Goal: Task Accomplishment & Management: Complete application form

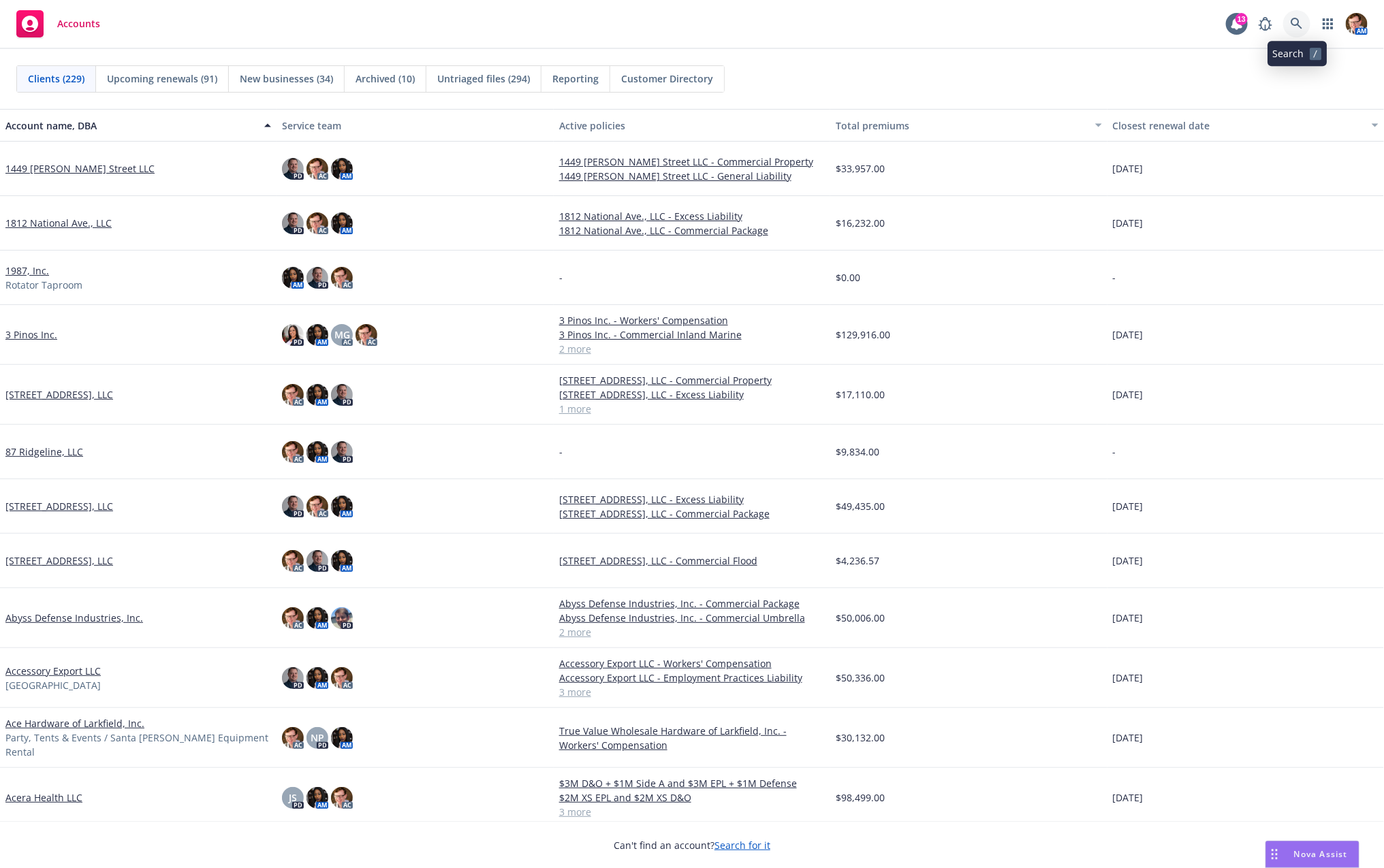
click at [1301, 24] on icon at bounding box center [1296, 23] width 13 height 13
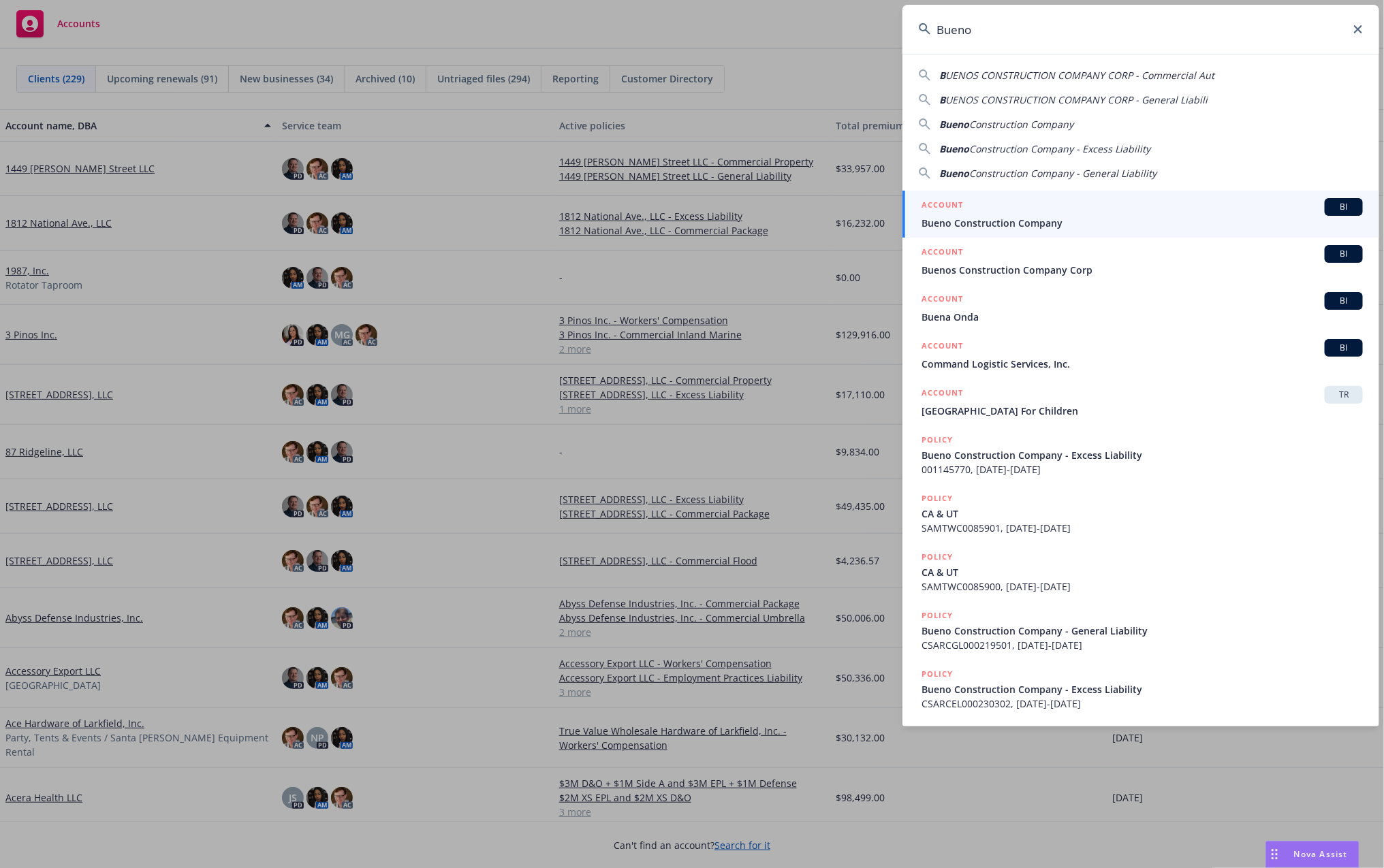
type input "Bueno"
click at [1059, 220] on span "Bueno Construction Company" at bounding box center [1142, 223] width 441 height 14
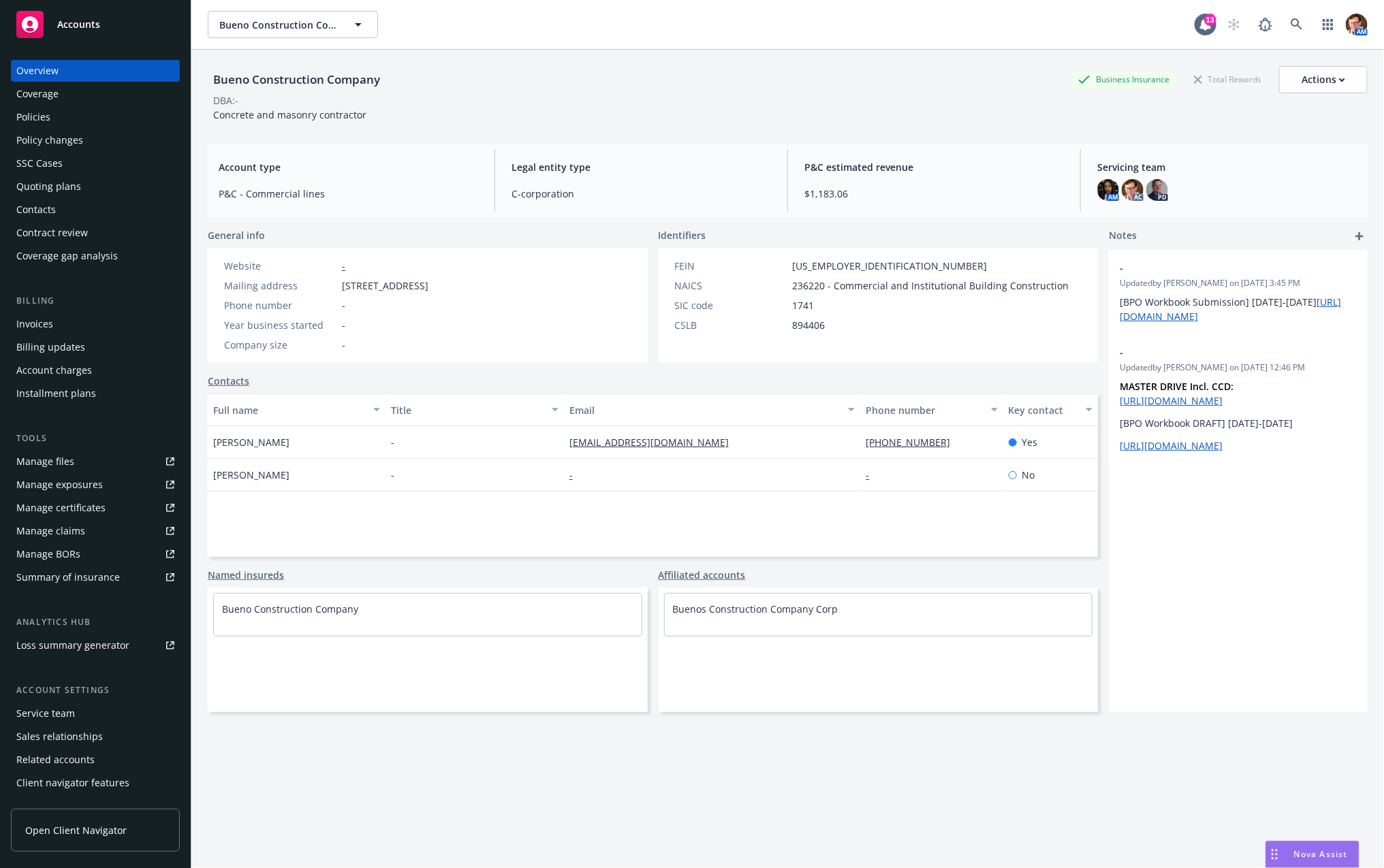
click at [62, 121] on div "Policies" at bounding box center [95, 117] width 158 height 22
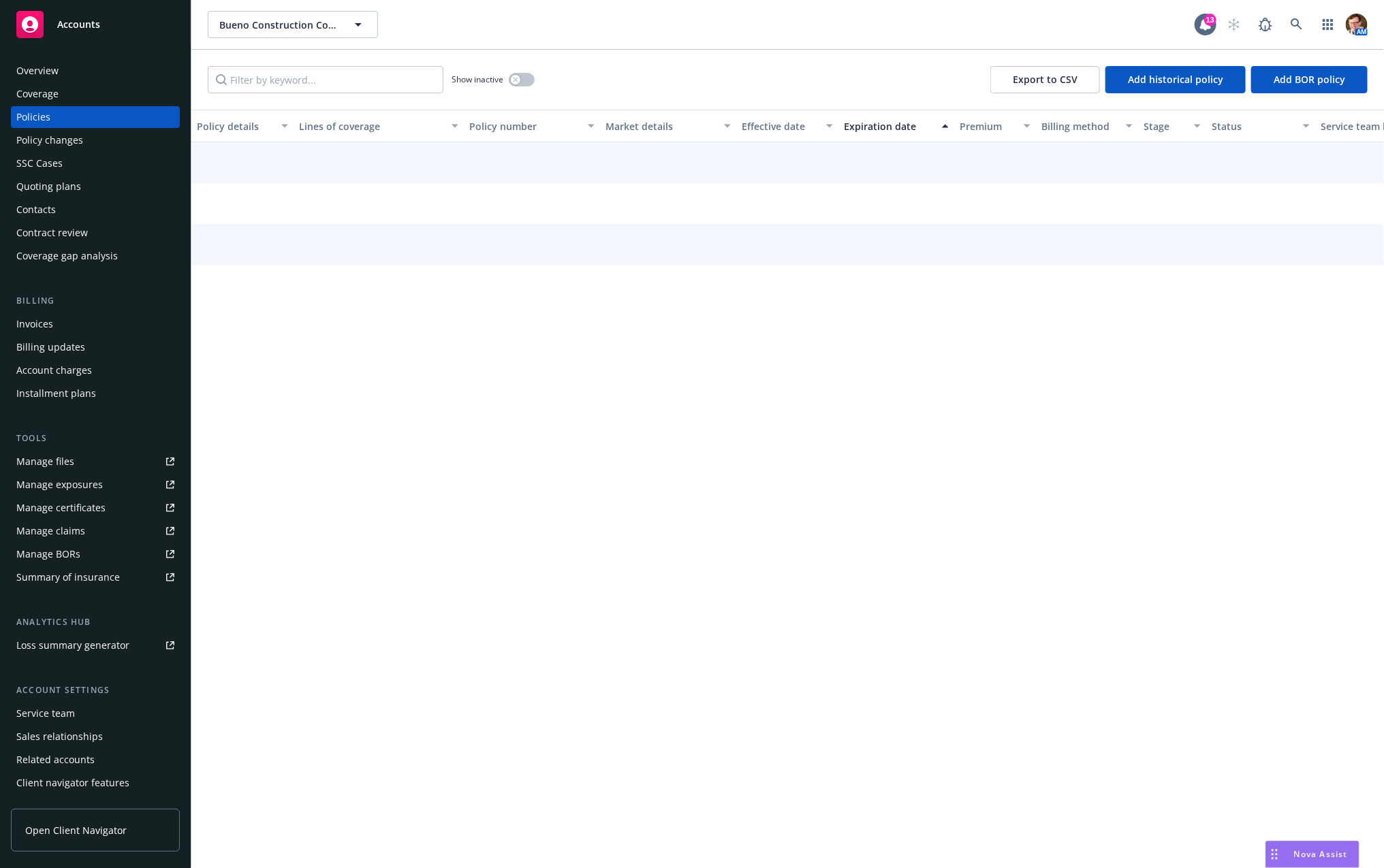
click at [59, 146] on div "Policy changes" at bounding box center [49, 140] width 67 height 22
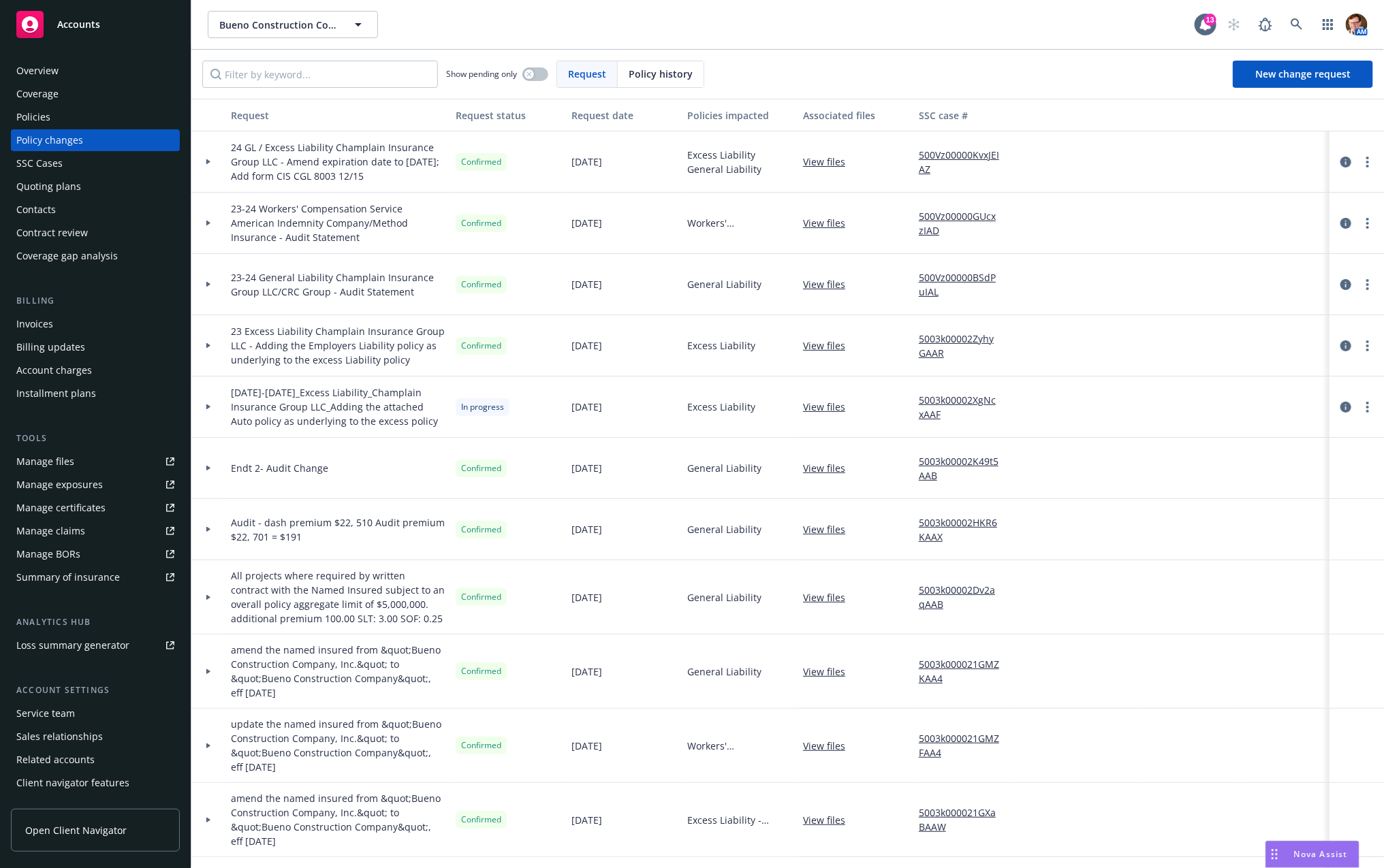
click at [52, 159] on div "SSC Cases" at bounding box center [40, 163] width 46 height 22
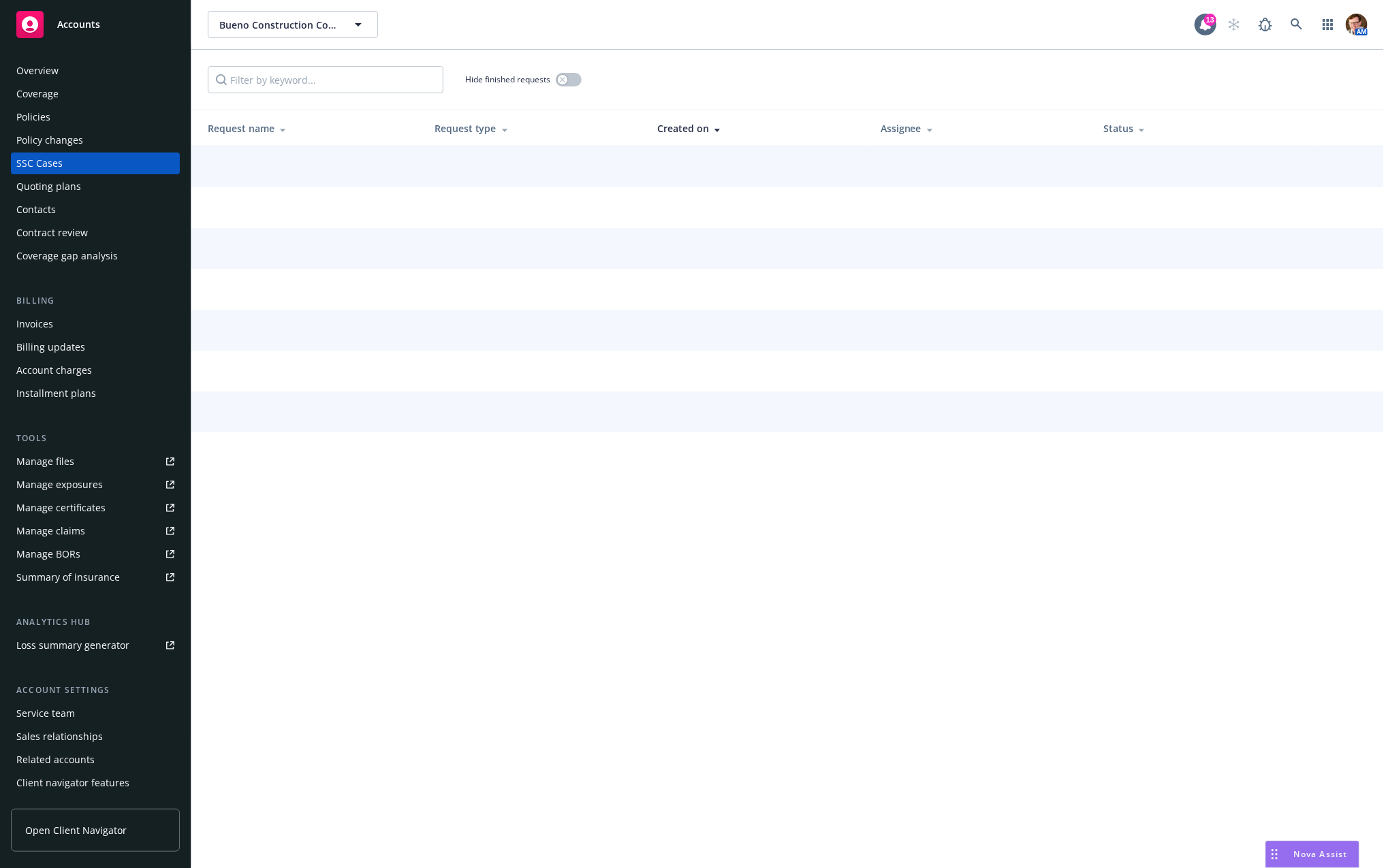
click at [67, 182] on div "Quoting plans" at bounding box center [48, 186] width 65 height 22
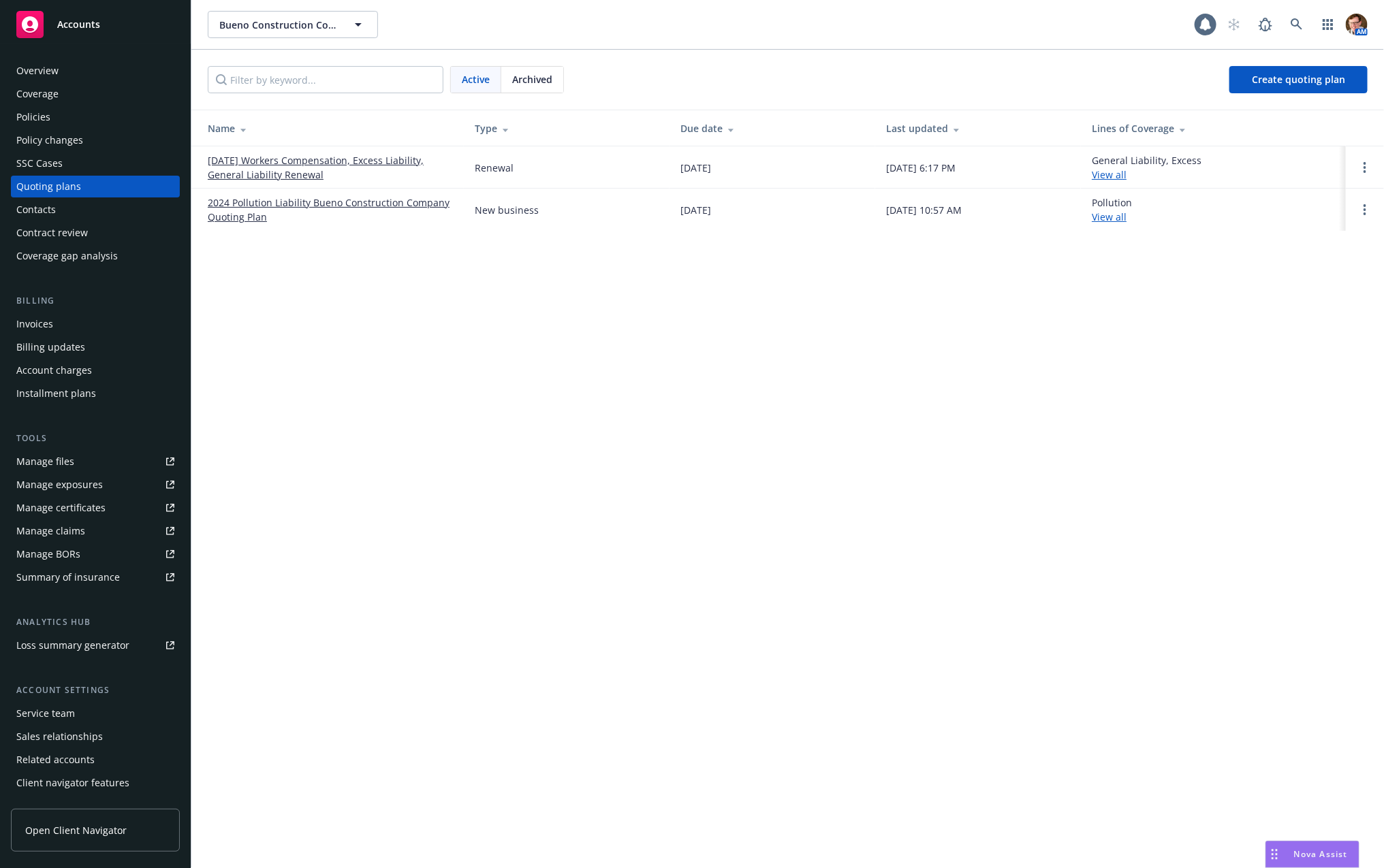
click at [303, 168] on link "10/01/25 Workers Compensation, Excess Liability, General Liability Renewal" at bounding box center [330, 168] width 245 height 29
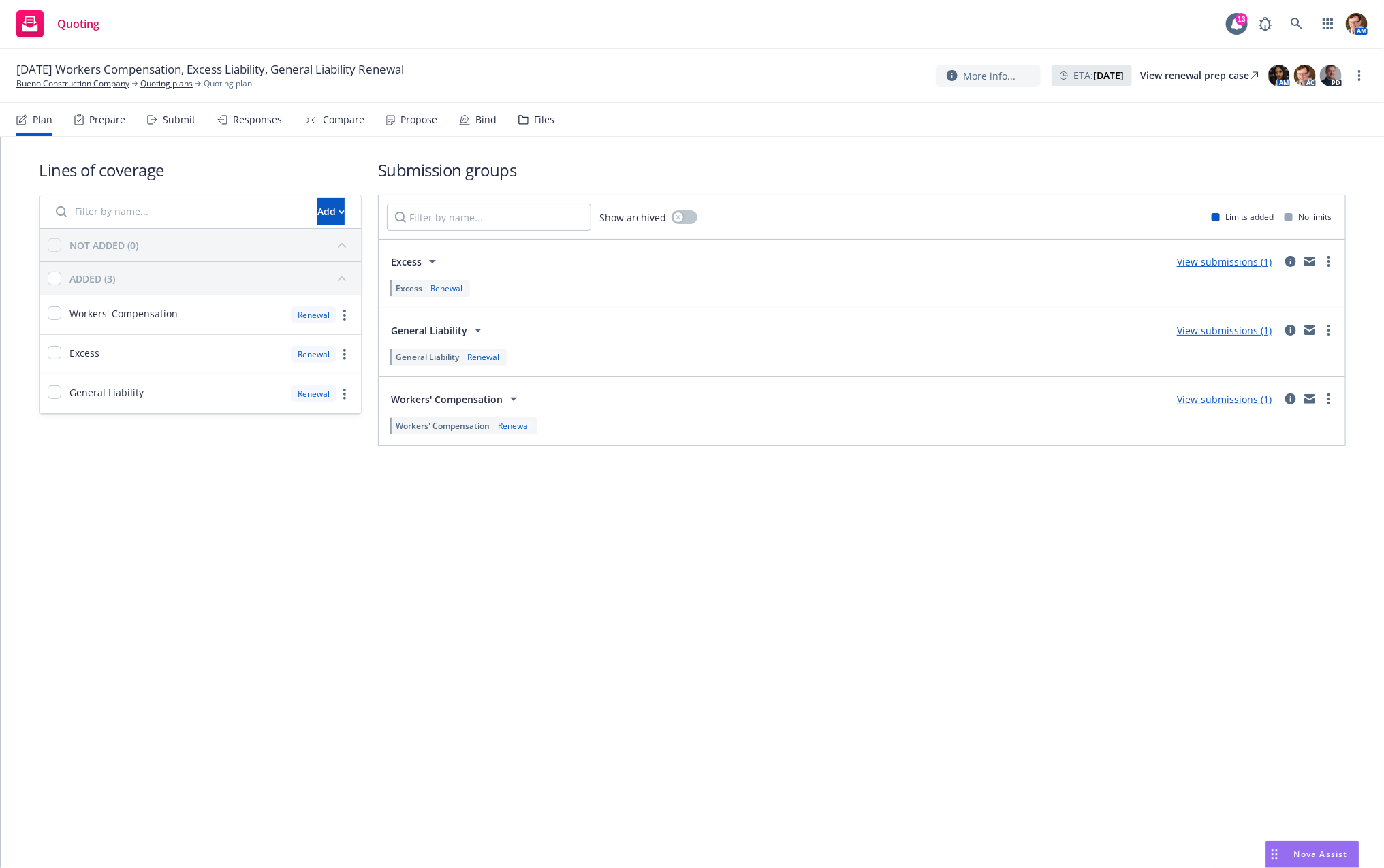
click at [90, 118] on div "Prepare" at bounding box center [107, 119] width 36 height 11
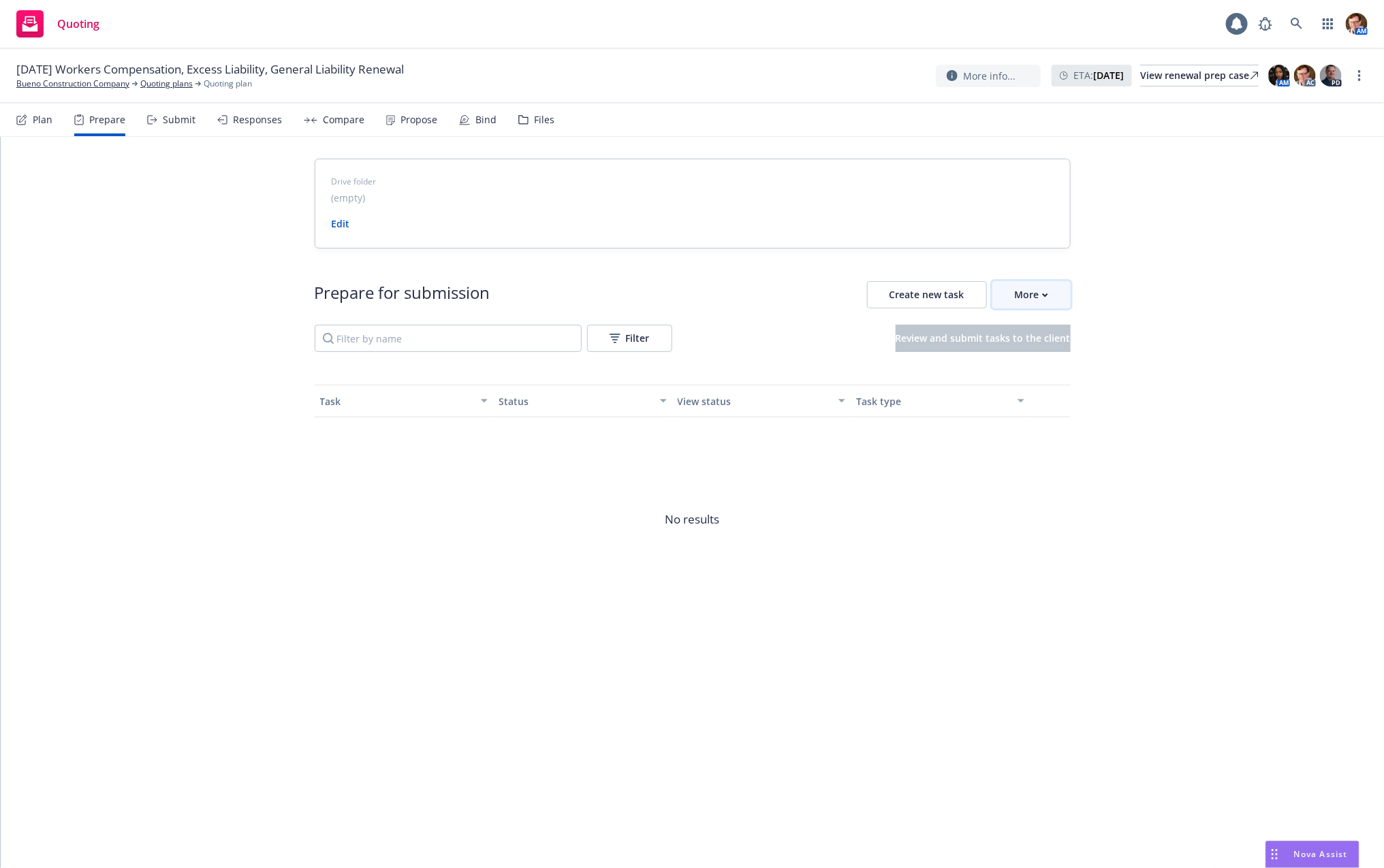
click at [1010, 303] on button "More" at bounding box center [1030, 295] width 78 height 27
click at [1020, 358] on span "Go to Indio account" at bounding box center [1054, 355] width 121 height 13
click at [1199, 72] on div "View renewal prep case" at bounding box center [1199, 75] width 119 height 20
click at [1303, 27] on icon at bounding box center [1296, 23] width 13 height 13
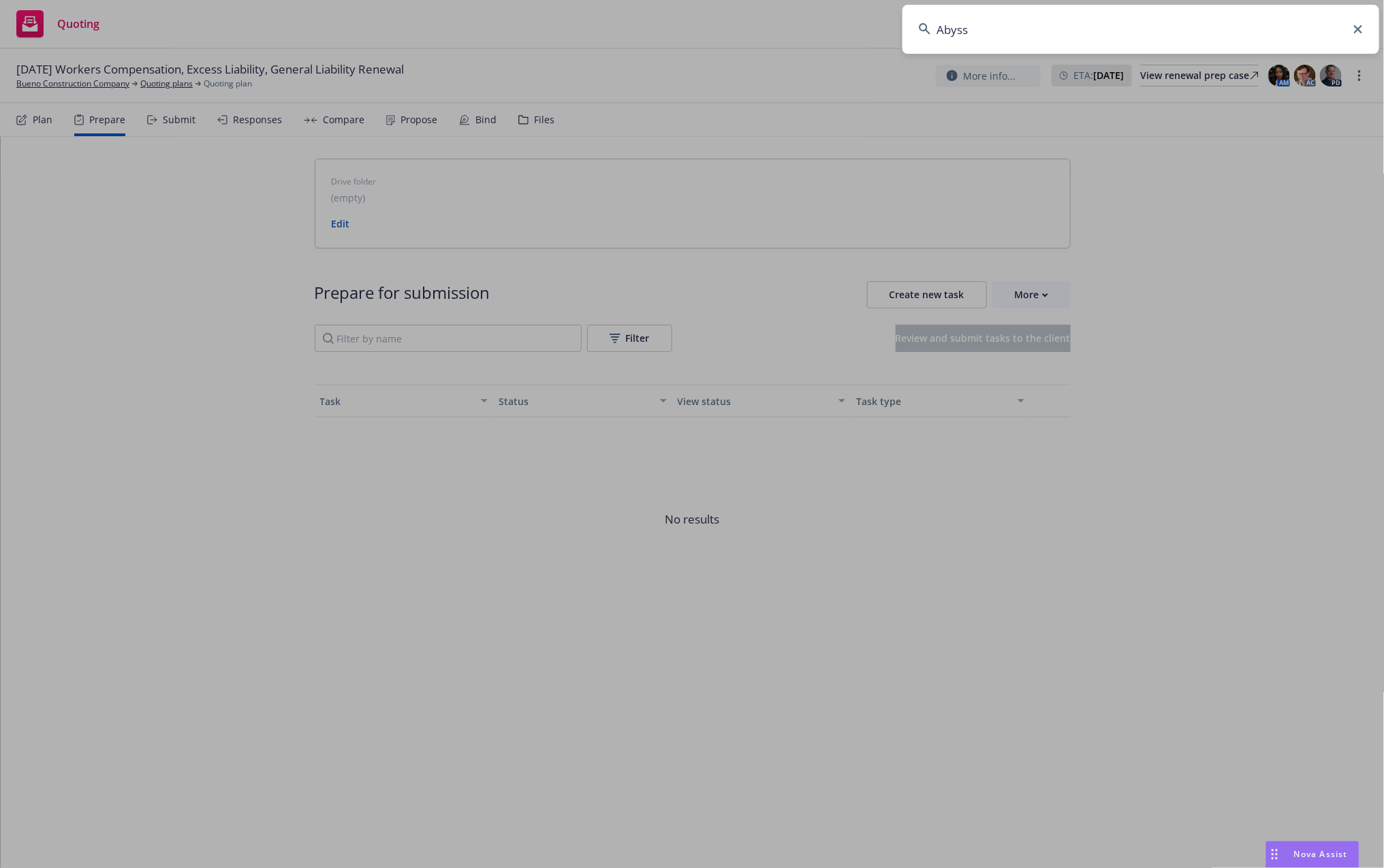
type input "Abyss"
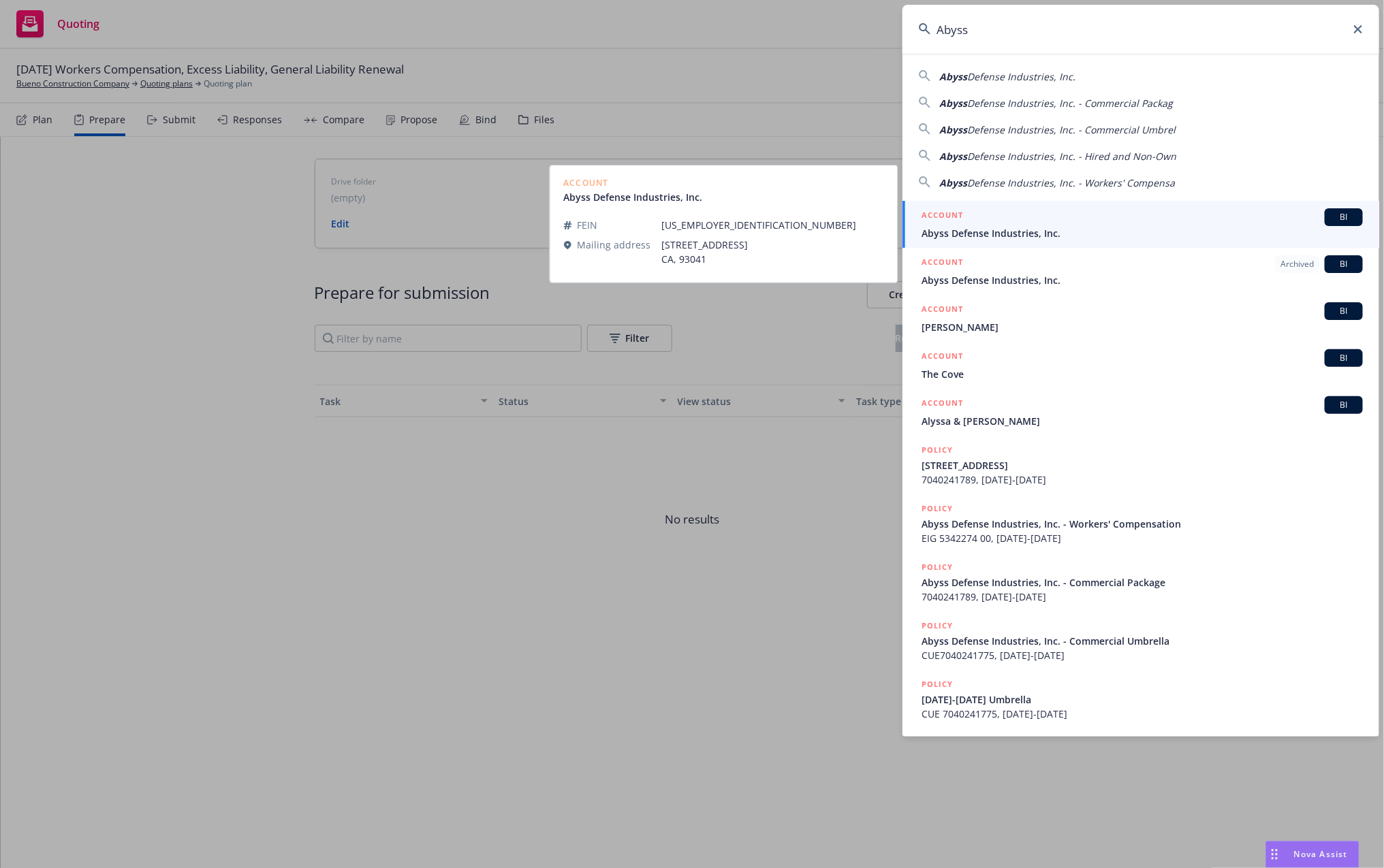
click at [1032, 221] on div "ACCOUNT BI" at bounding box center [1142, 217] width 441 height 17
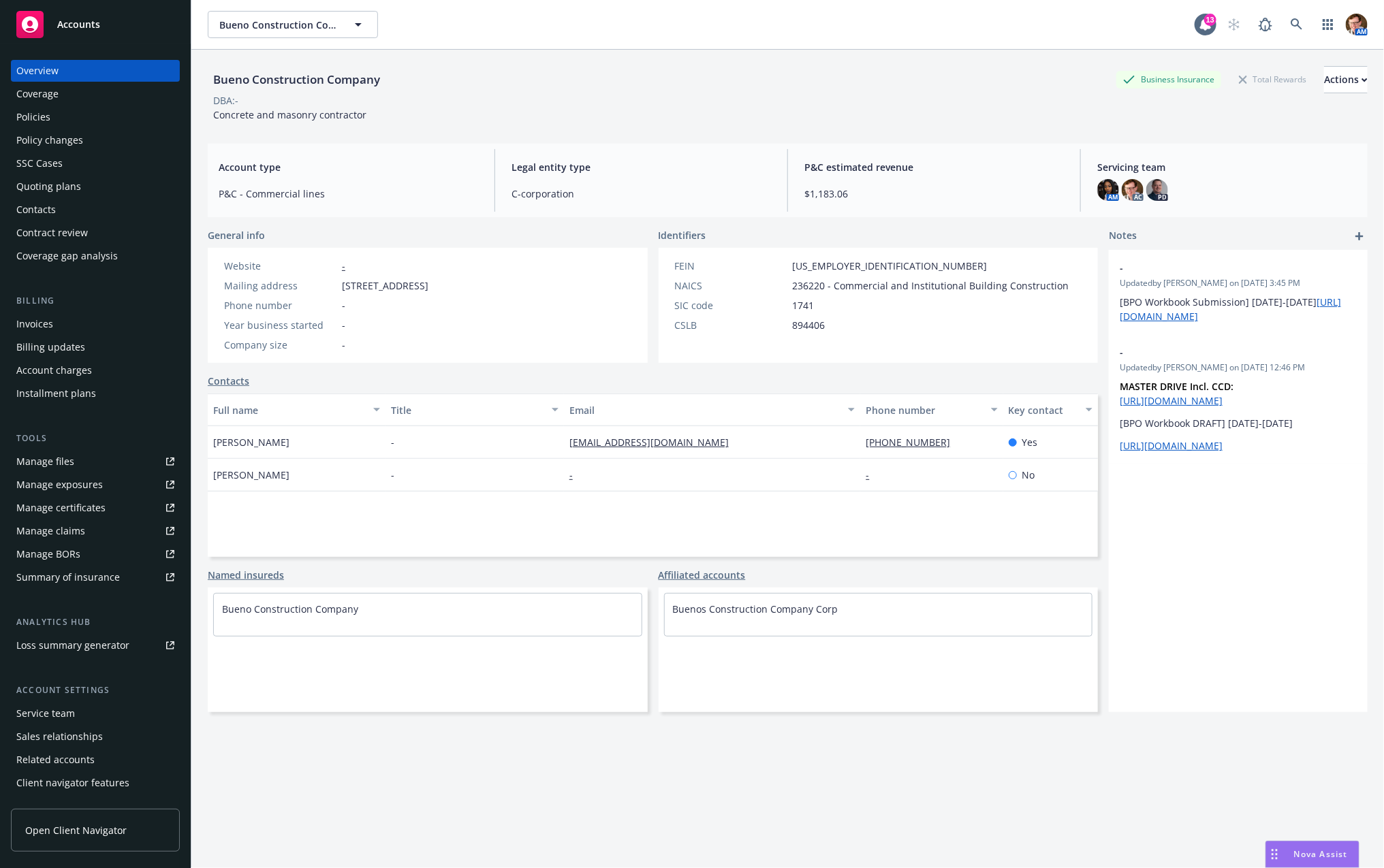
drag, startPoint x: 1289, startPoint y: 859, endPoint x: 1313, endPoint y: 843, distance: 28.8
click at [1289, 858] on div "Nova Assist" at bounding box center [1320, 854] width 75 height 12
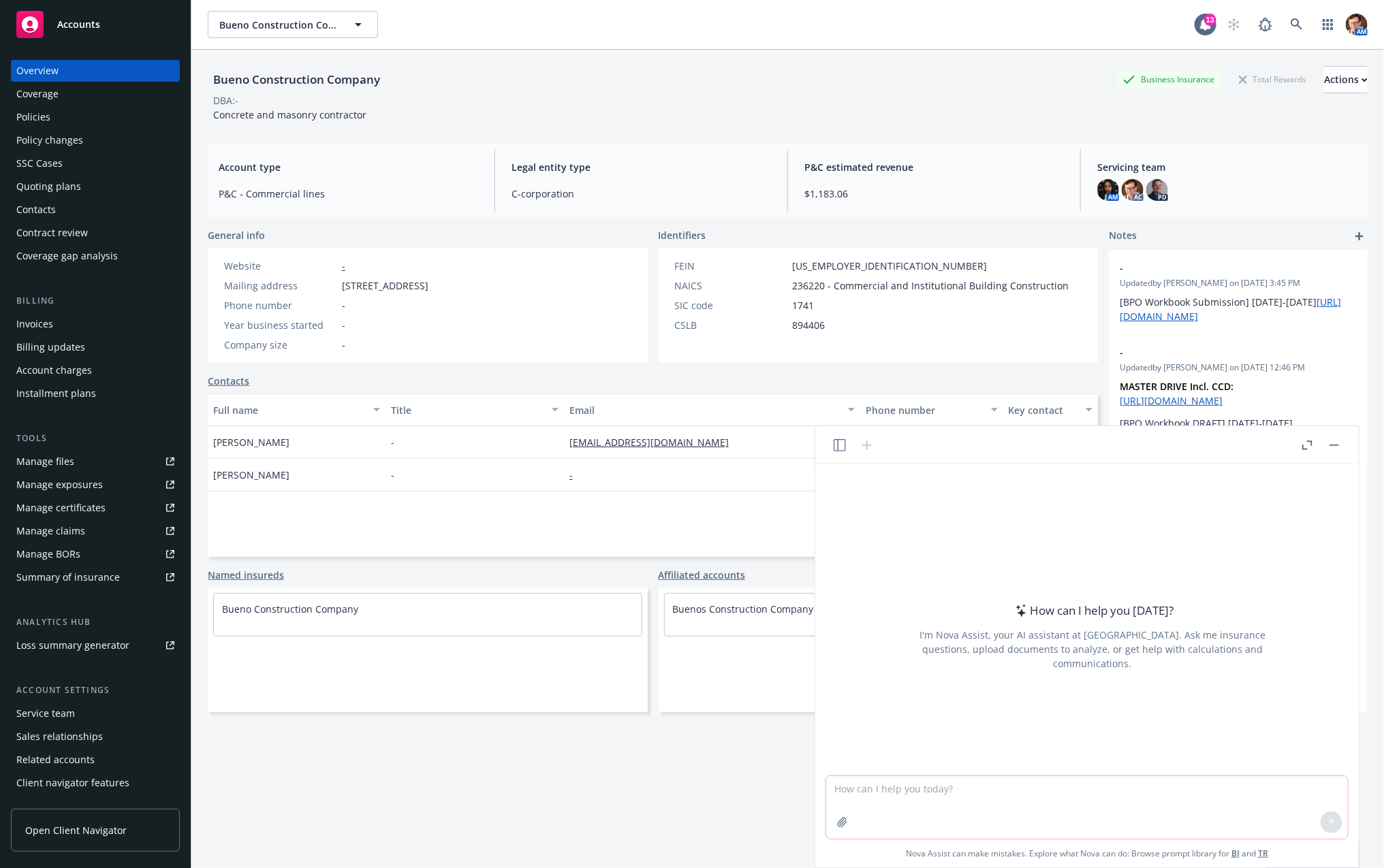
click at [964, 792] on textarea at bounding box center [1086, 806] width 521 height 63
type textarea "draft email to insured, ask if zero revenue and payroll is still correct. if so…"
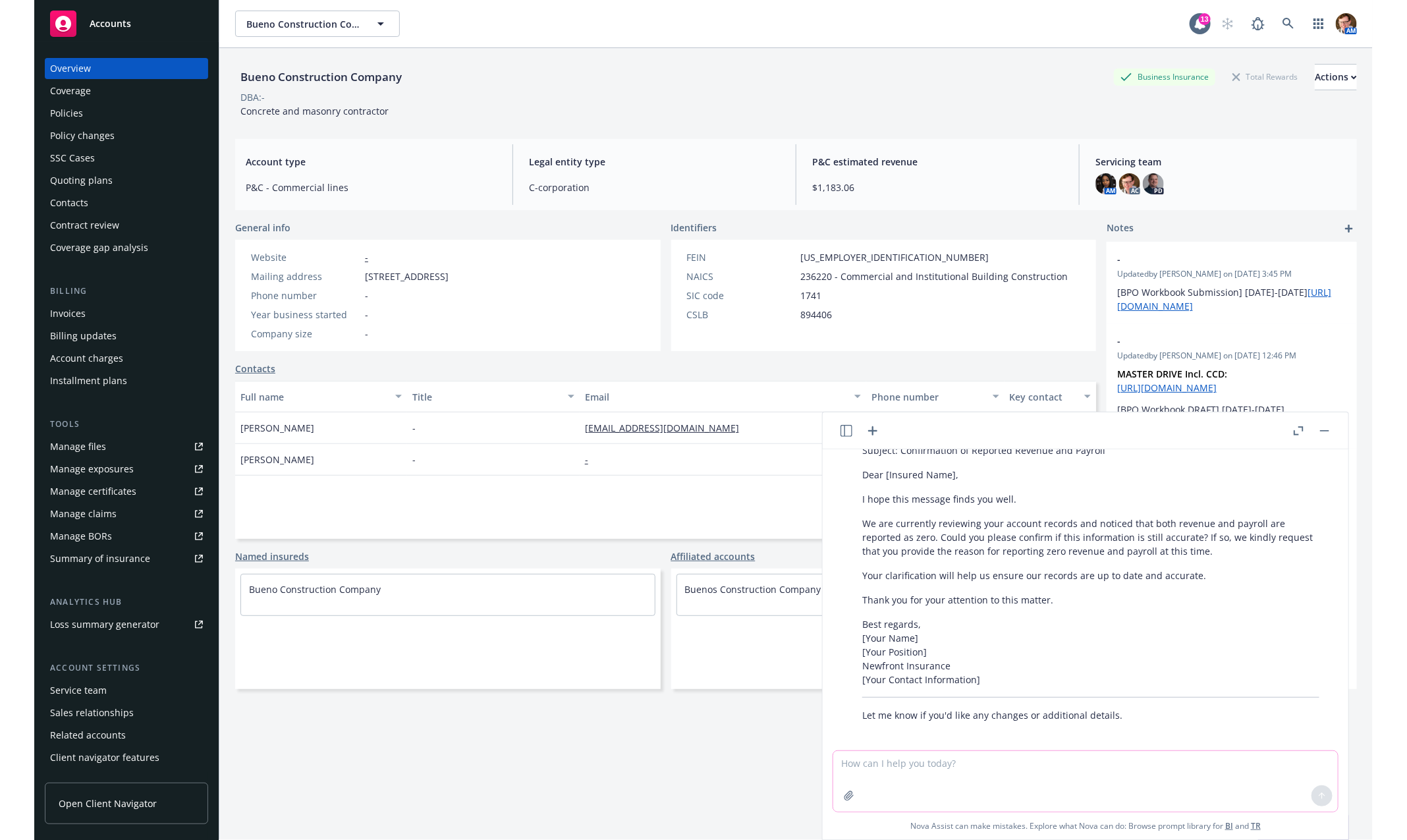
scroll to position [118, 0]
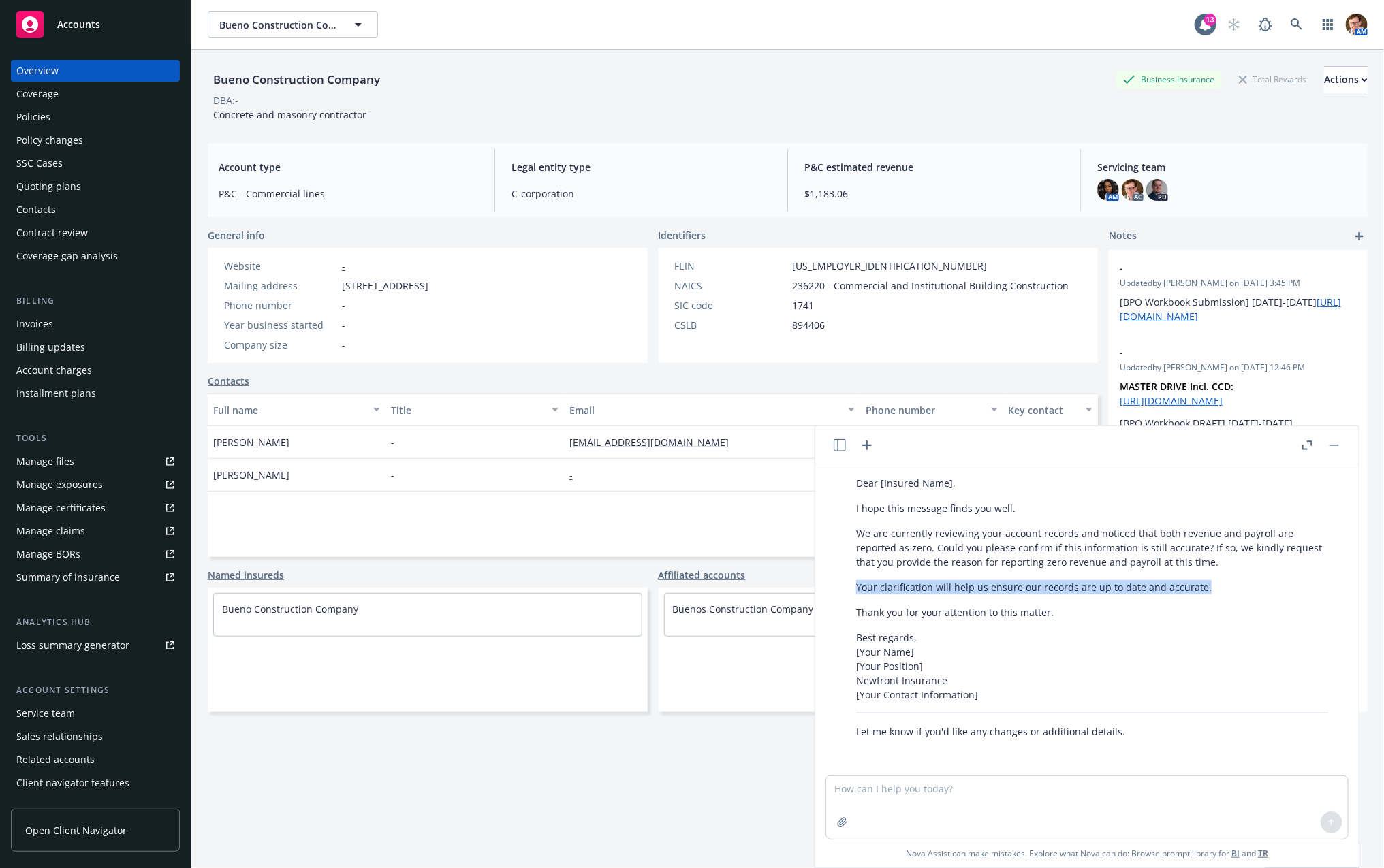
drag, startPoint x: 1223, startPoint y: 591, endPoint x: 915, endPoint y: 572, distance: 308.6
click at [915, 572] on div "Certainly! Here’s a professional draft you can use: Subject: Confirmation of Re…" at bounding box center [1092, 576] width 500 height 335
click at [926, 823] on textarea at bounding box center [1086, 806] width 521 height 63
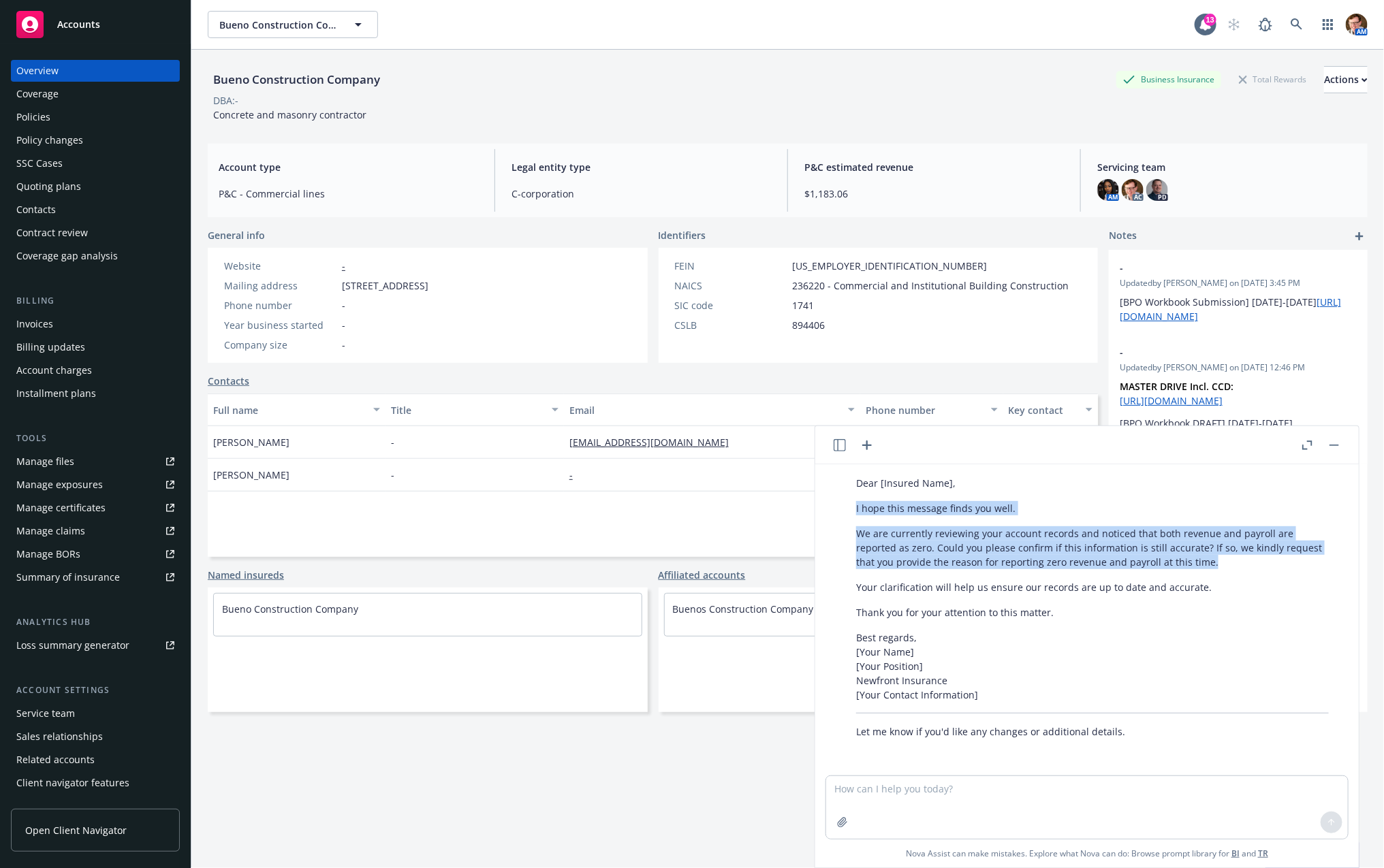
drag, startPoint x: 1138, startPoint y: 551, endPoint x: 907, endPoint y: 518, distance: 233.3
click at [849, 501] on div "Certainly! Here’s a professional draft you can use: Subject: Confirmation of Re…" at bounding box center [1092, 576] width 500 height 335
copy div "I hope this message finds you well. We are currently reviewing your account rec…"
click at [64, 124] on div "Policies" at bounding box center [95, 117] width 158 height 22
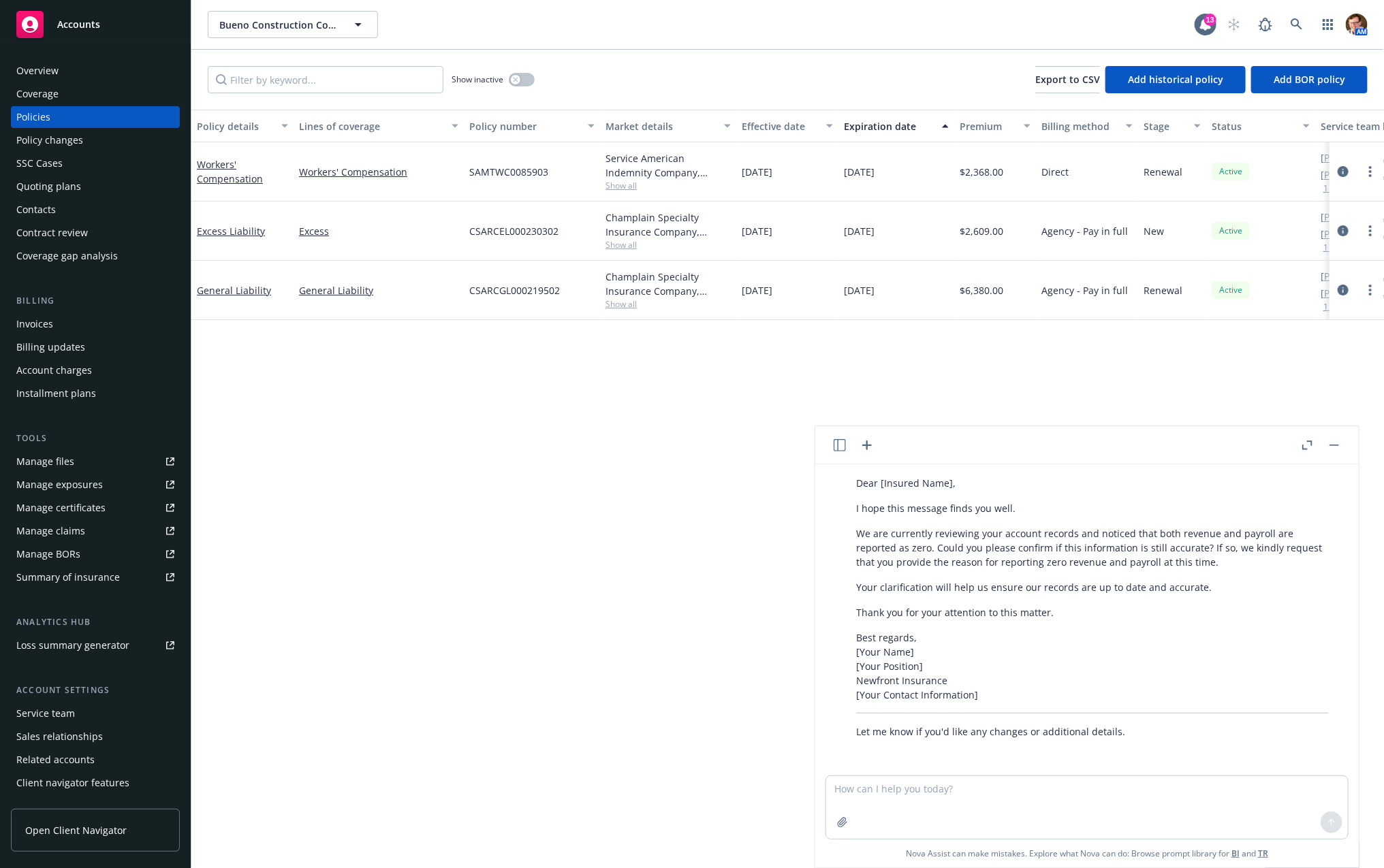
click at [1168, 549] on p "We are currently reviewing your account records and noticed that both revenue a…" at bounding box center [1092, 547] width 472 height 43
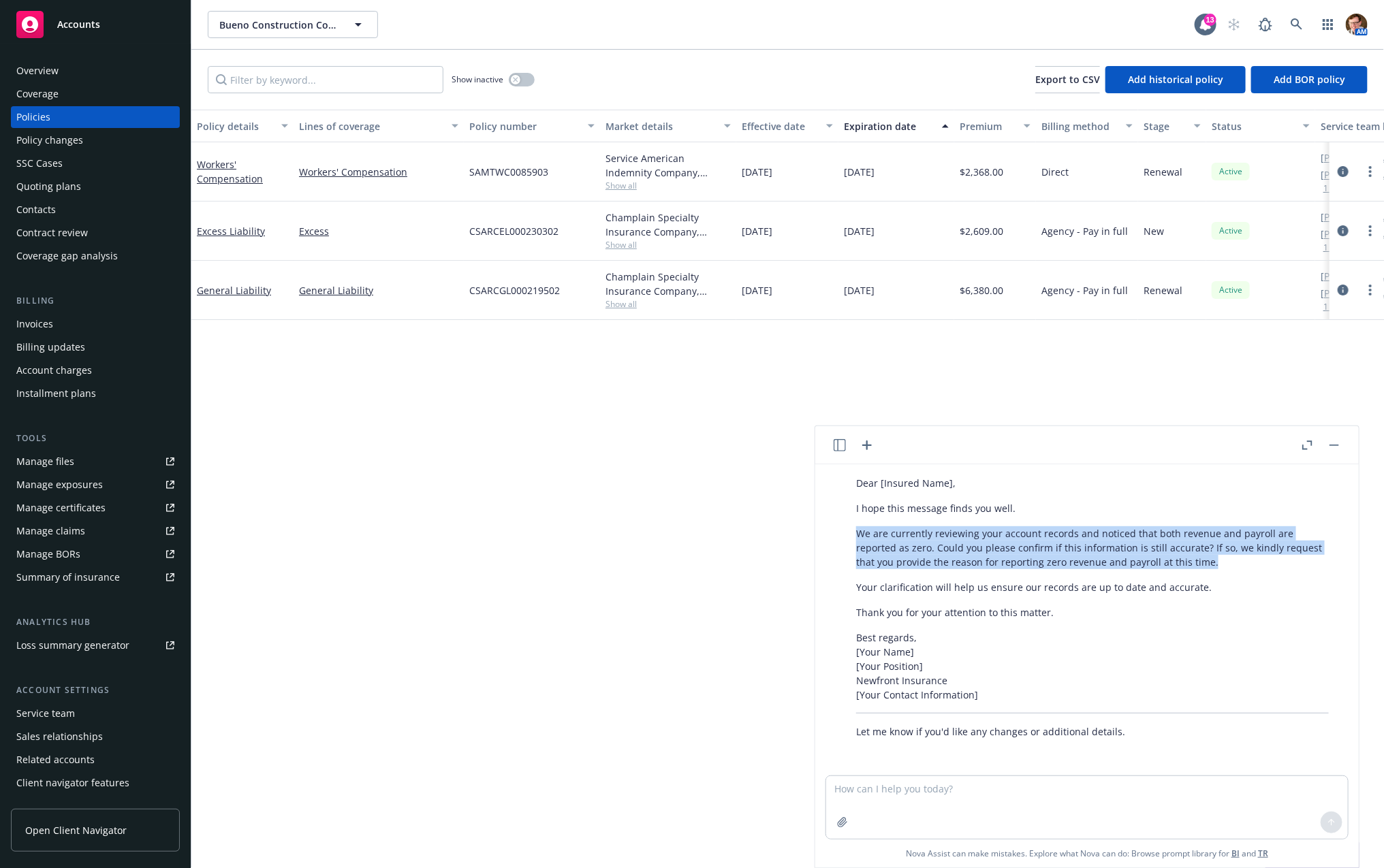
drag, startPoint x: 1216, startPoint y: 565, endPoint x: 850, endPoint y: 529, distance: 367.8
click at [850, 529] on div "Certainly! Here’s a professional draft you can use: Subject: Confirmation of Re…" at bounding box center [1092, 576] width 500 height 335
copy p "We are currently reviewing your account records and noticed that both revenue a…"
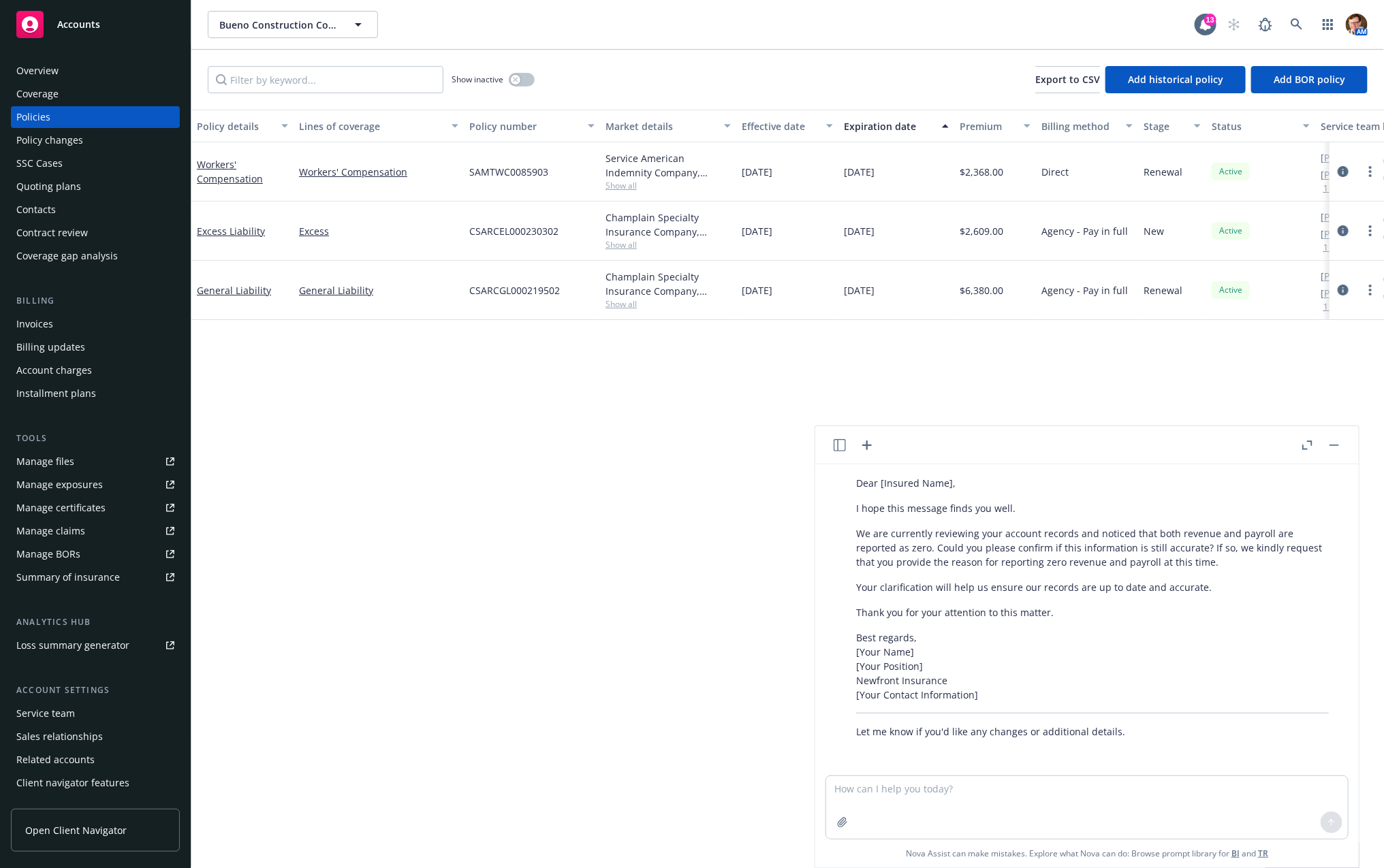
click at [1138, 537] on p "We are currently reviewing your account records and noticed that both revenue a…" at bounding box center [1092, 547] width 472 height 43
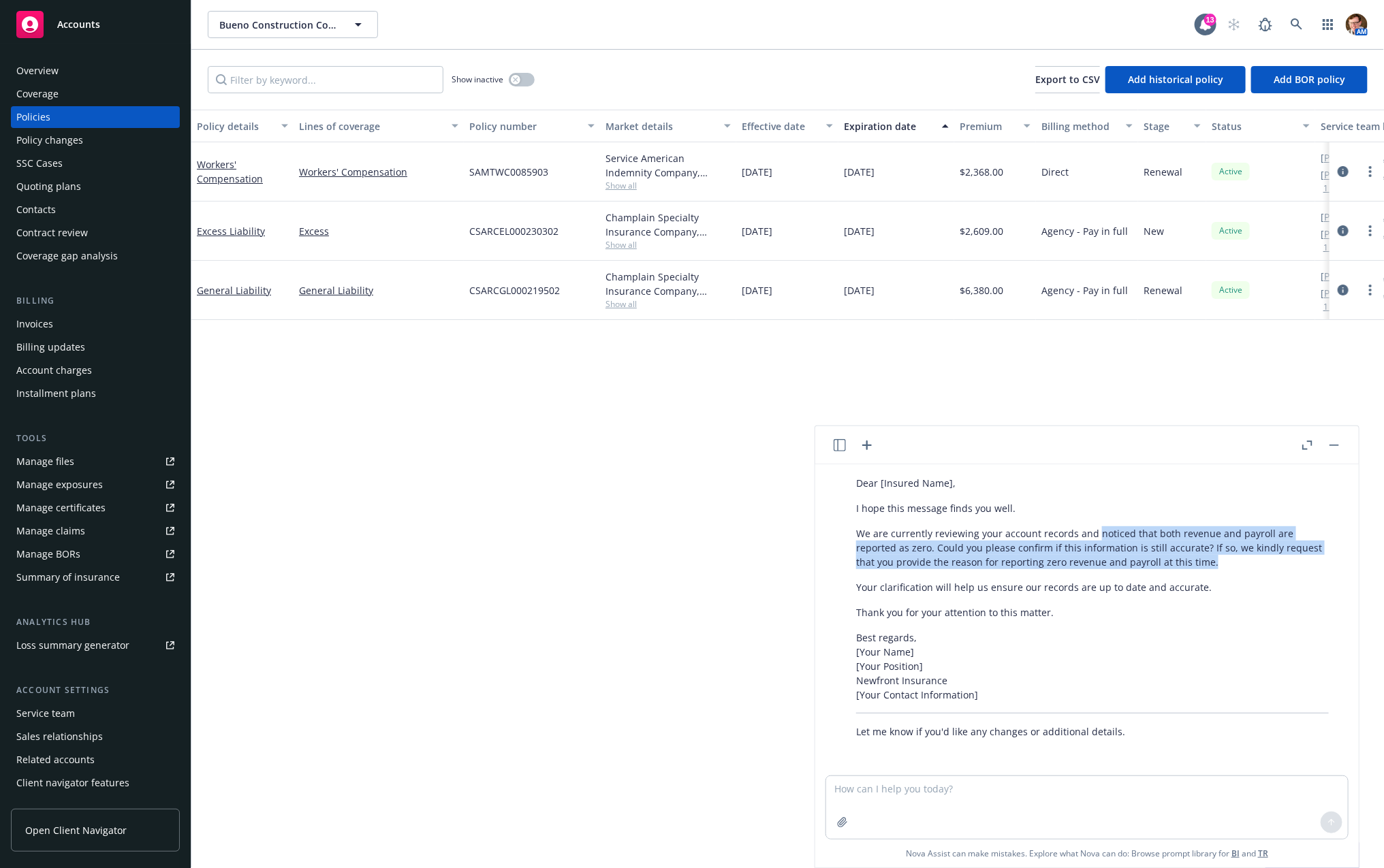
drag, startPoint x: 1095, startPoint y: 533, endPoint x: 1220, endPoint y: 560, distance: 127.9
click at [1220, 560] on p "We are currently reviewing your account records and noticed that both revenue a…" at bounding box center [1092, 547] width 472 height 43
copy p "noticed that both revenue and payroll are reported as zero. Could you please co…"
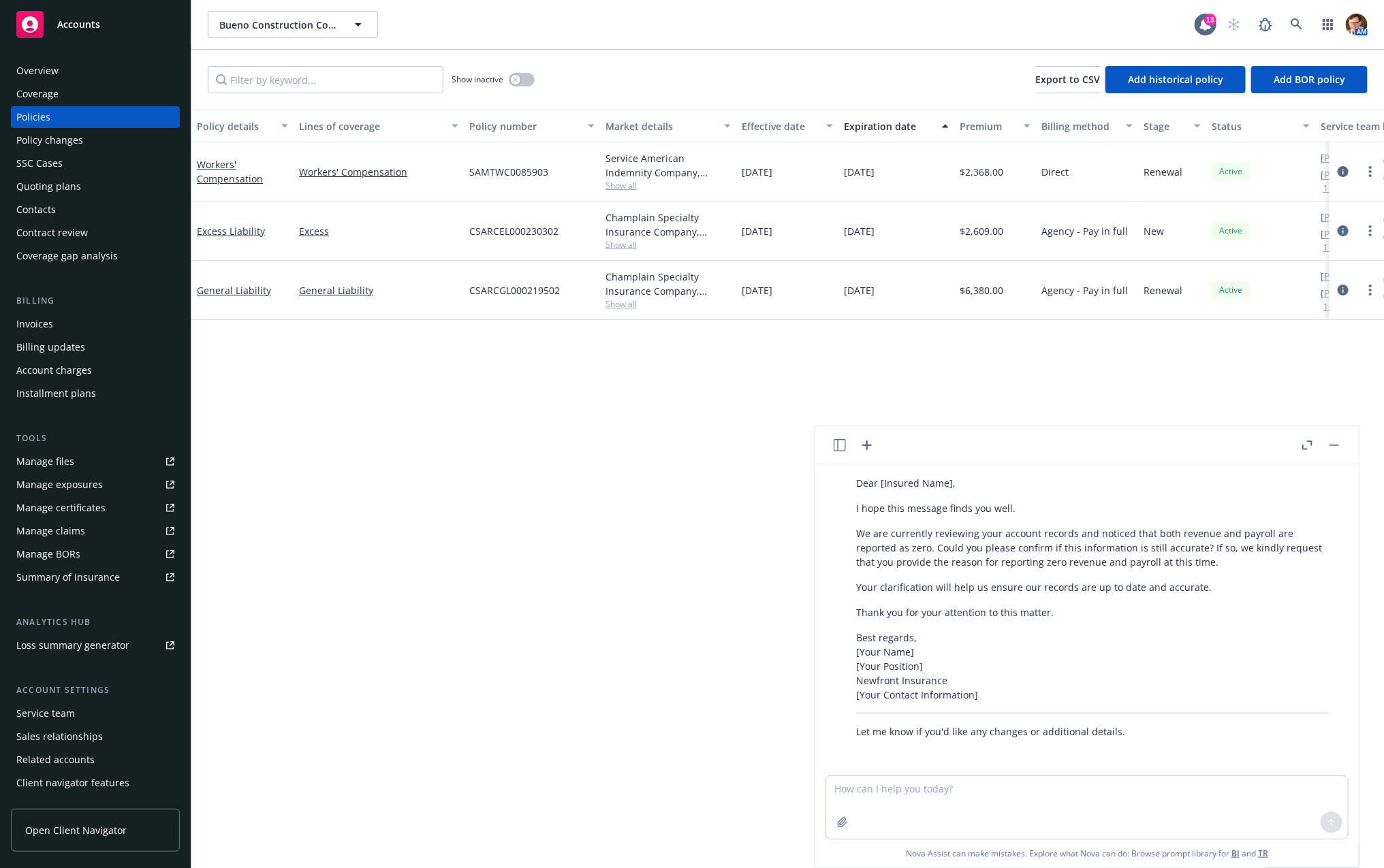
click at [1341, 438] on div at bounding box center [1319, 445] width 43 height 16
click at [1336, 442] on button "button" at bounding box center [1334, 445] width 16 height 16
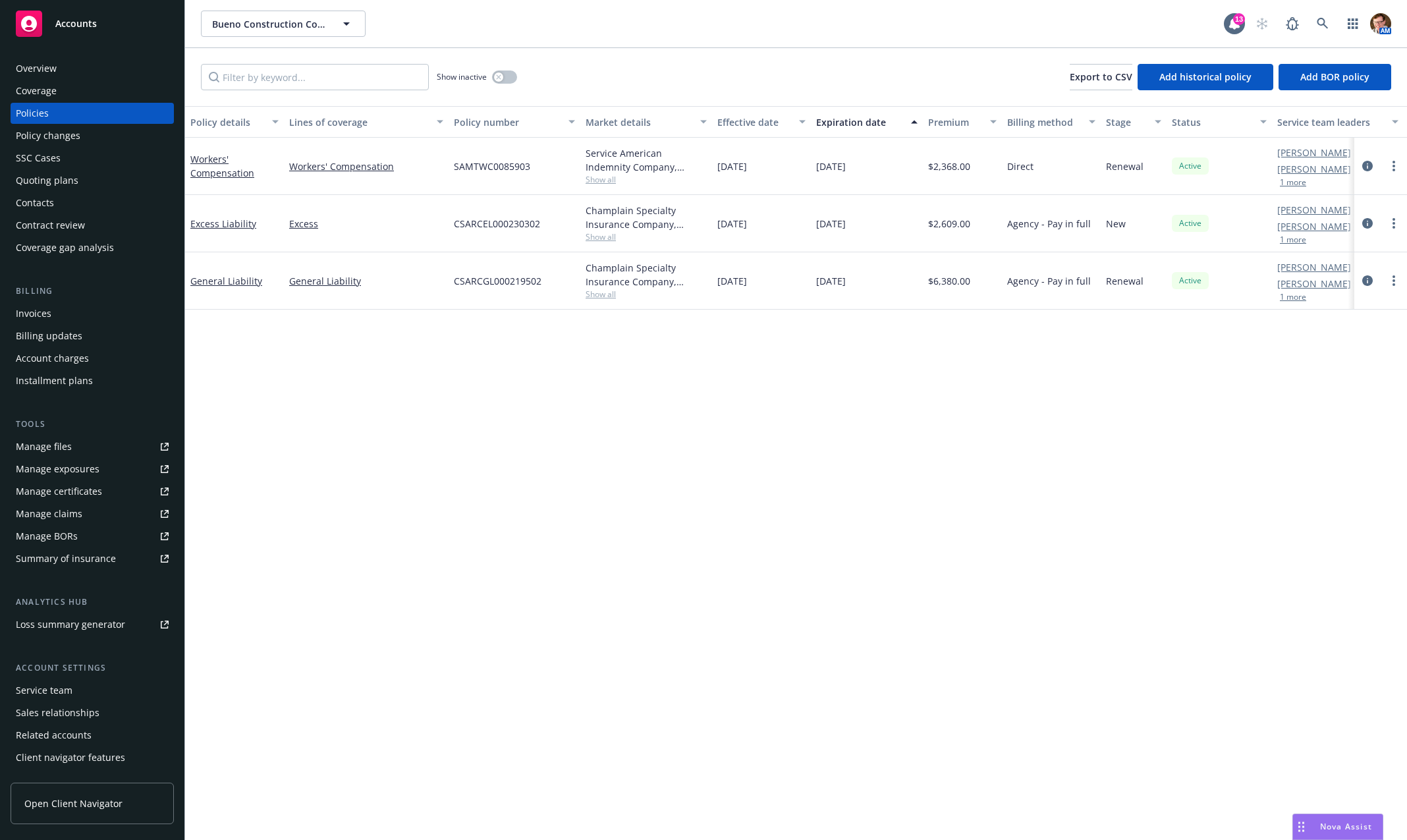
click at [85, 67] on div "Overview" at bounding box center [92, 68] width 153 height 21
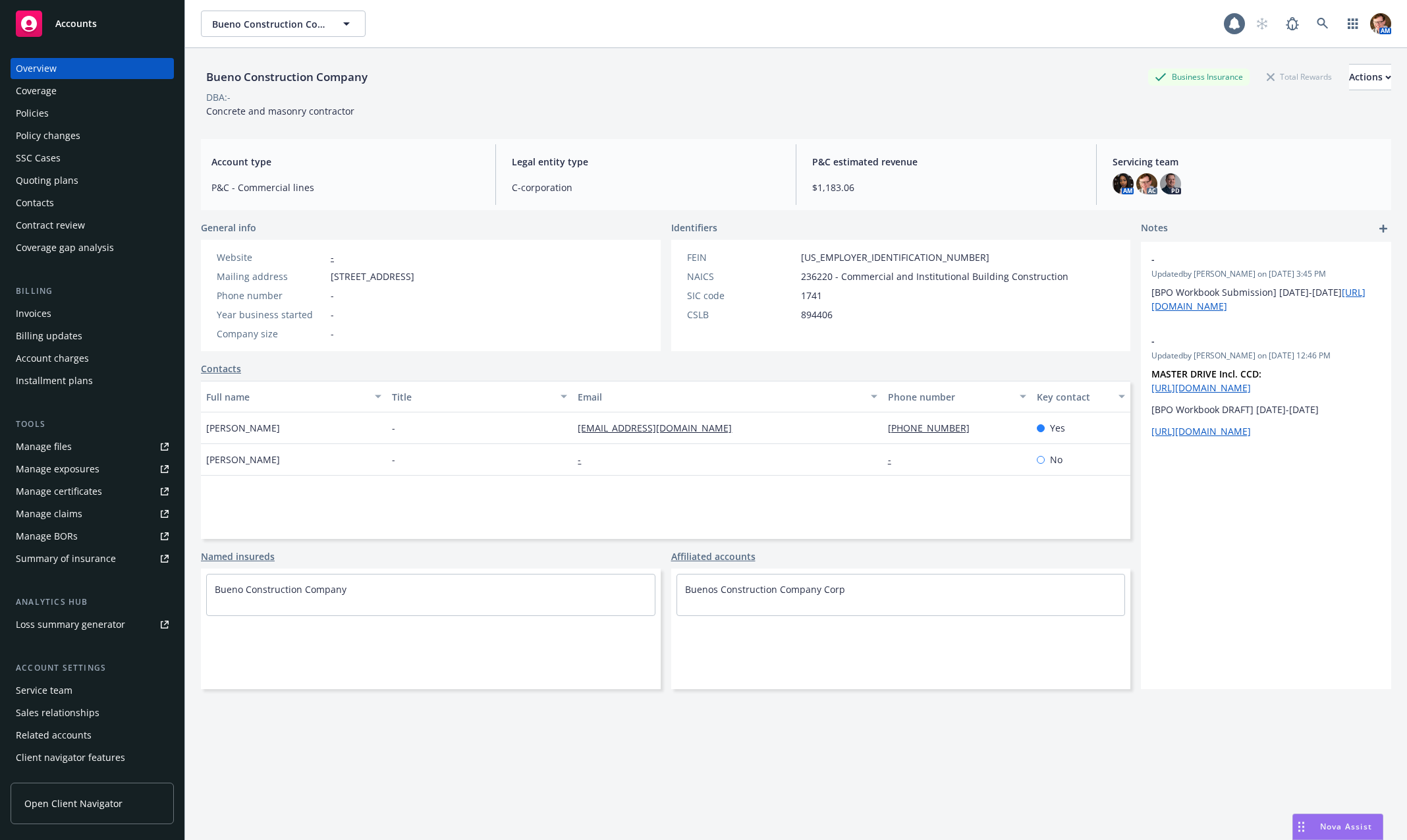
click at [310, 80] on div "Bueno Construction Company" at bounding box center [286, 76] width 172 height 17
click at [310, 79] on div "Bueno Construction Company" at bounding box center [286, 76] width 172 height 17
copy div "Bueno Construction Company"
click at [1338, 83] on div "Actions" at bounding box center [1370, 76] width 42 height 25
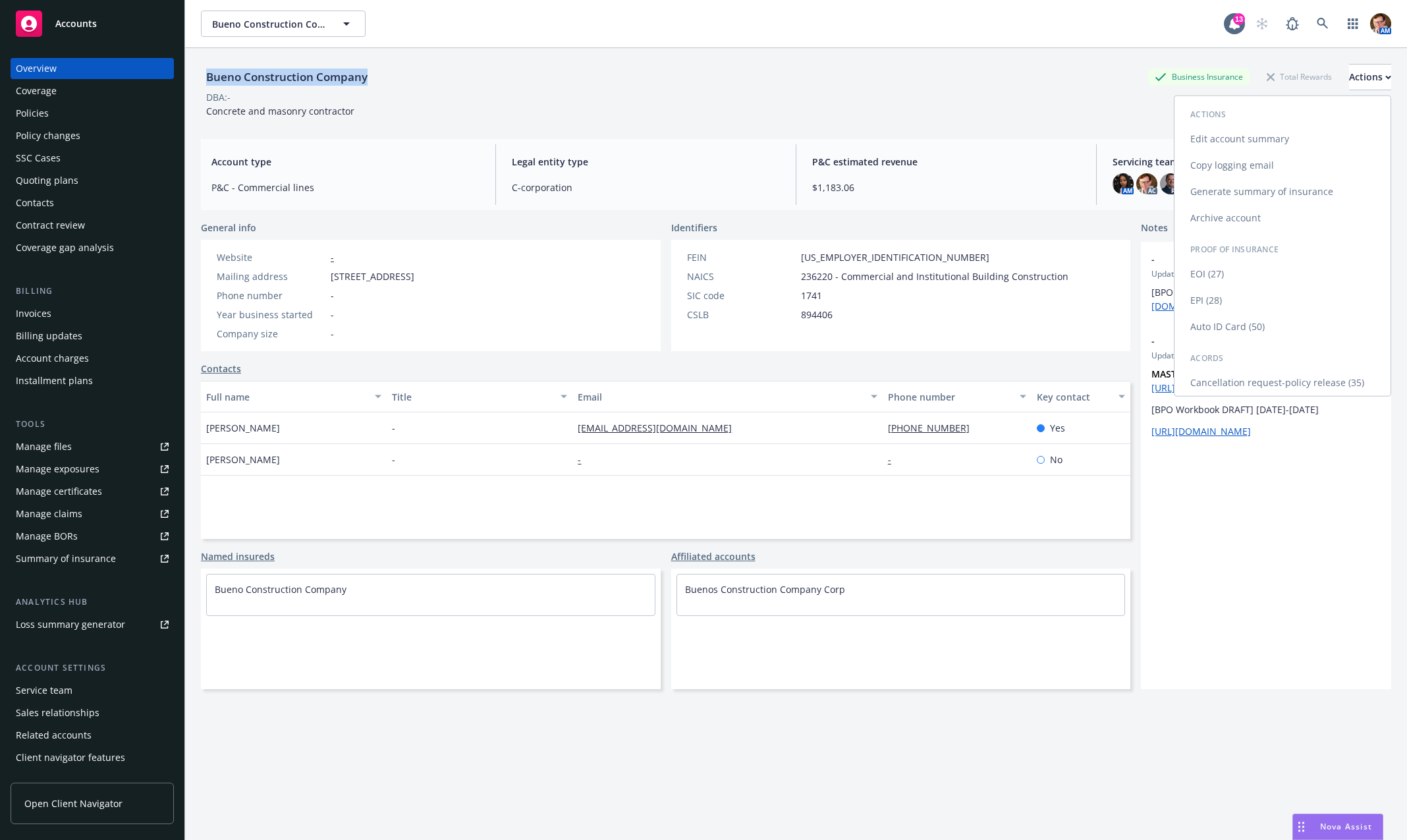
click at [1258, 165] on link "Copy logging email" at bounding box center [1283, 165] width 216 height 26
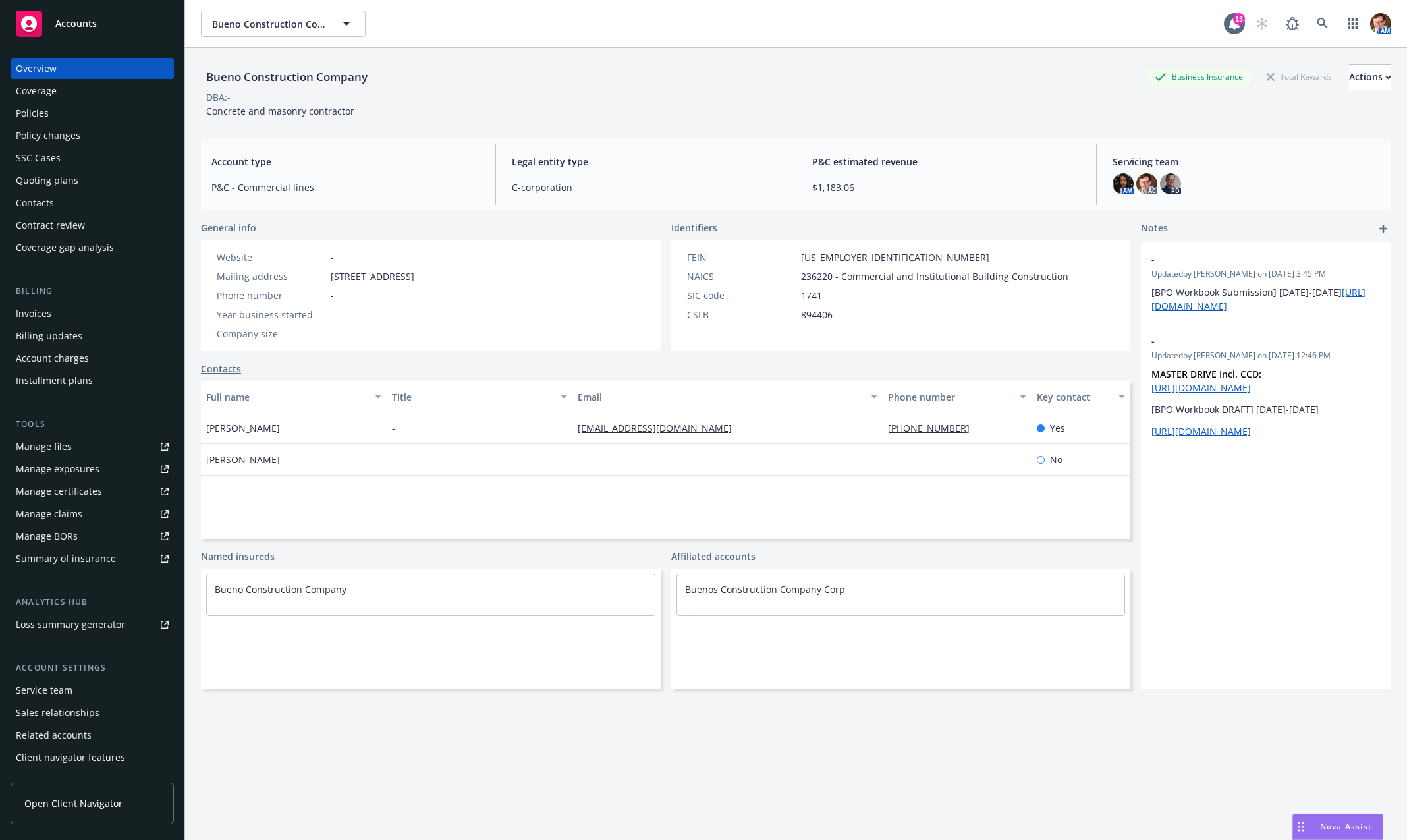
click at [928, 106] on div "Bueno Construction Company Business Insurance Total Rewards Actions DBA: - Conc…" at bounding box center [795, 91] width 1191 height 54
click at [53, 181] on div "Quoting plans" at bounding box center [47, 180] width 62 height 21
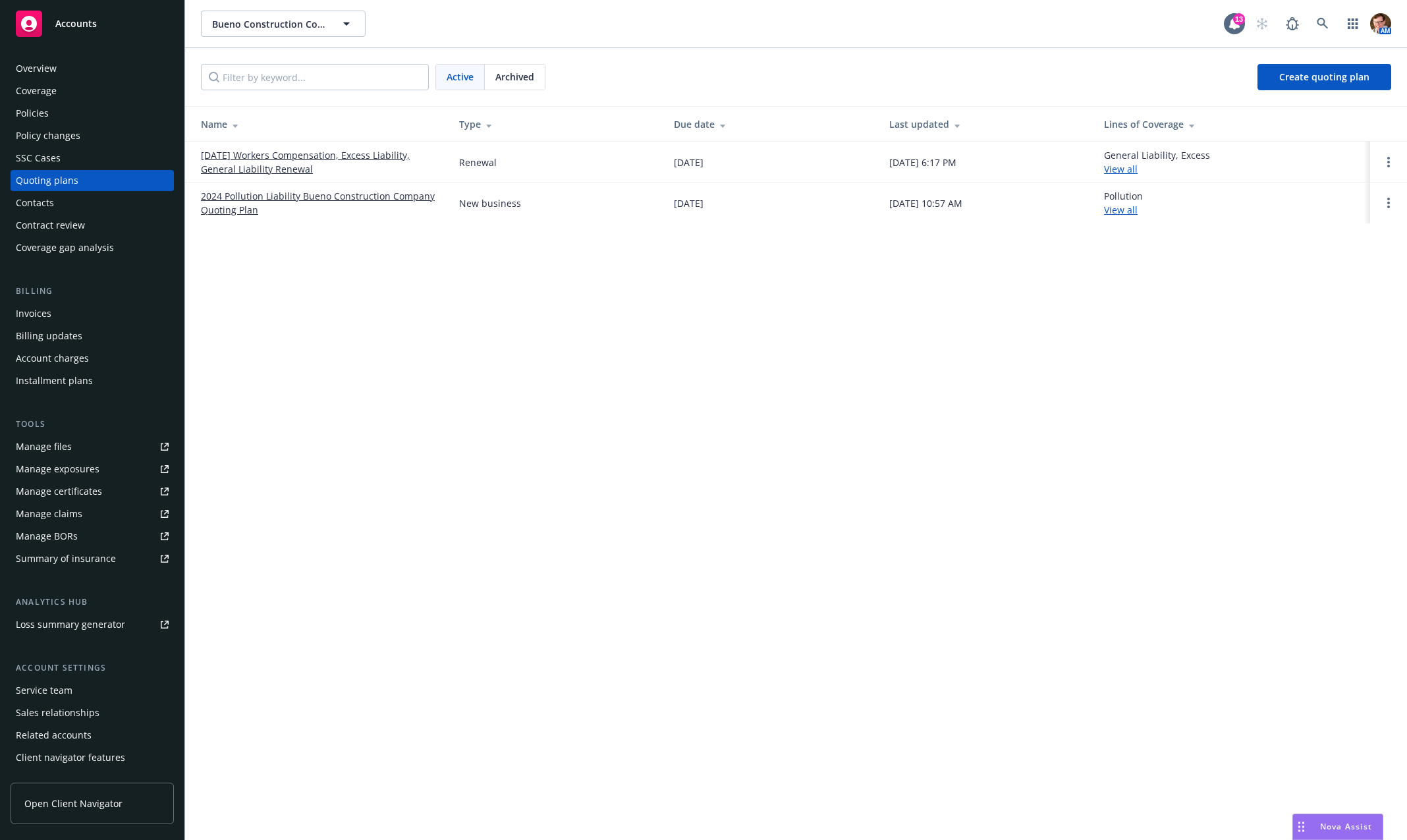
click at [296, 167] on link "10/01/25 Workers Compensation, Excess Liability, General Liability Renewal" at bounding box center [319, 162] width 237 height 28
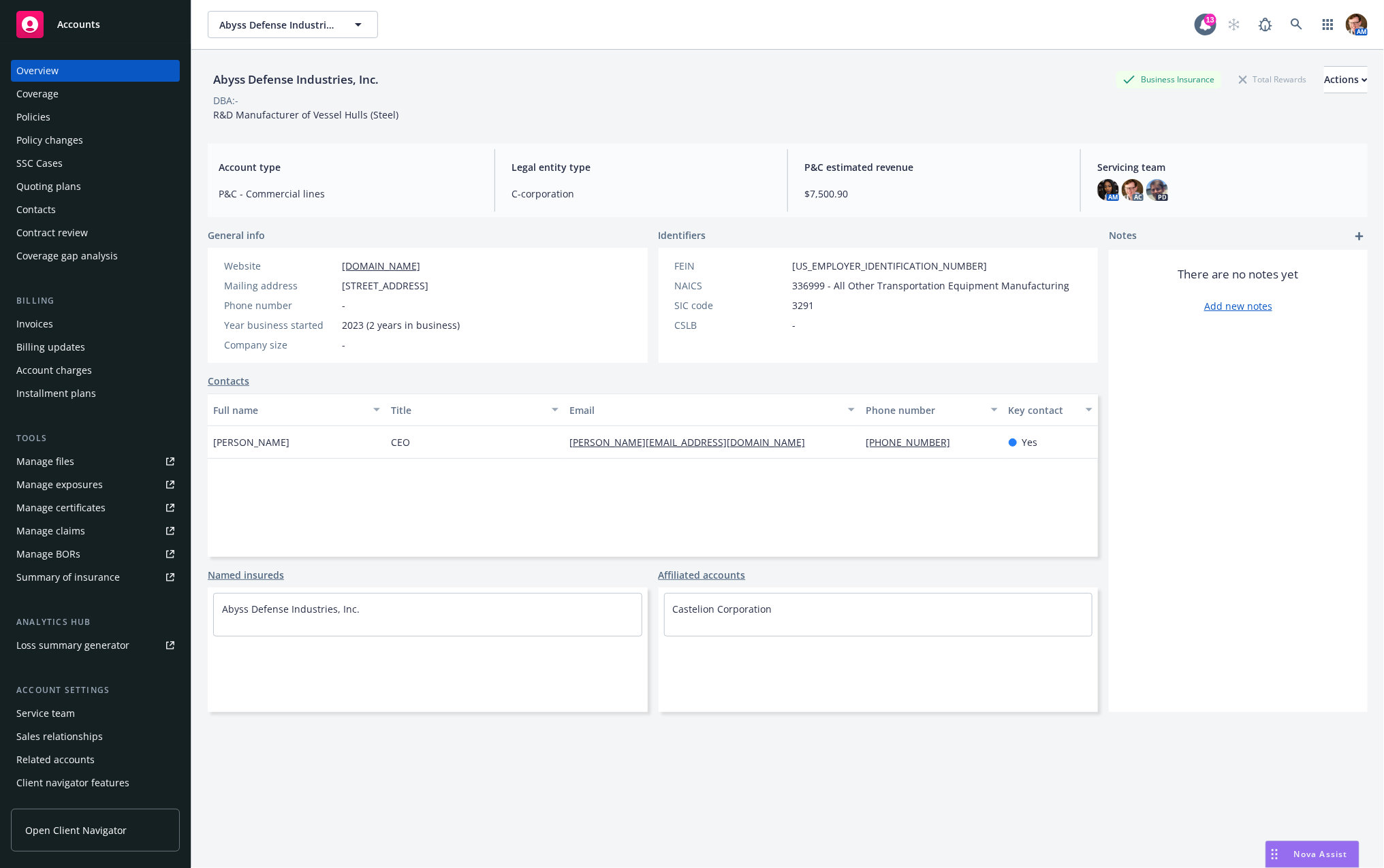
click at [63, 112] on div "Policies" at bounding box center [95, 117] width 158 height 22
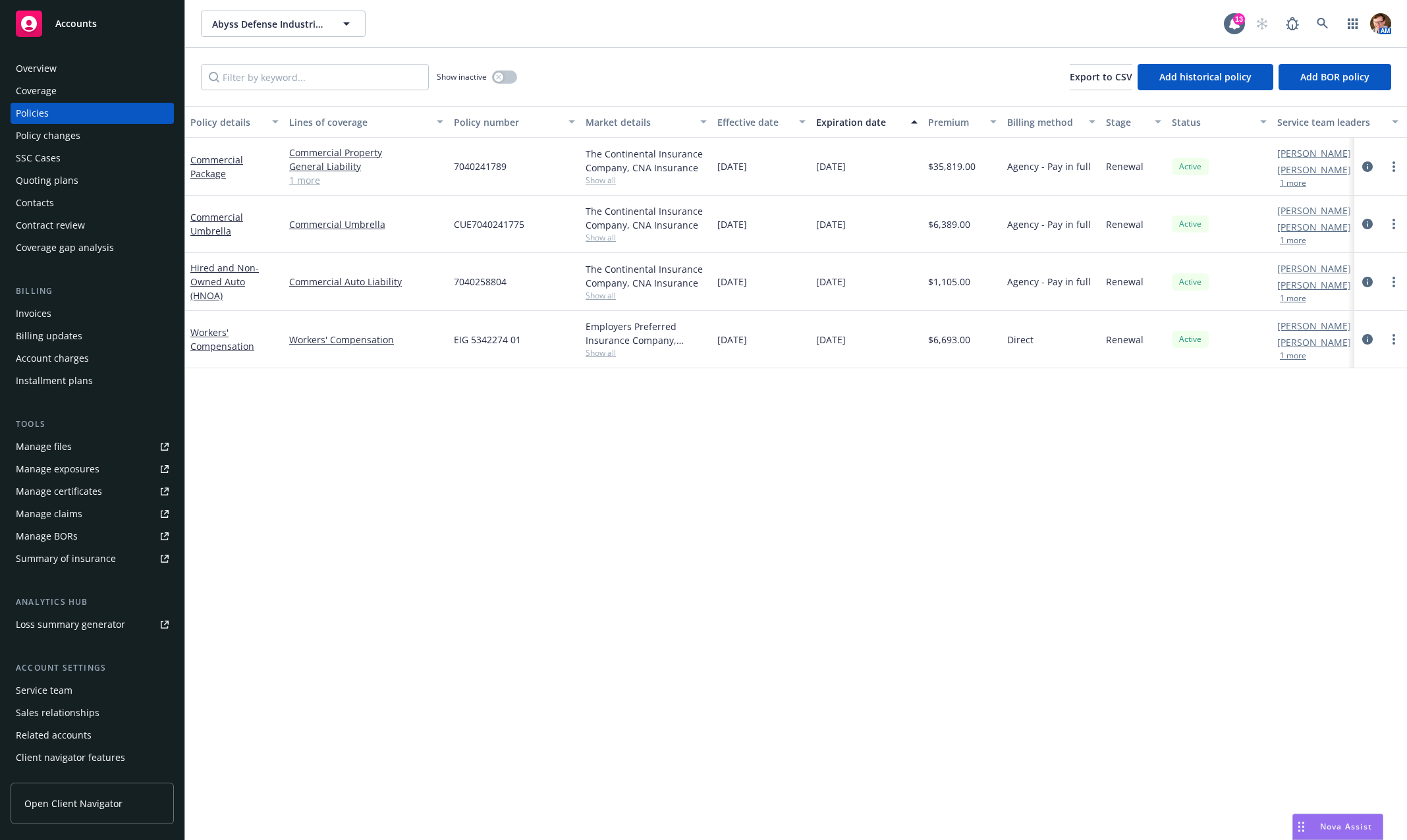
click at [66, 180] on div "Quoting plans" at bounding box center [47, 180] width 62 height 21
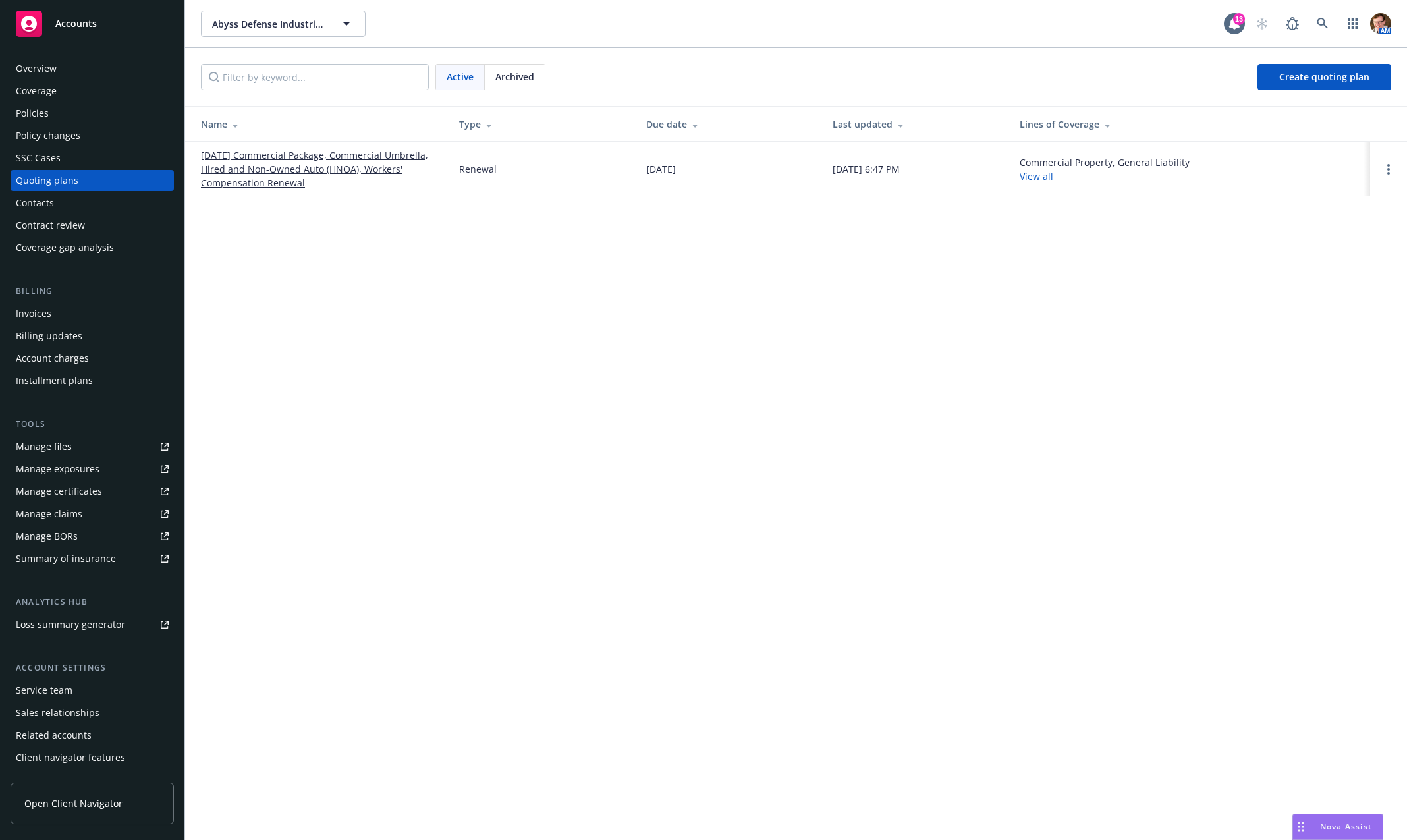
click at [241, 167] on link "09/08/25 Commercial Package, Commercial Umbrella, Hired and Non-Owned Auto (HNO…" at bounding box center [319, 169] width 237 height 42
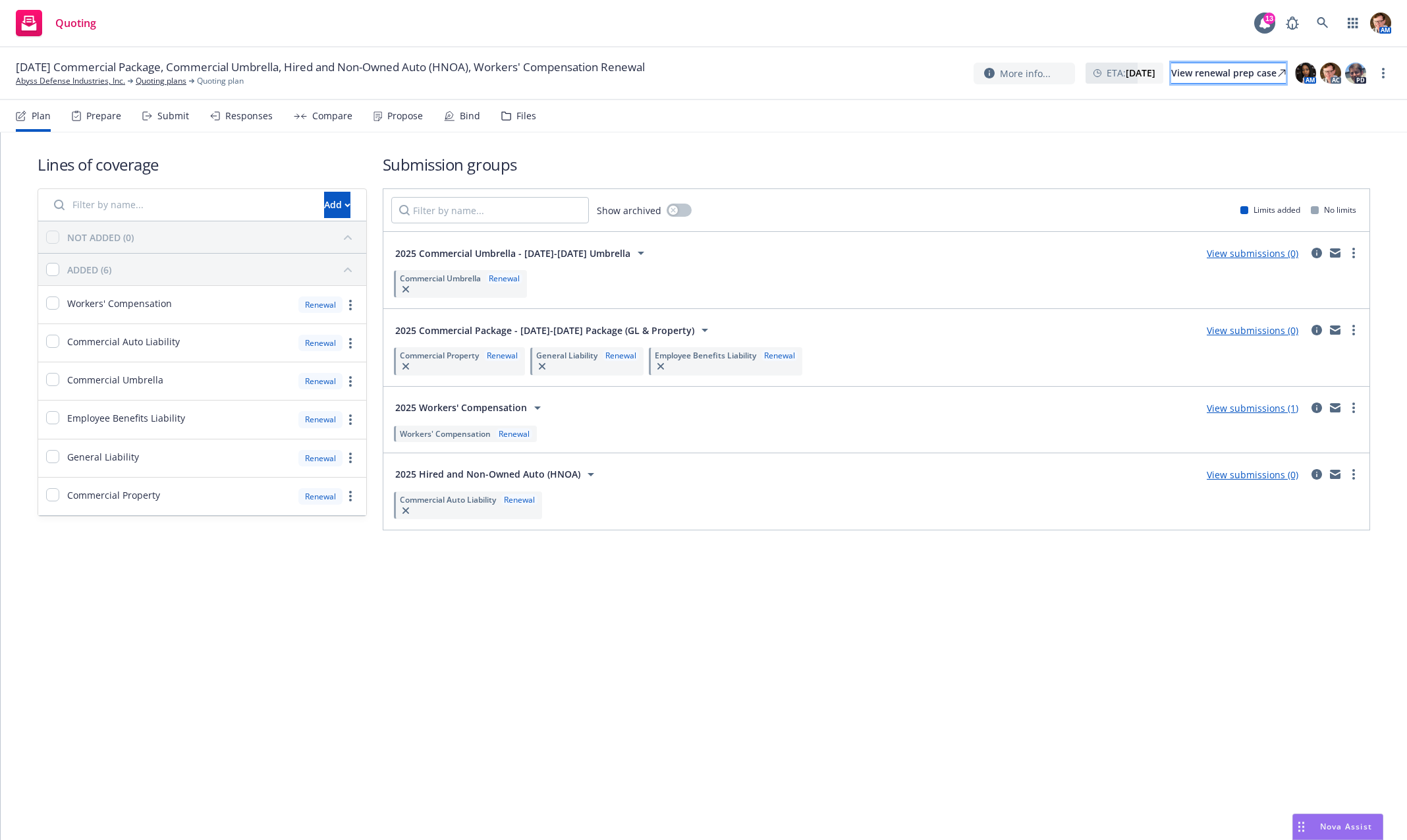
click at [1189, 77] on div "View renewal prep case" at bounding box center [1228, 73] width 115 height 20
click at [1171, 74] on div "View renewal prep case" at bounding box center [1228, 73] width 115 height 20
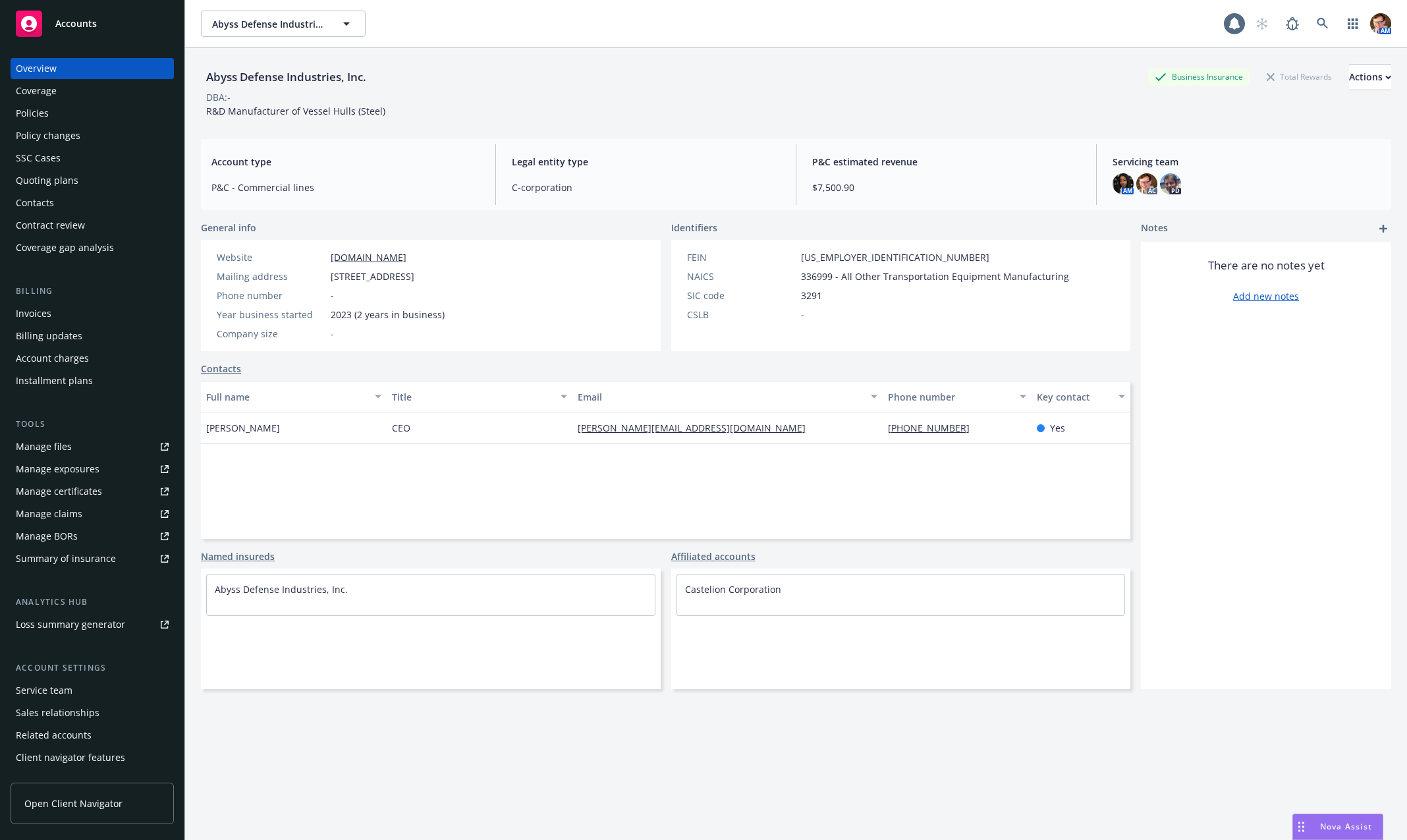
click at [84, 103] on div "Policies" at bounding box center [92, 113] width 153 height 21
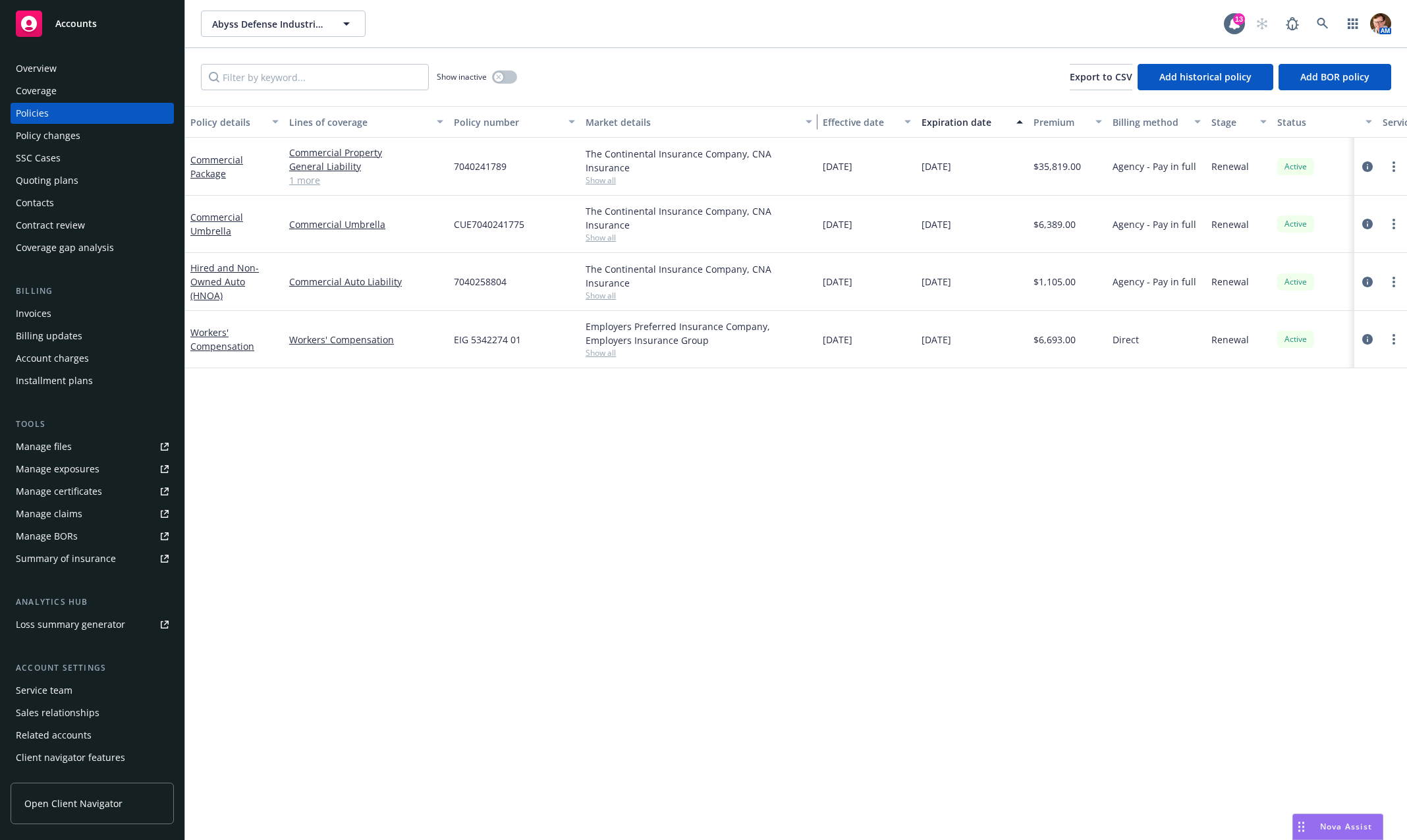
drag, startPoint x: 711, startPoint y: 123, endPoint x: 825, endPoint y: 115, distance: 114.3
click at [814, 115] on div "button" at bounding box center [810, 121] width 7 height 31
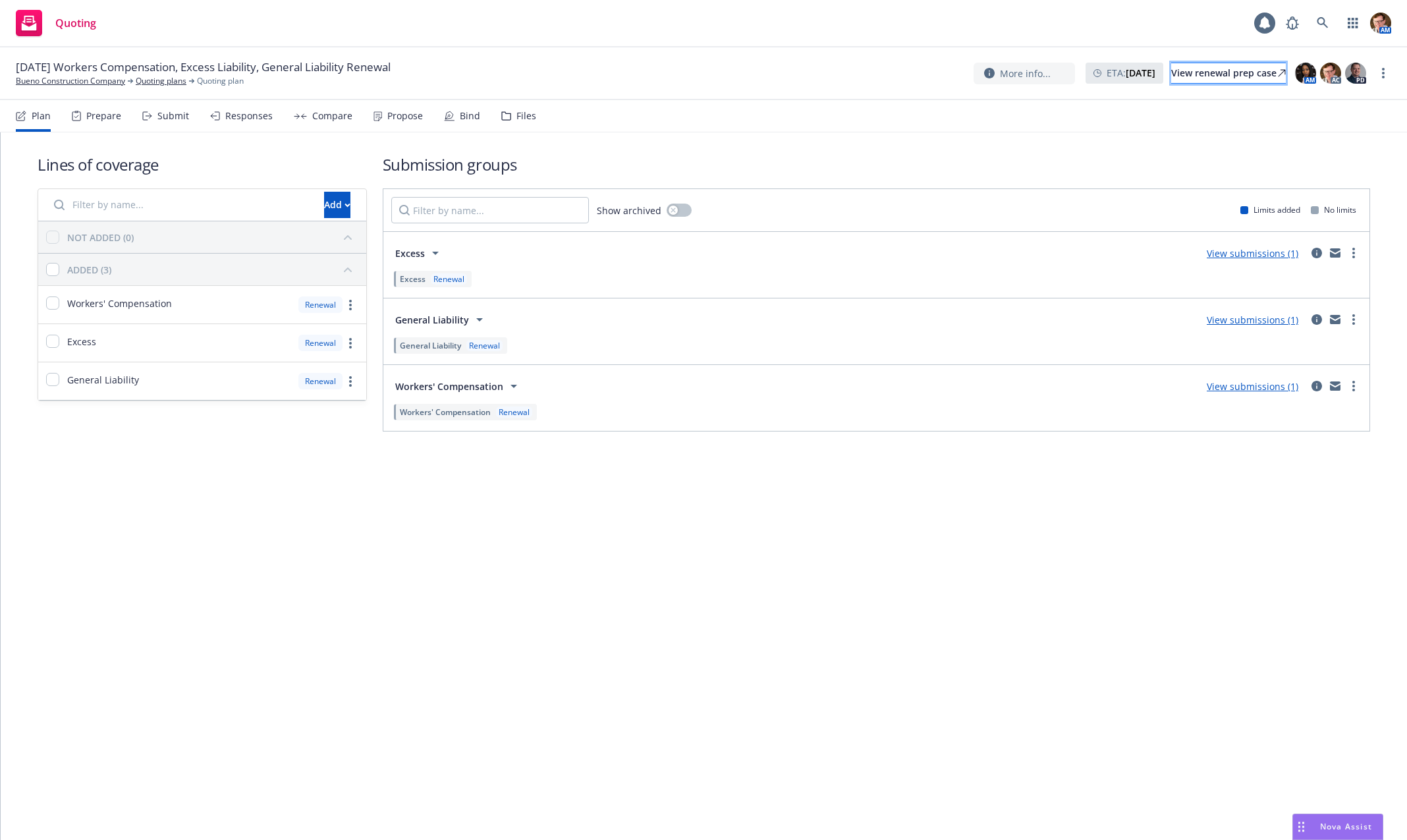
click at [1278, 76] on icon at bounding box center [1282, 73] width 7 height 7
click at [1204, 66] on div "View renewal prep case" at bounding box center [1228, 73] width 115 height 20
click at [1250, 67] on div "View renewal prep case" at bounding box center [1228, 73] width 115 height 20
drag, startPoint x: 1310, startPoint y: 15, endPoint x: 1332, endPoint y: 24, distance: 23.8
click at [1310, 14] on span at bounding box center [1323, 23] width 26 height 26
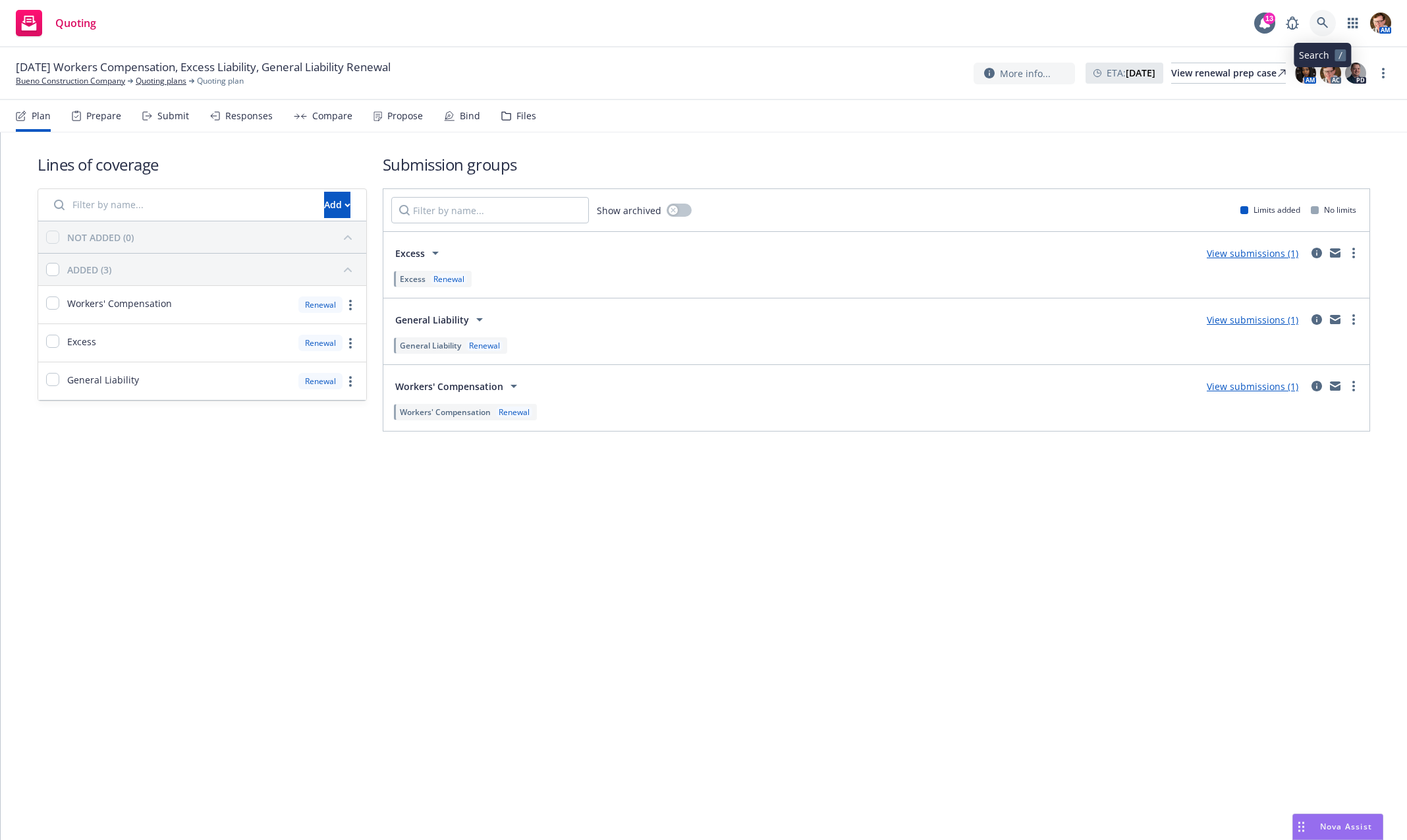
click at [1326, 28] on icon at bounding box center [1322, 22] width 12 height 12
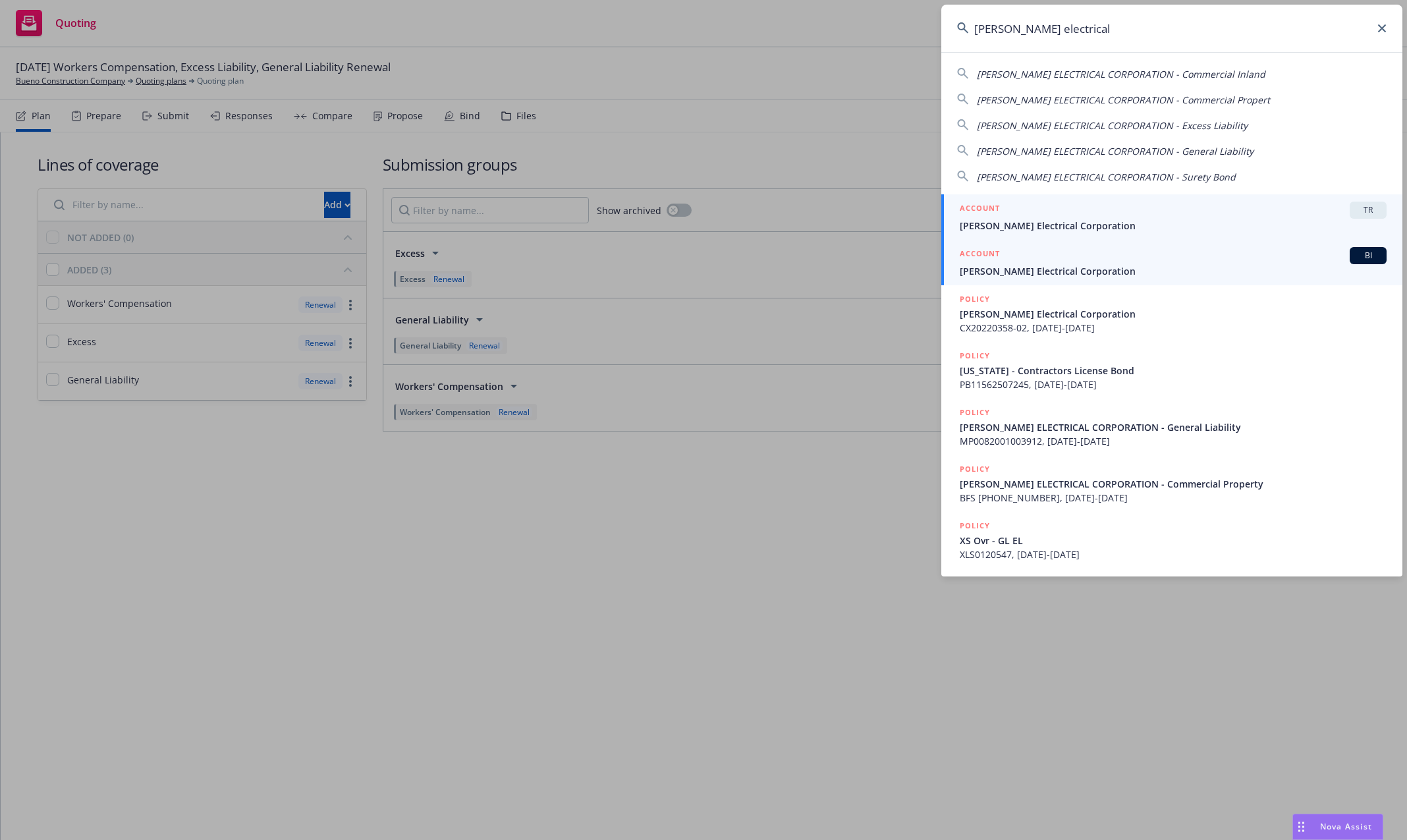
type input "[PERSON_NAME] electrical"
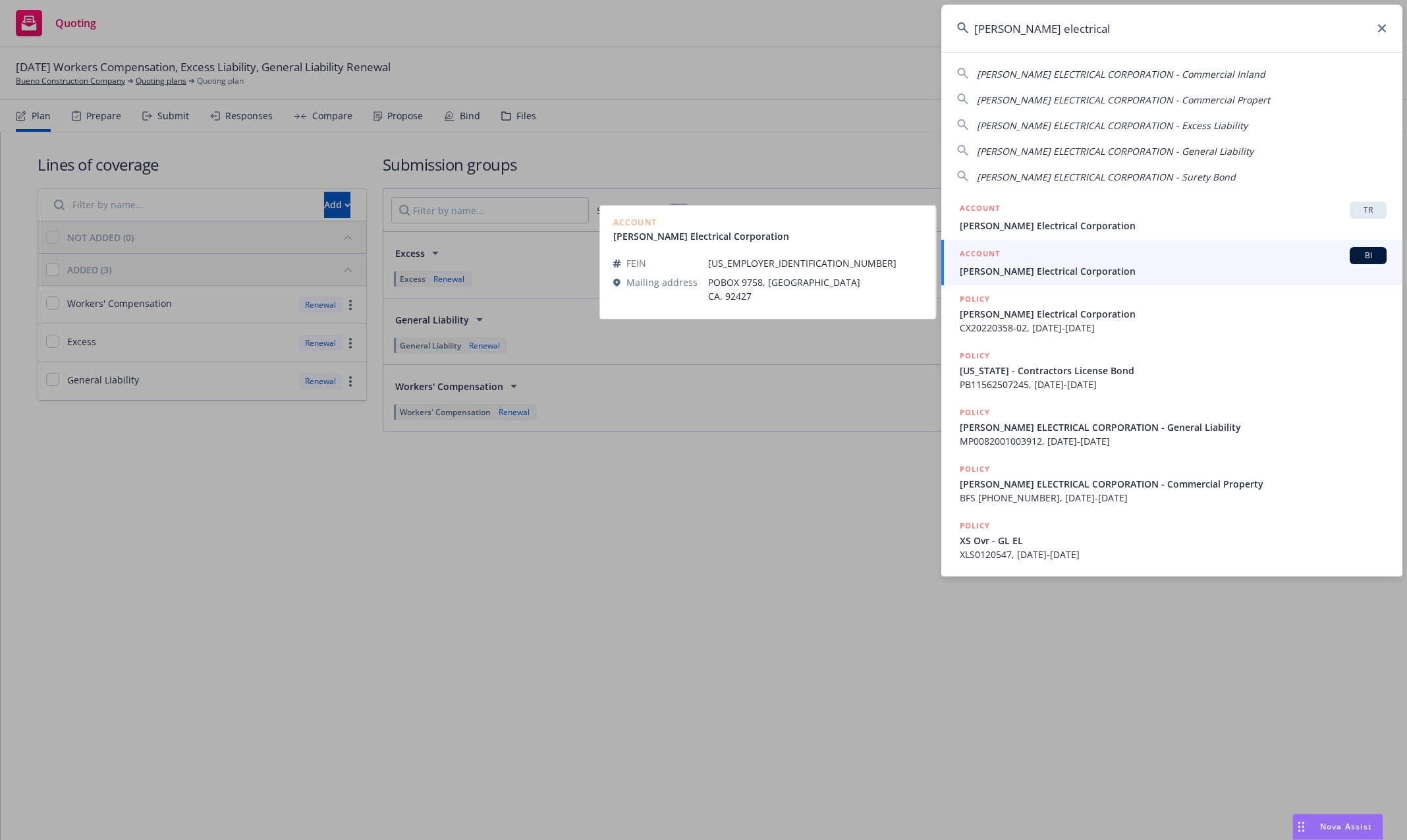
click at [1036, 270] on span "[PERSON_NAME] Electrical Corporation" at bounding box center [1173, 270] width 427 height 14
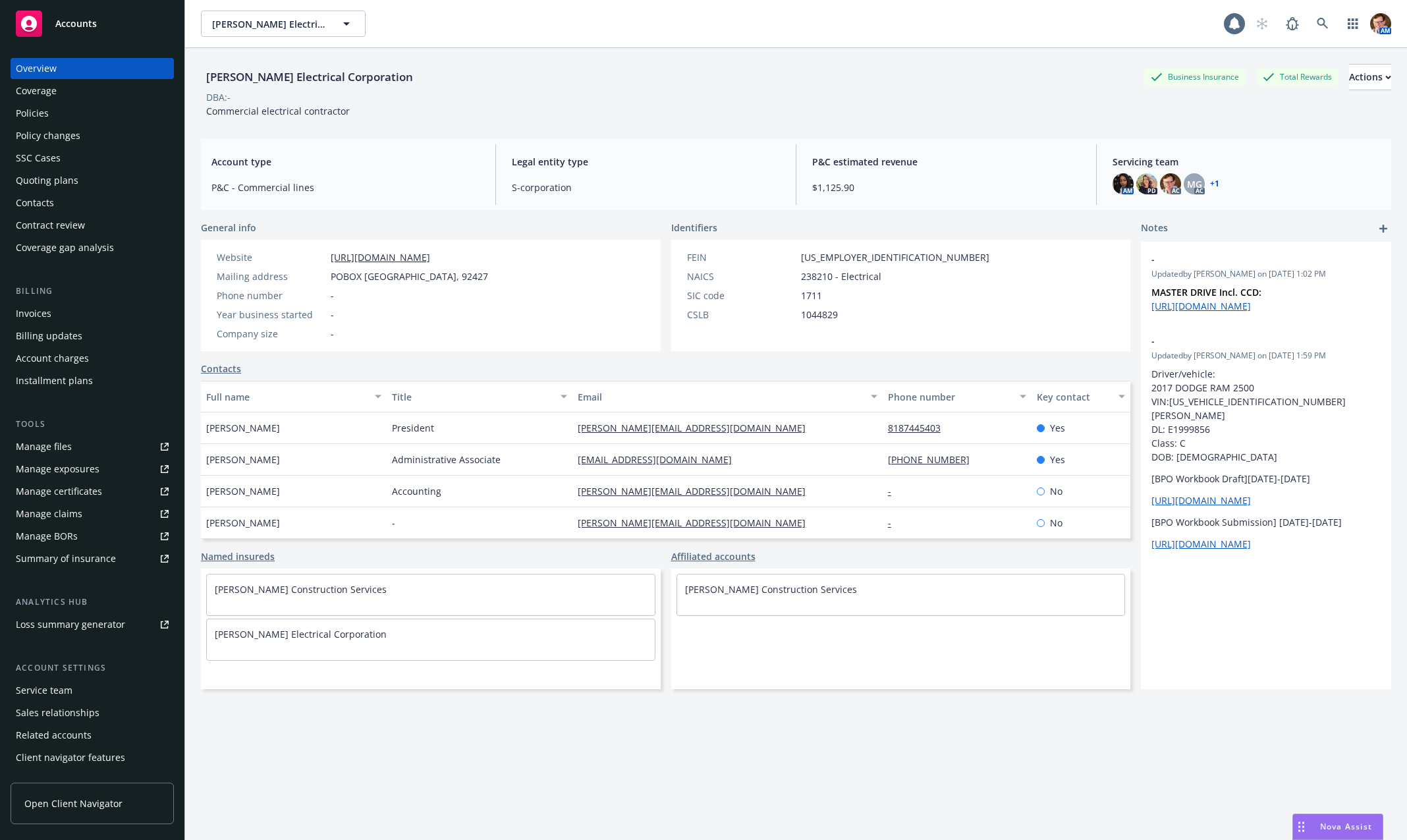
click at [50, 183] on div "Quoting plans" at bounding box center [47, 180] width 62 height 21
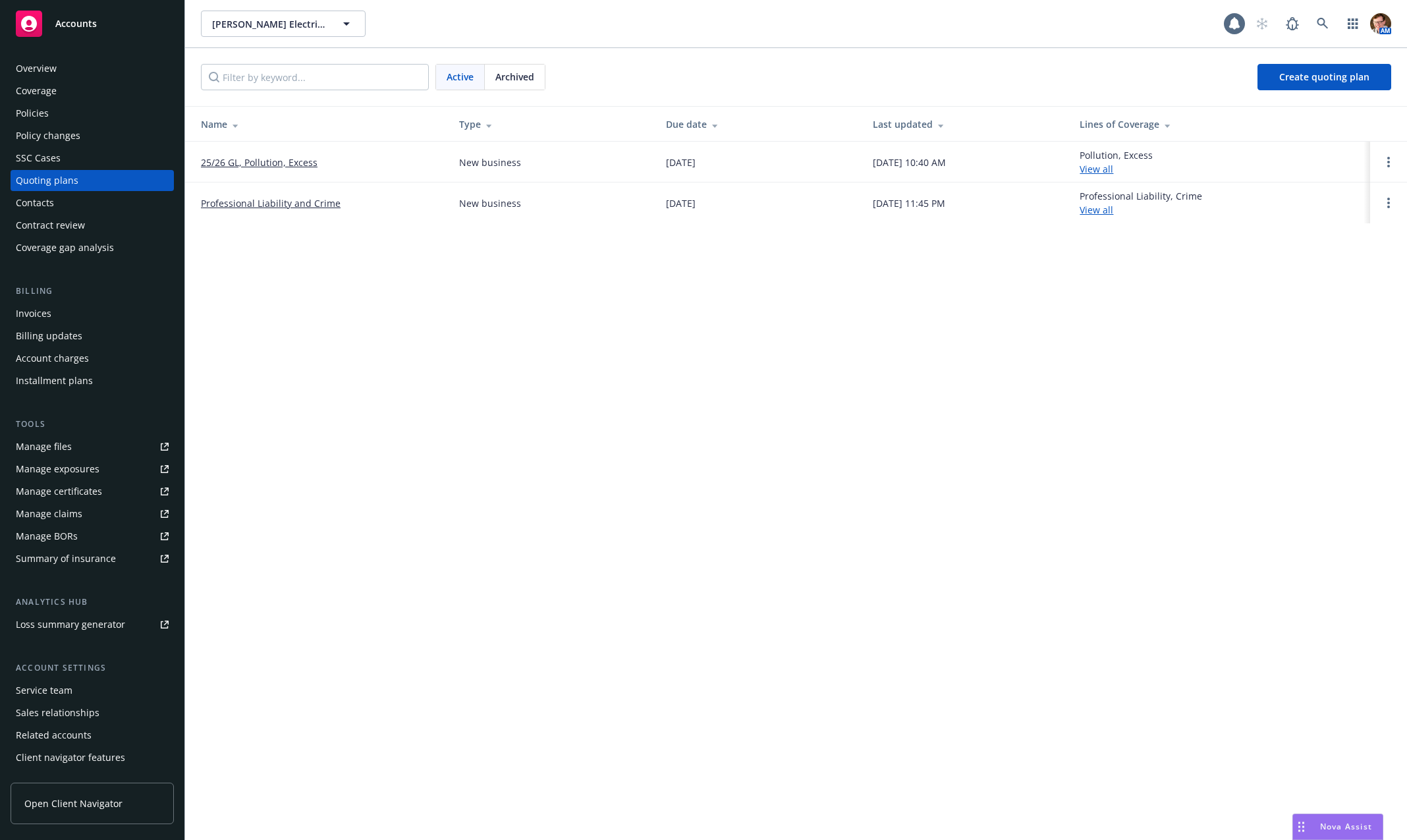
click at [253, 156] on link "25/26 GL, Pollution, Excess" at bounding box center [258, 162] width 117 height 14
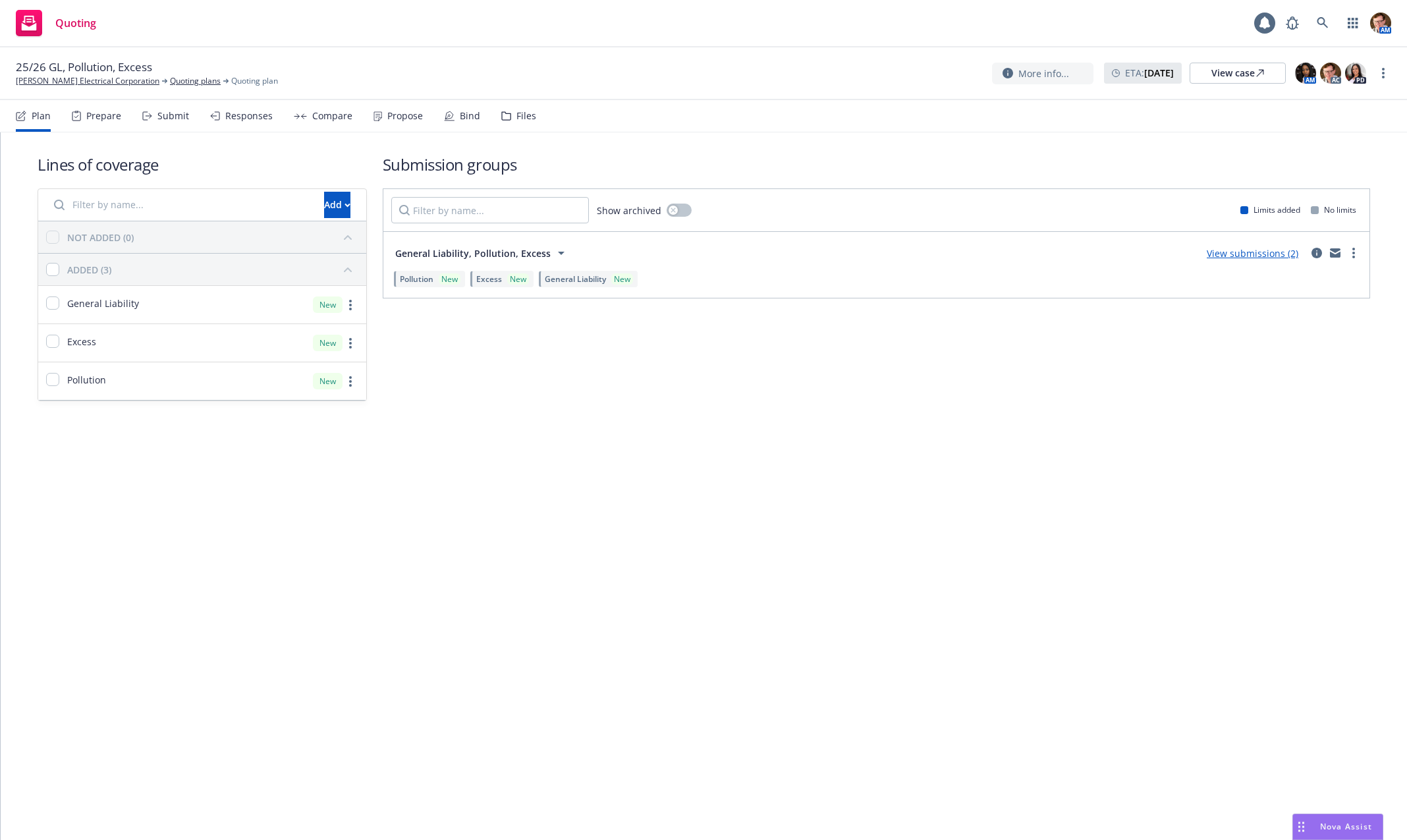
click at [313, 109] on div "Compare" at bounding box center [323, 116] width 59 height 32
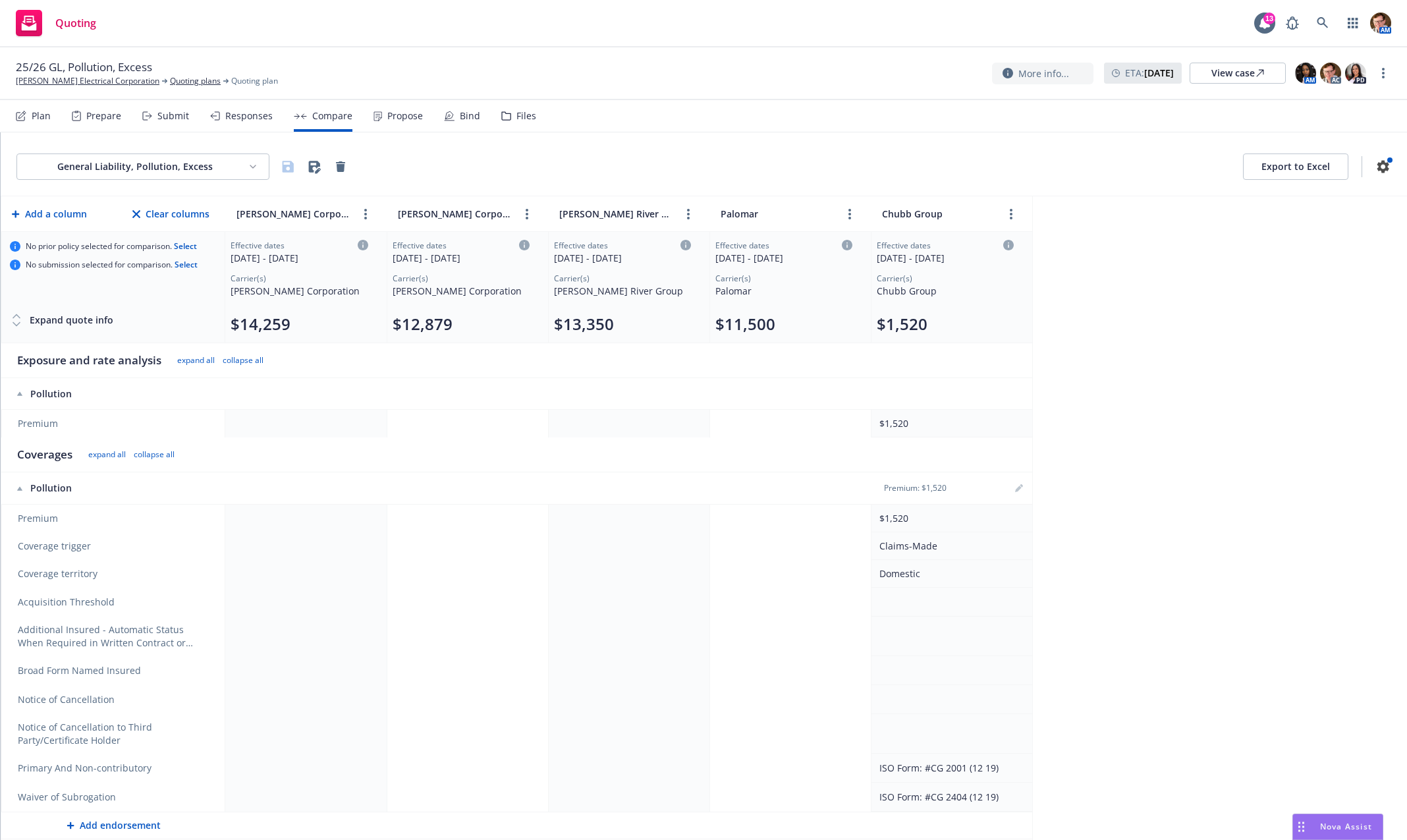
click at [250, 120] on div "Responses" at bounding box center [249, 116] width 48 height 10
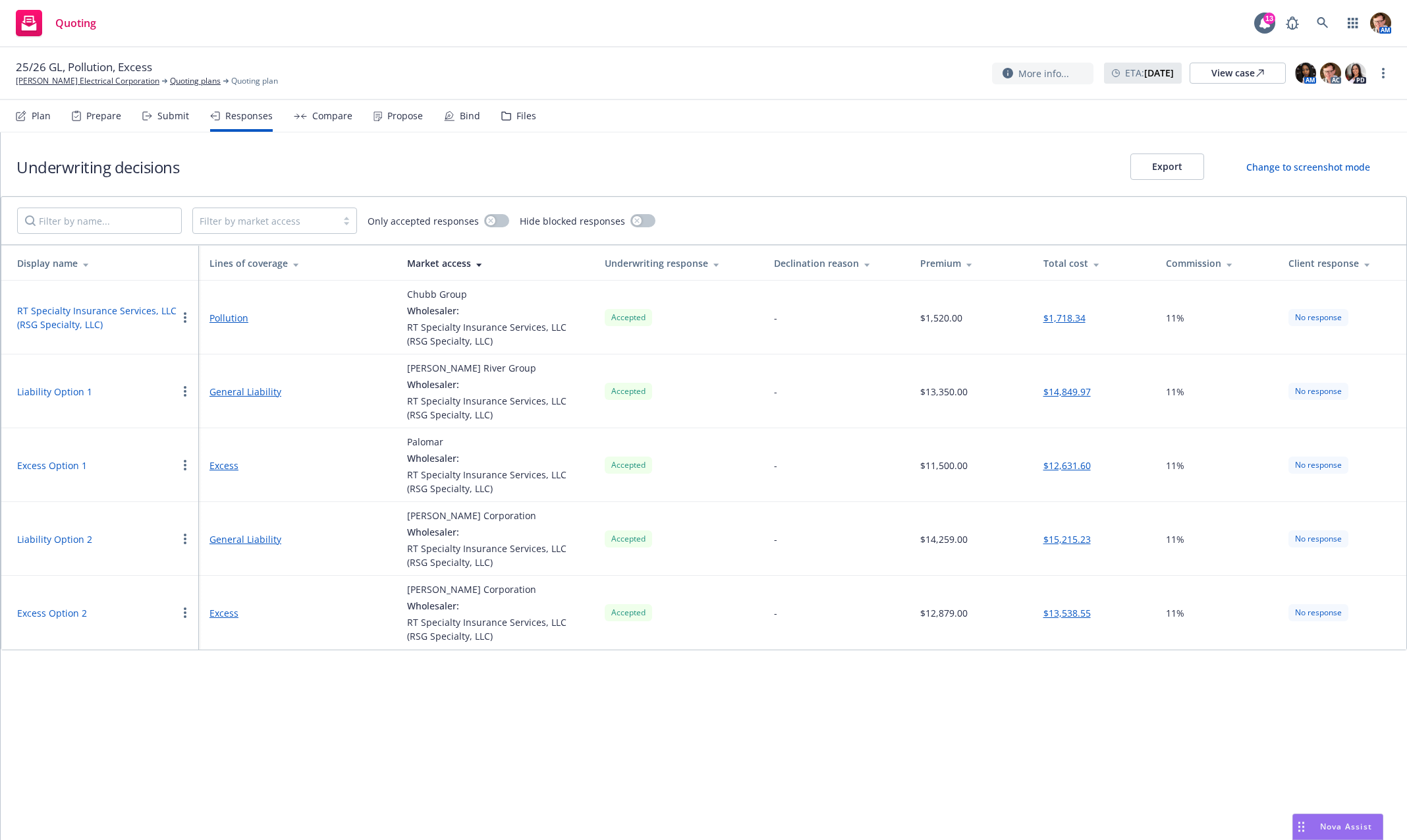
click at [84, 310] on button "RT Specialty Insurance Services, LLC (RSG Specialty, LLC)" at bounding box center [97, 318] width 160 height 28
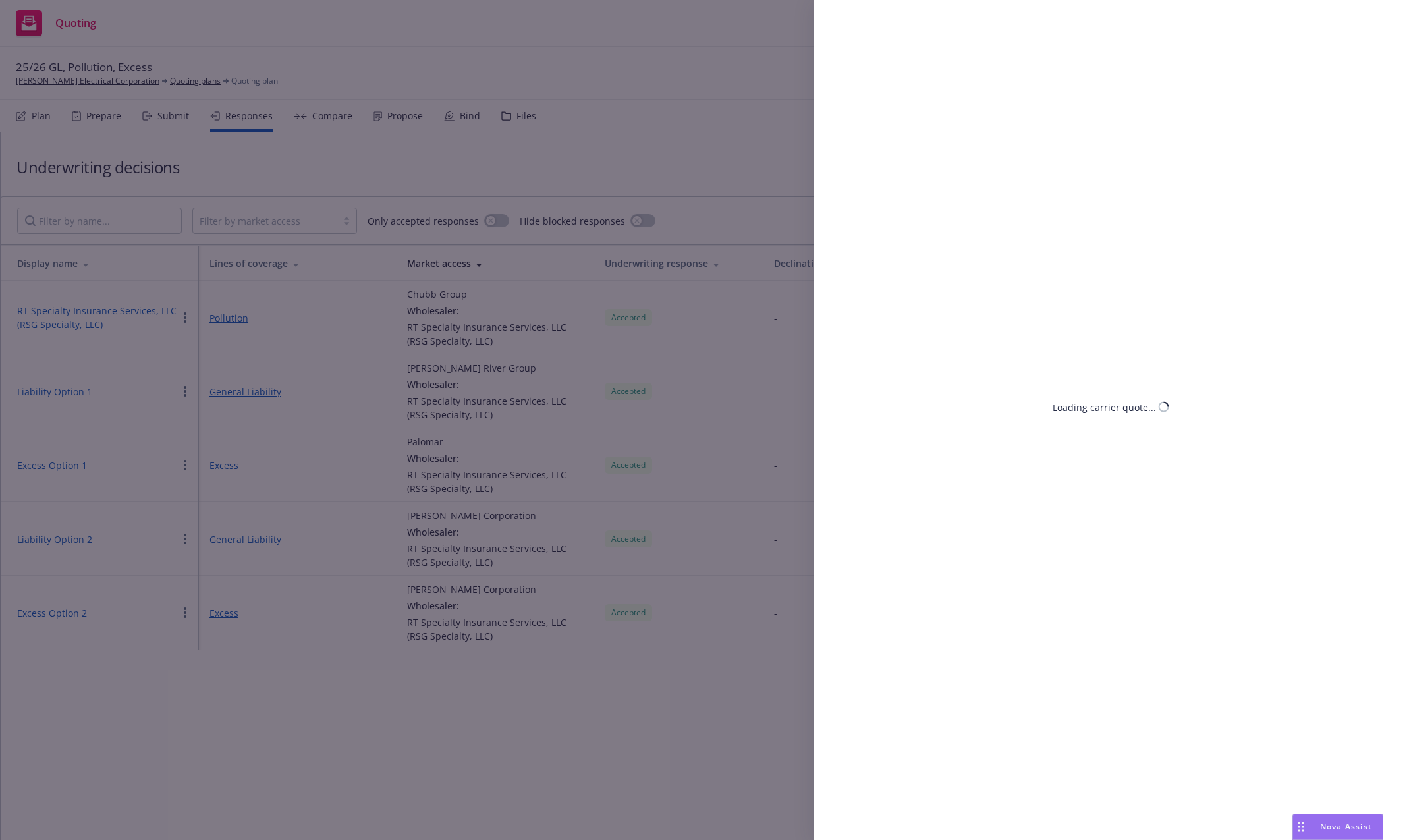
select select "CA"
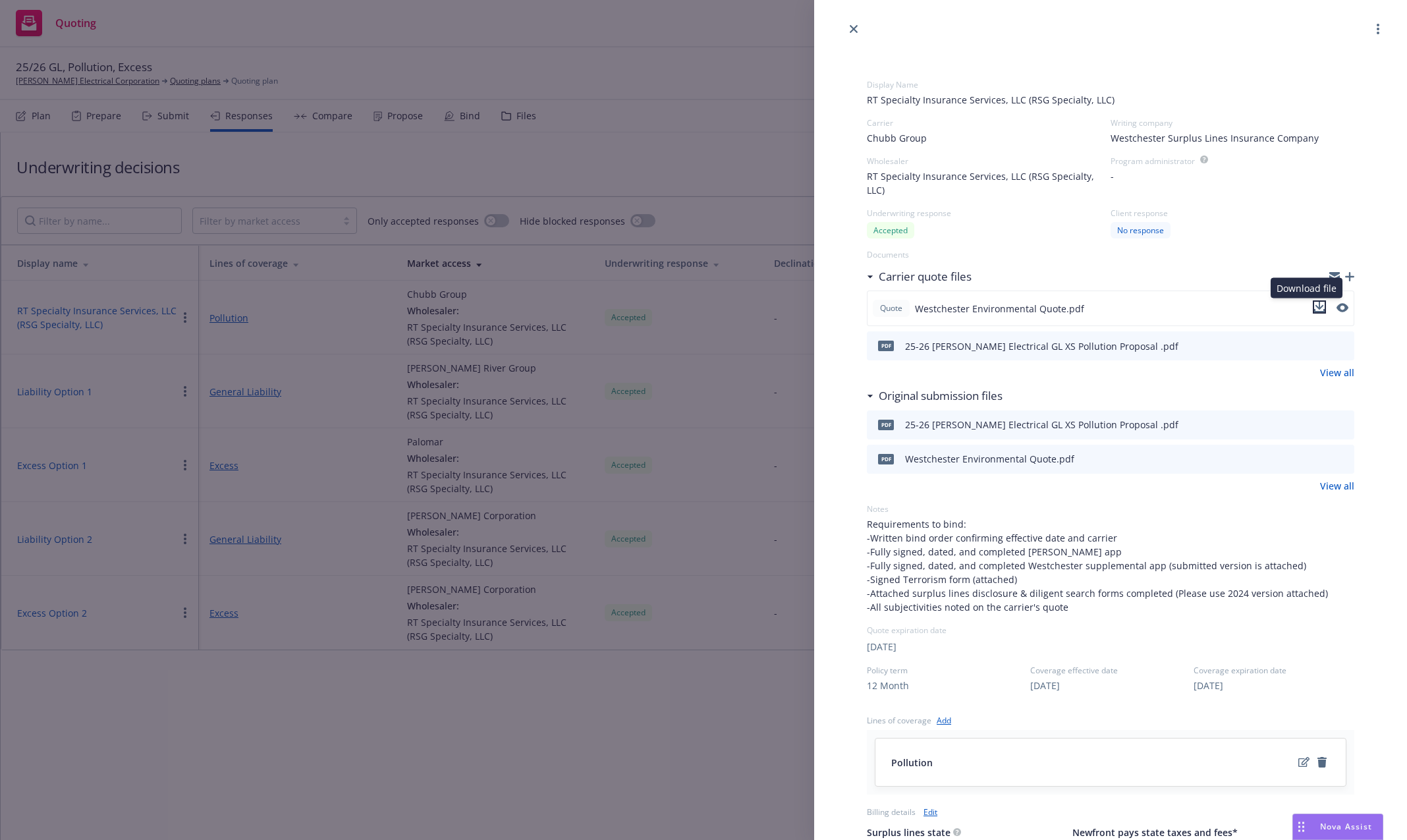
click at [1315, 304] on icon "download file" at bounding box center [1319, 307] width 10 height 10
click at [248, 798] on div "Display Name RT Specialty Insurance Services, LLC (RSG Specialty, LLC) Carrier …" at bounding box center [703, 420] width 1407 height 840
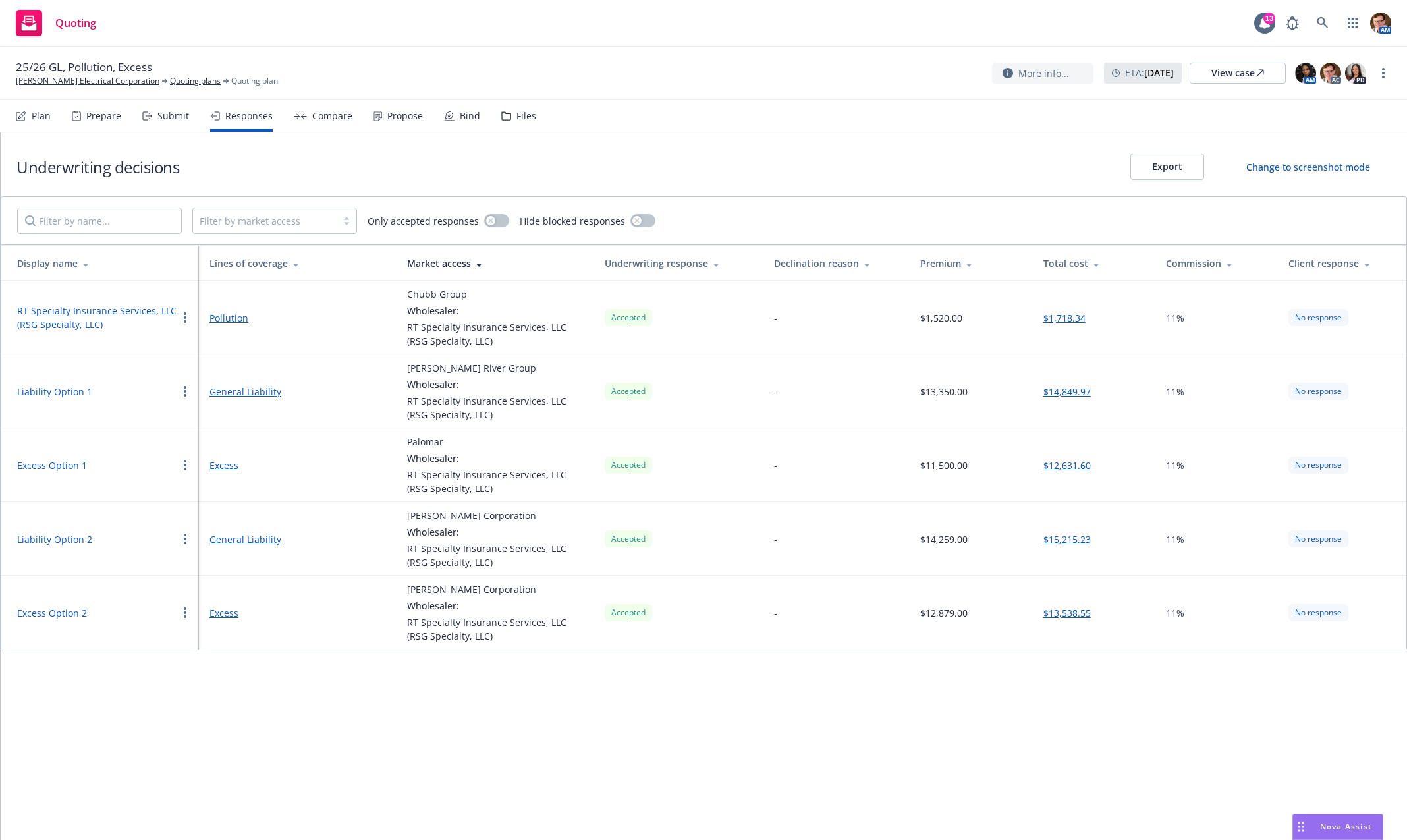
click at [55, 392] on button "Liability Option 1" at bounding box center [54, 392] width 76 height 14
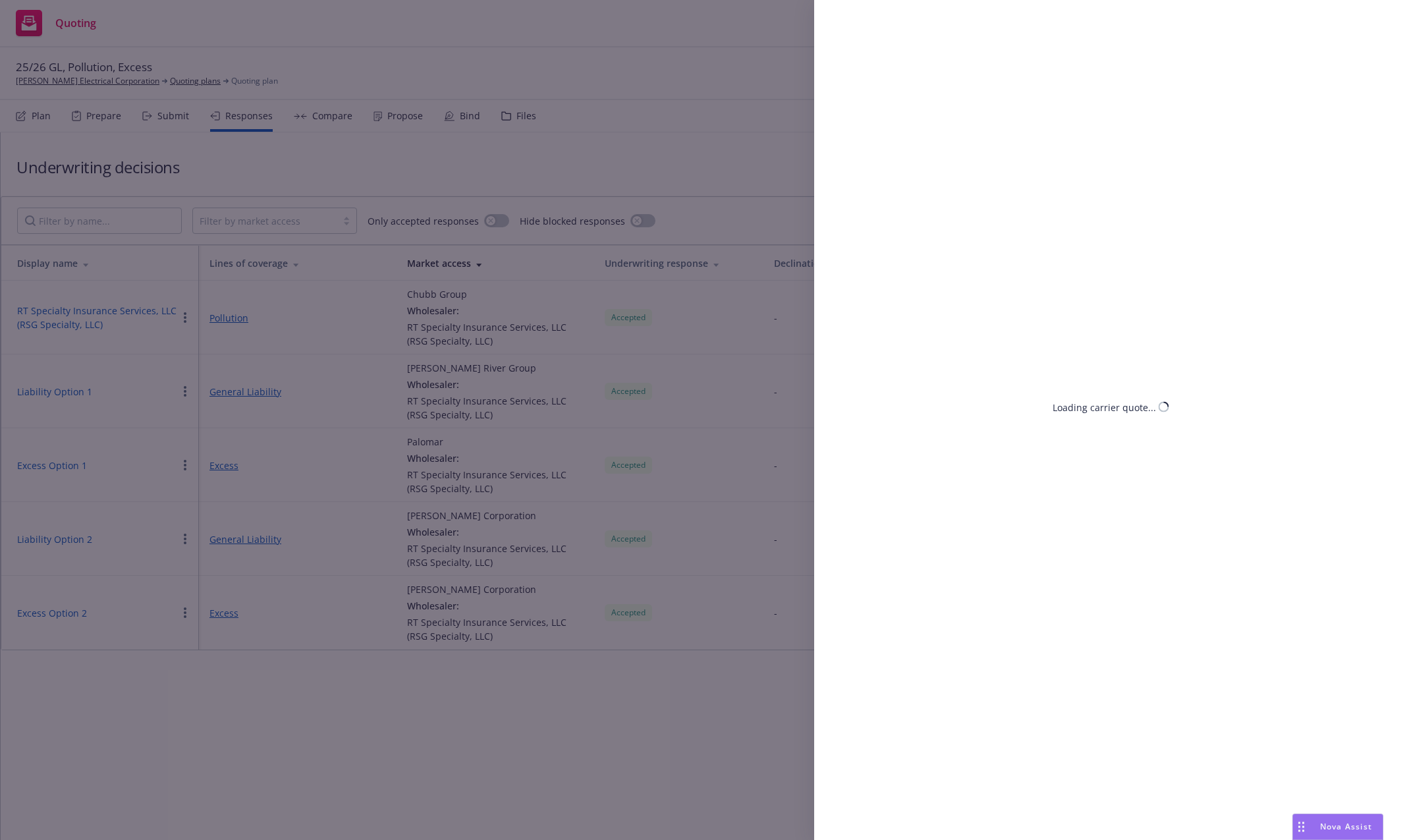
select select "CA"
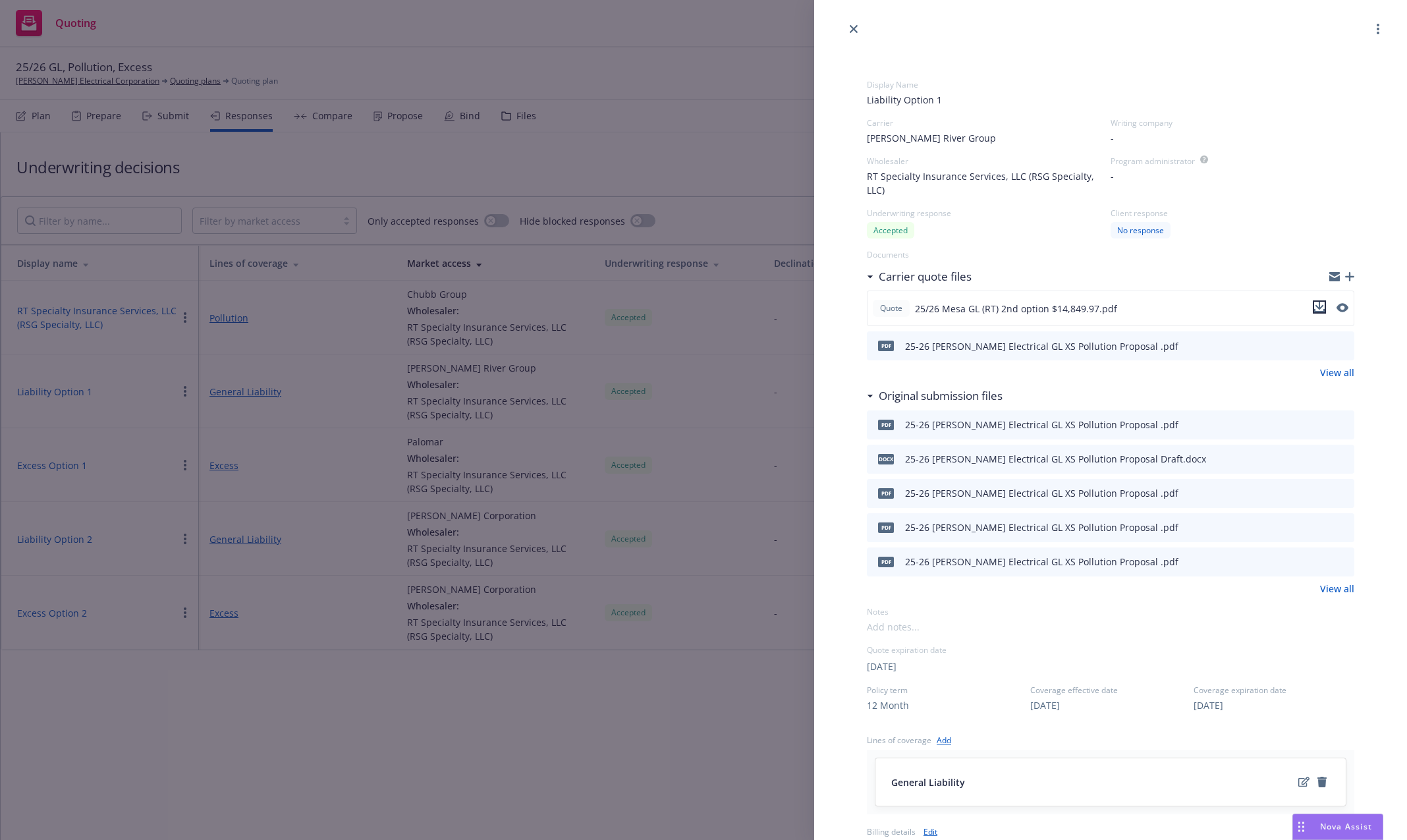
click at [1316, 308] on icon "download file" at bounding box center [1319, 306] width 8 height 7
click at [855, 29] on icon "close" at bounding box center [853, 29] width 7 height 7
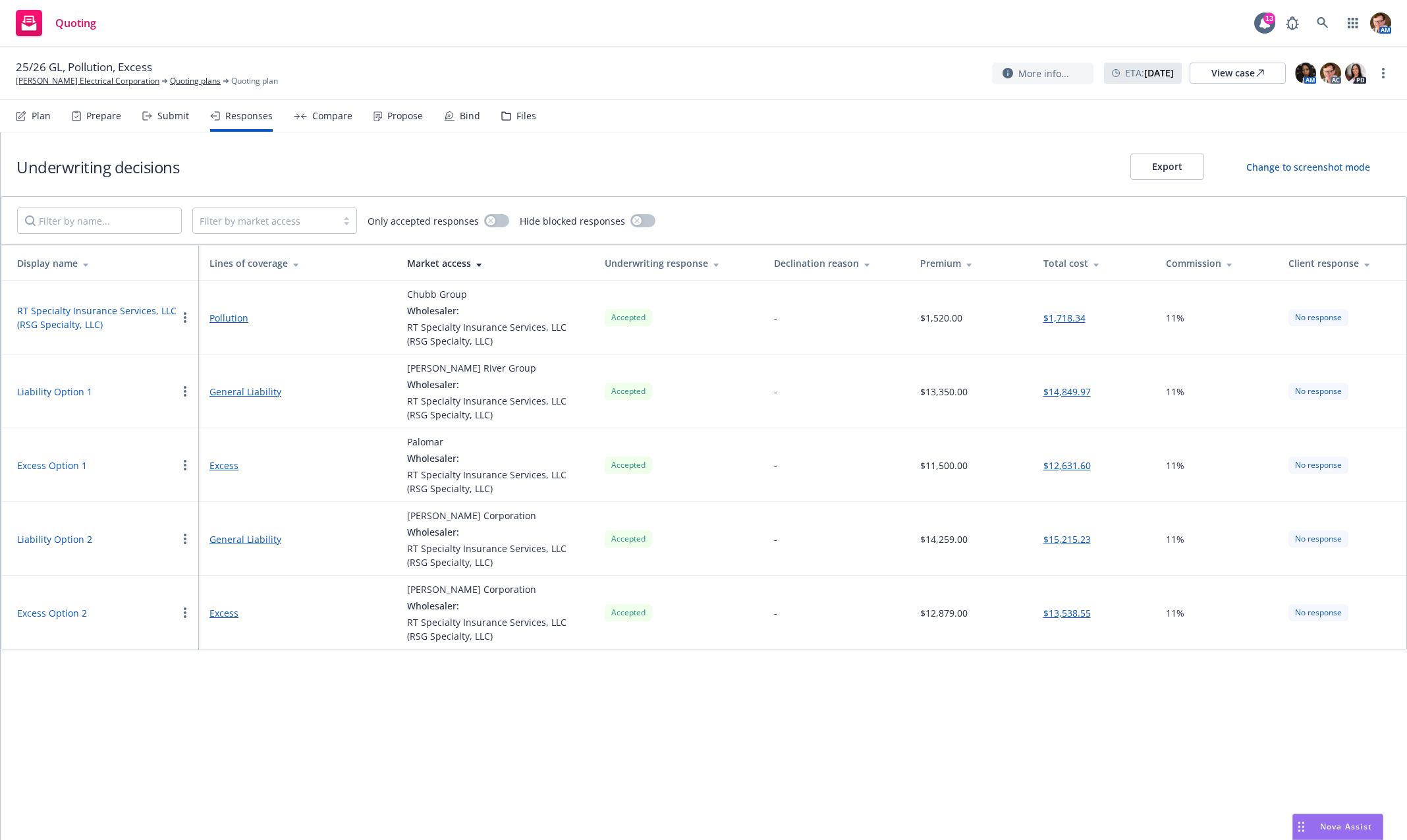
click at [559, 720] on div "Underwriting decisions Export Change to screenshot mode Filter by market access…" at bounding box center [704, 486] width 1406 height 708
click at [68, 319] on button "RT Specialty Insurance Services, LLC (RSG Specialty, LLC)" at bounding box center [97, 318] width 160 height 28
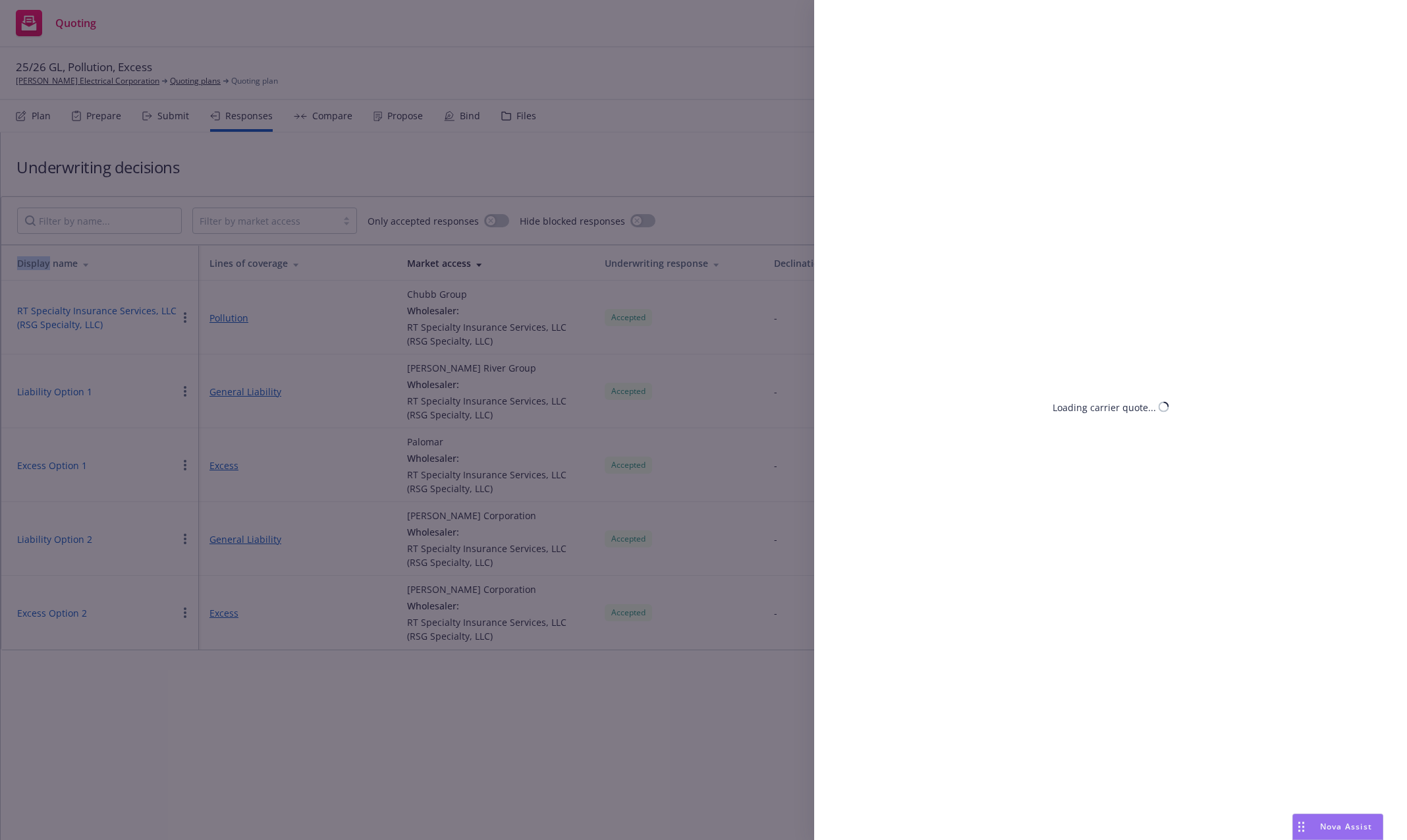
select select "CA"
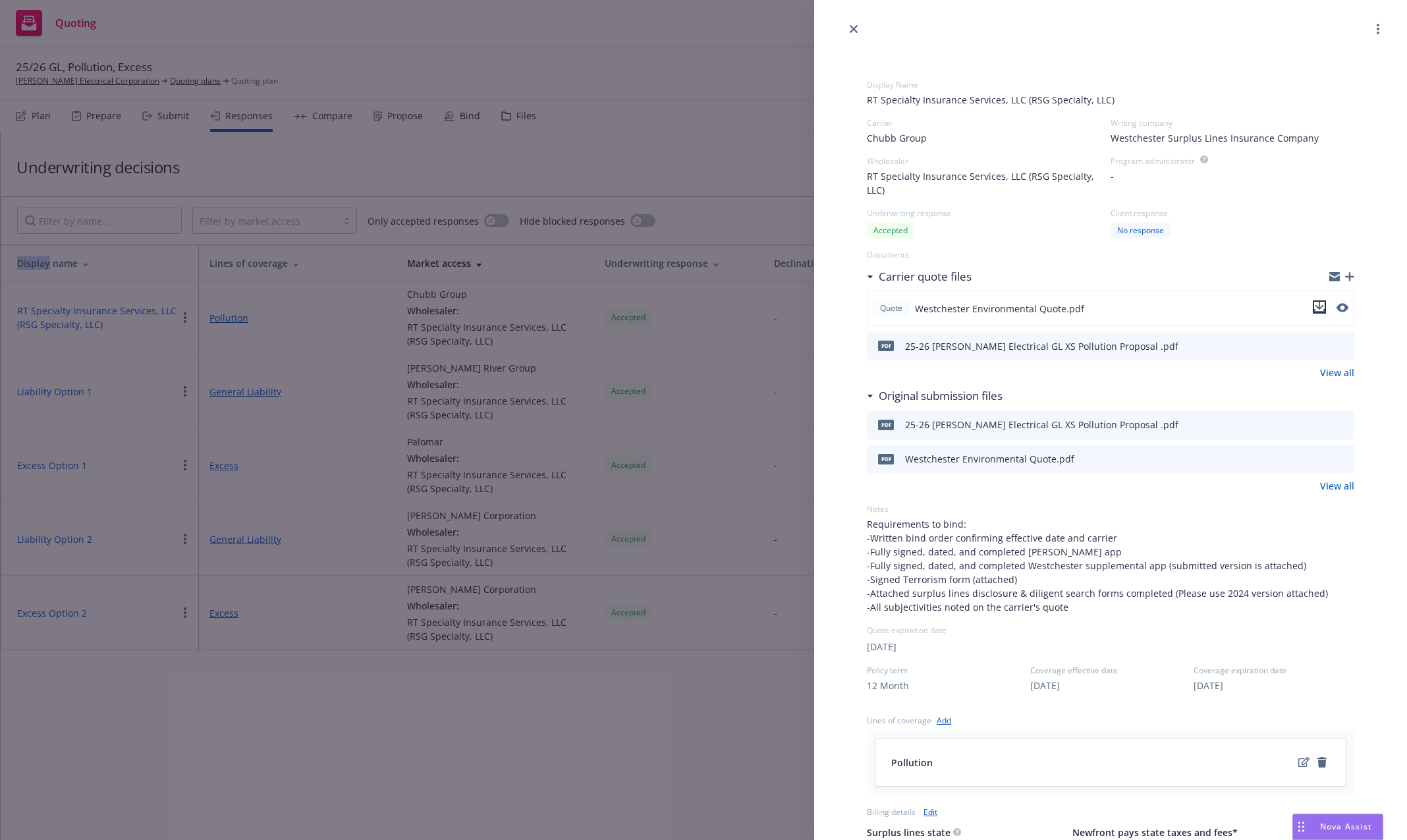
click at [1315, 307] on icon "download file" at bounding box center [1319, 307] width 10 height 10
click at [861, 28] on link "close" at bounding box center [853, 29] width 16 height 16
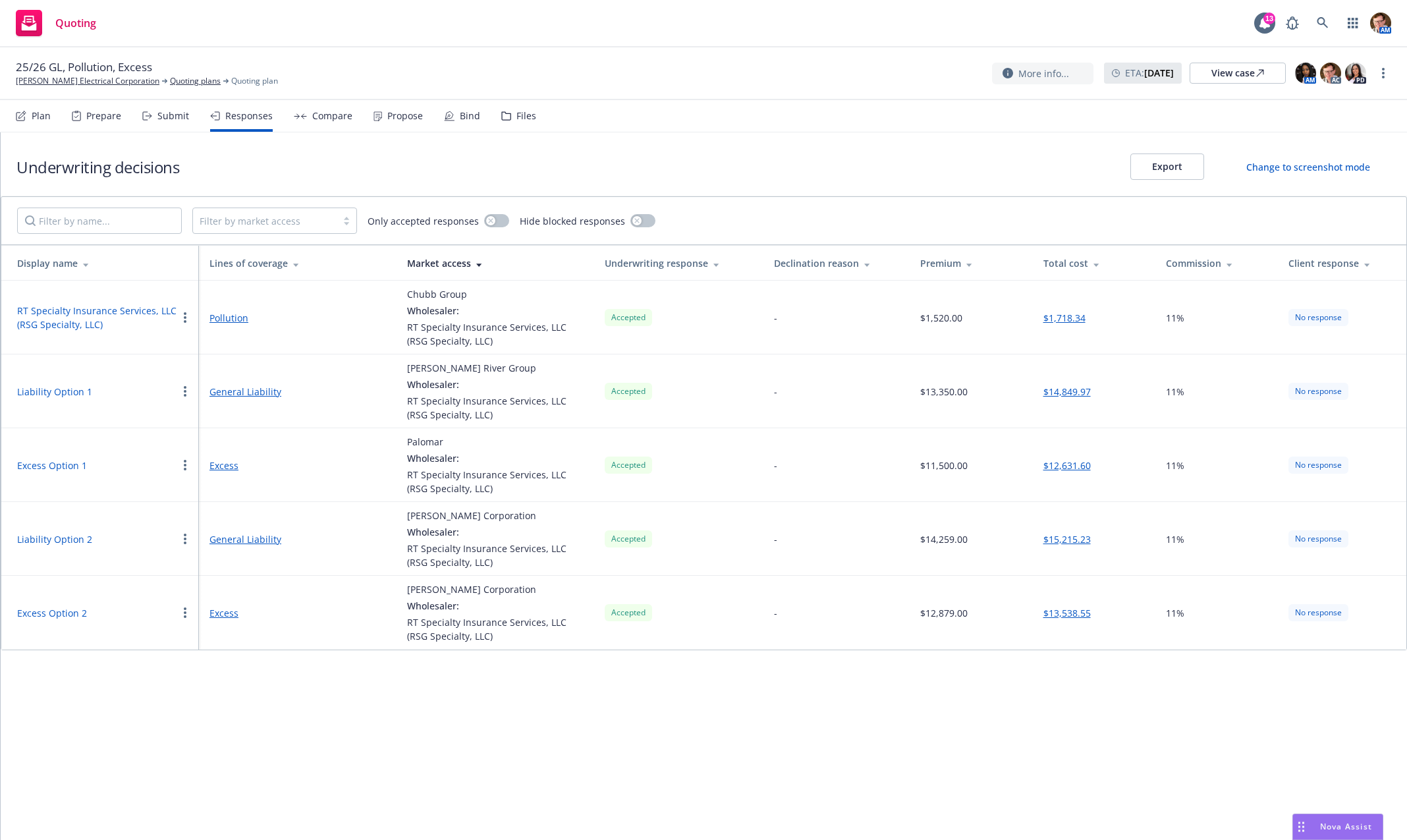
click at [40, 466] on button "Excess Option 1" at bounding box center [51, 465] width 70 height 14
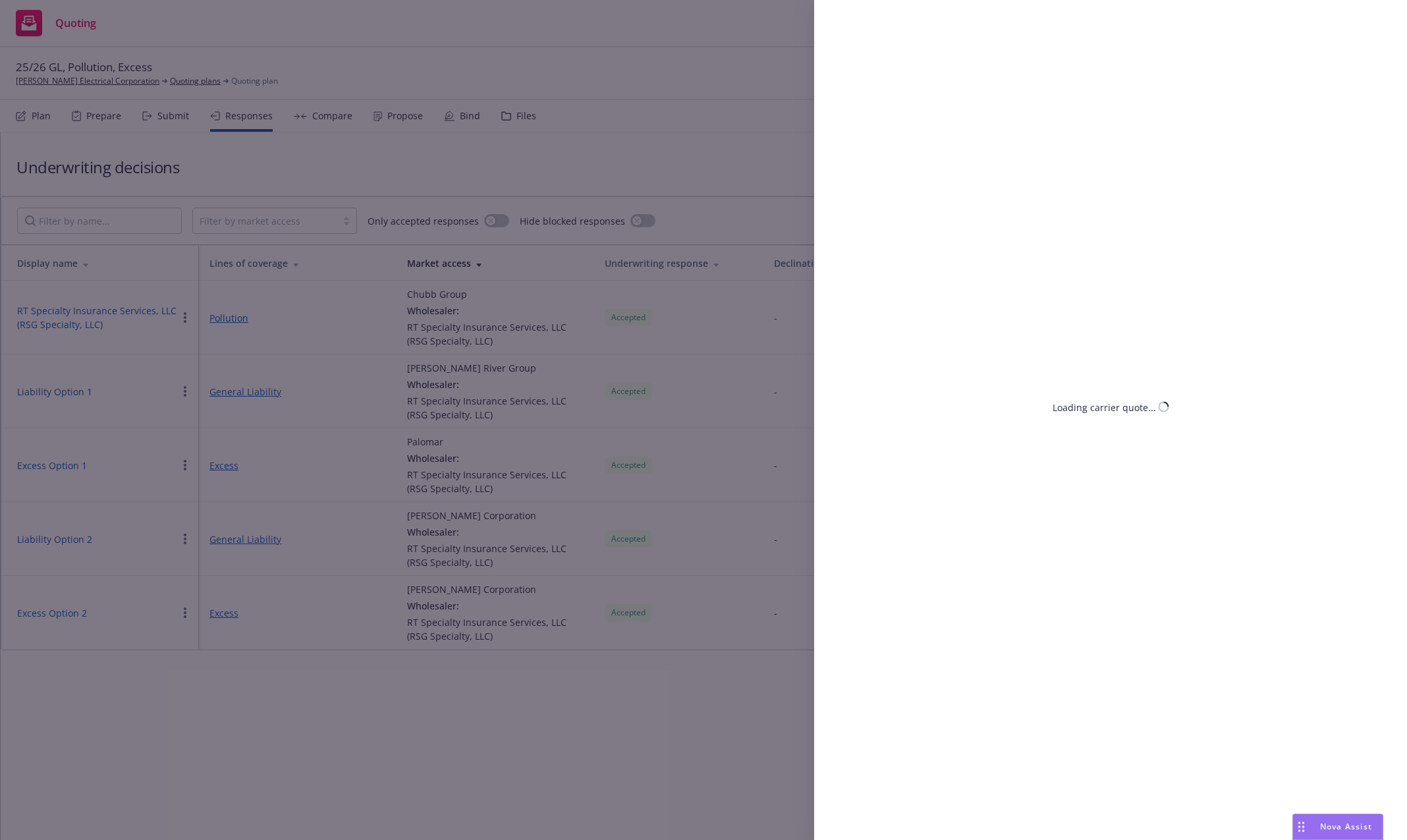
select select "CA"
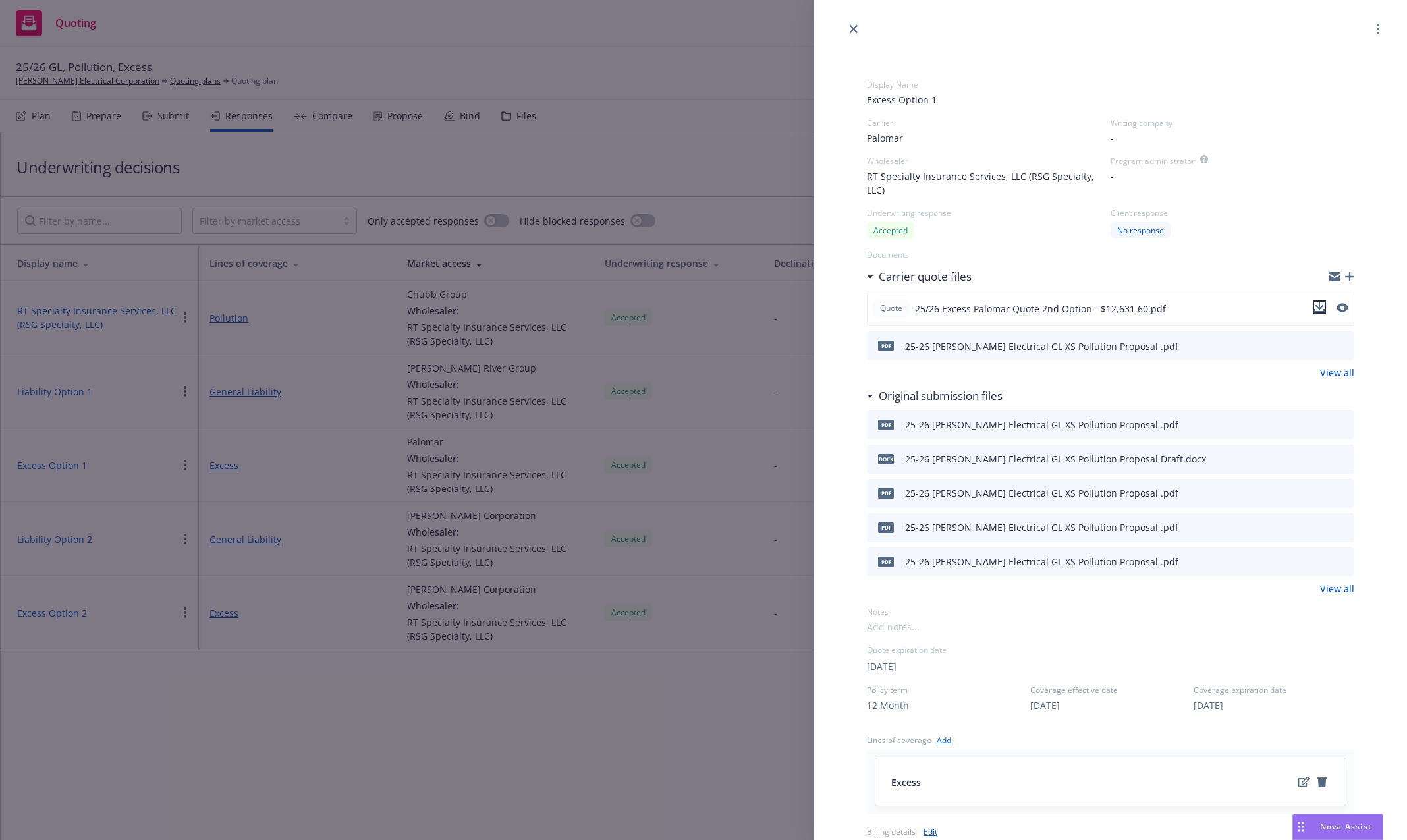
click at [1315, 304] on icon "download file" at bounding box center [1319, 307] width 10 height 10
click at [862, 34] on div at bounding box center [1110, 19] width 593 height 37
click at [835, 28] on div at bounding box center [1110, 19] width 593 height 37
drag, startPoint x: 843, startPoint y: 27, endPoint x: 882, endPoint y: 31, distance: 39.2
click at [843, 27] on div at bounding box center [1110, 19] width 593 height 37
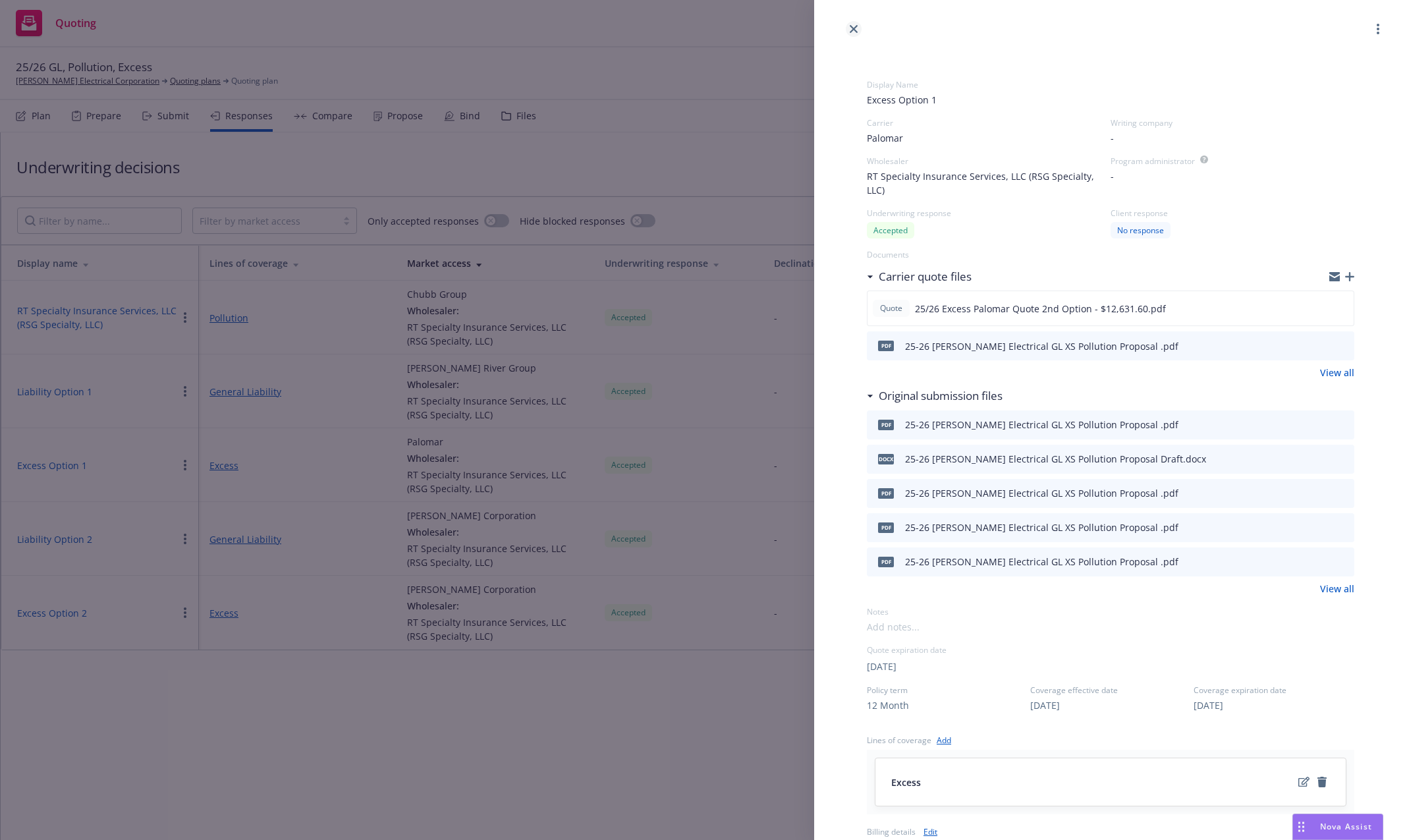
click at [842, 31] on div at bounding box center [1110, 19] width 593 height 37
drag, startPoint x: 848, startPoint y: 31, endPoint x: 1094, endPoint y: 39, distance: 246.1
click at [848, 31] on link "close" at bounding box center [853, 29] width 16 height 16
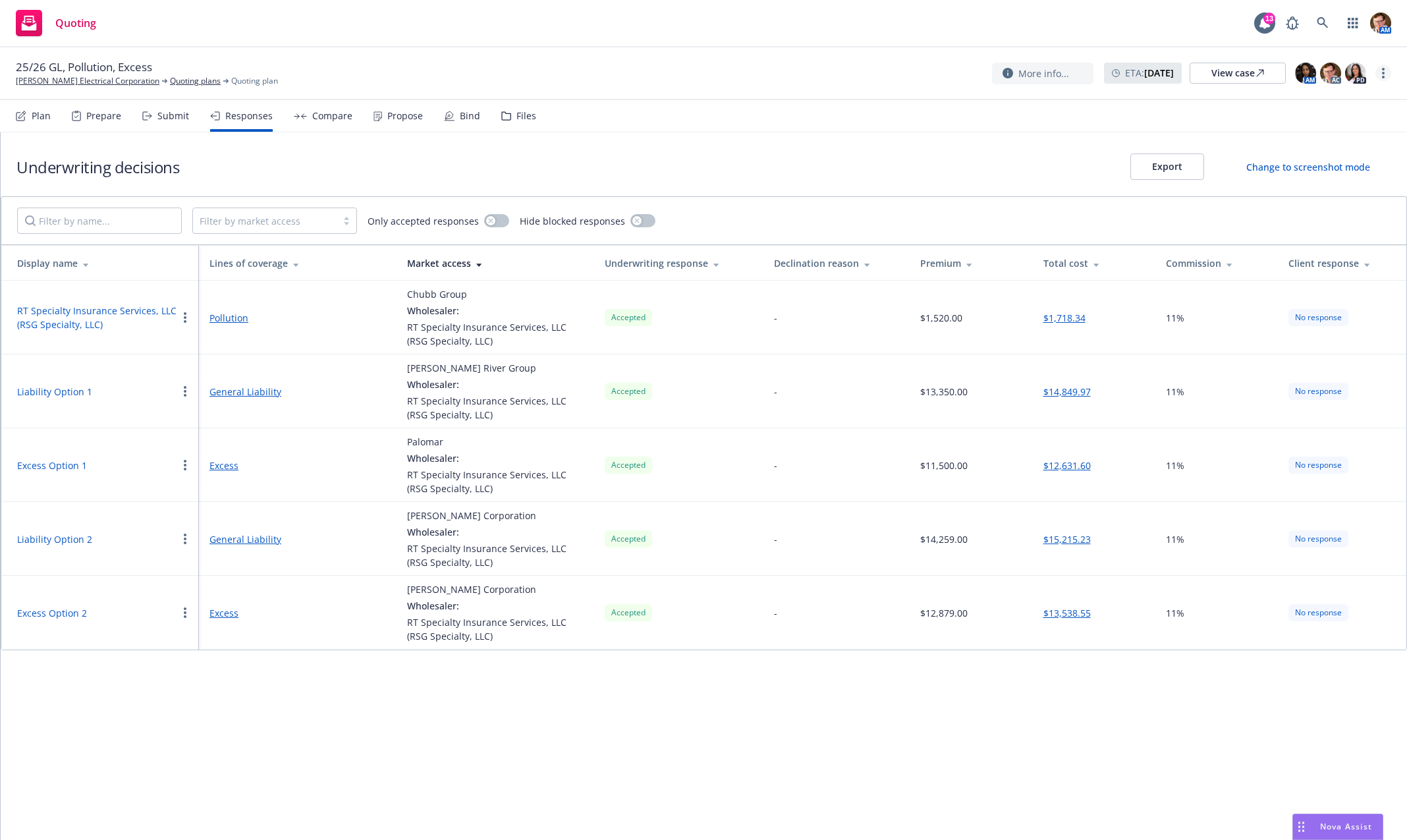
click at [1388, 75] on link "more" at bounding box center [1383, 73] width 16 height 16
click at [1331, 103] on link "Copy logging email" at bounding box center [1317, 100] width 147 height 26
drag, startPoint x: 699, startPoint y: 145, endPoint x: 579, endPoint y: 6, distance: 183.6
click at [700, 144] on div "Underwriting decisions Export Change to screenshot mode" at bounding box center [704, 164] width 1406 height 64
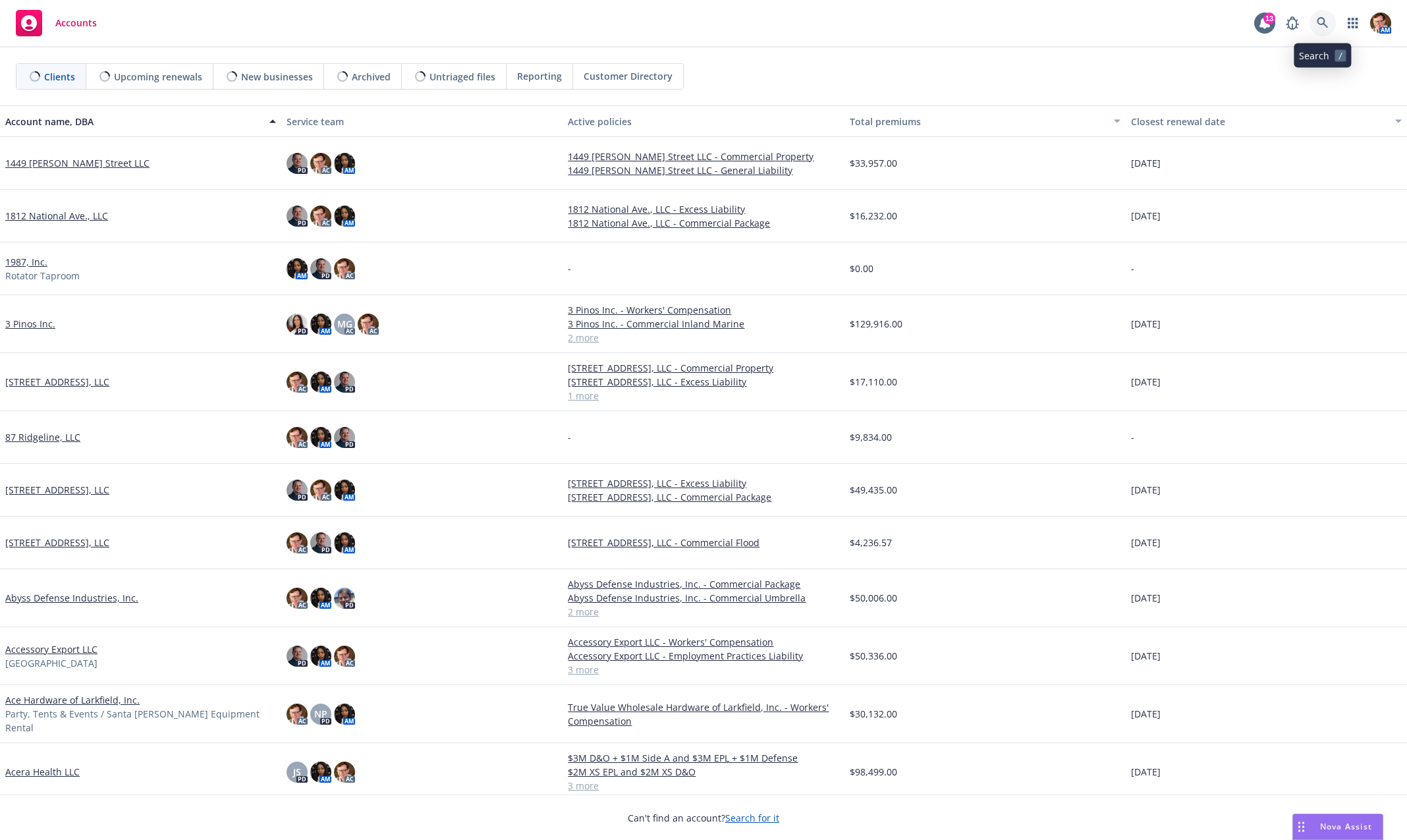
click at [1317, 24] on icon at bounding box center [1322, 22] width 12 height 12
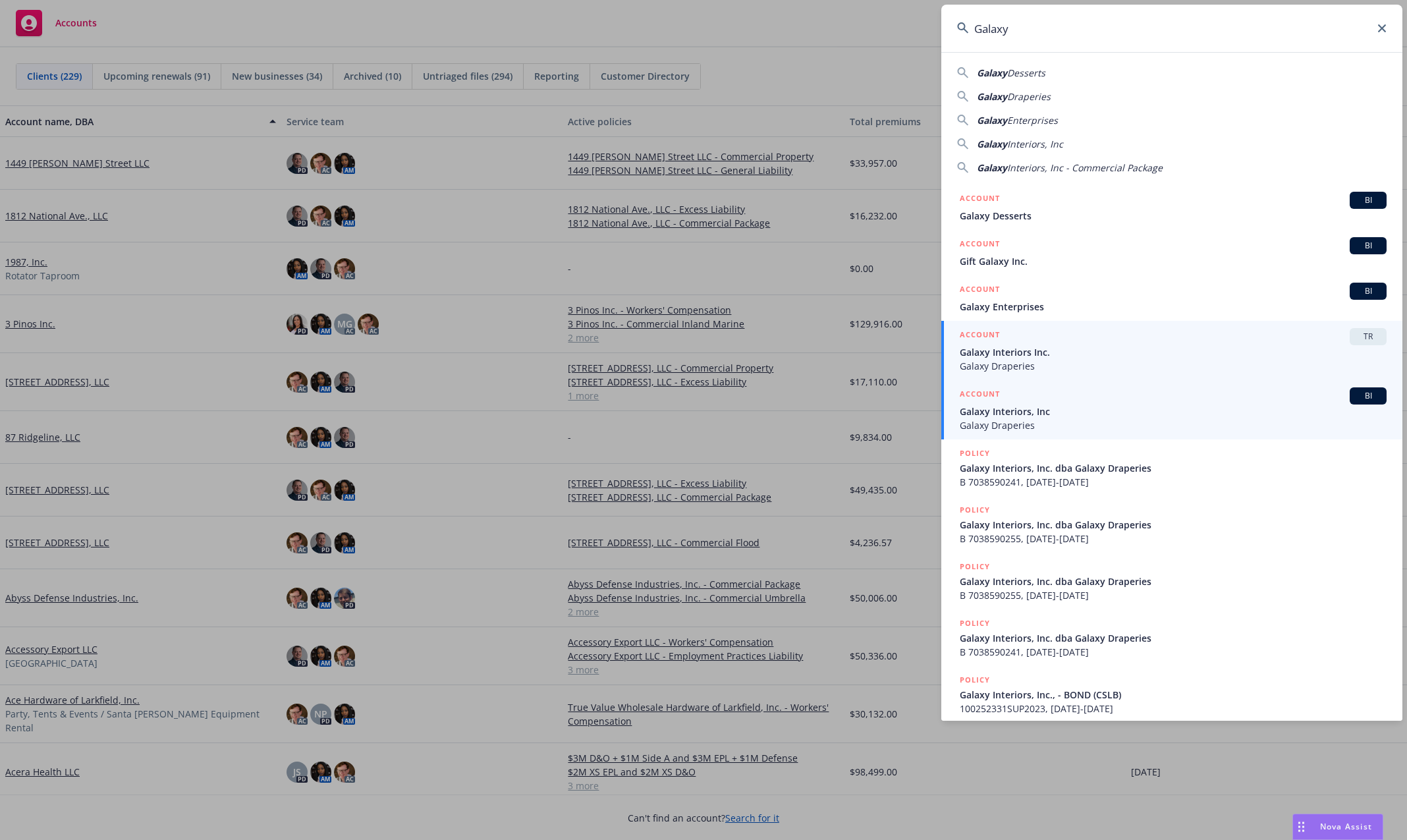
type input "Galaxy"
click at [981, 420] on span "Galaxy Draperies" at bounding box center [1173, 425] width 427 height 14
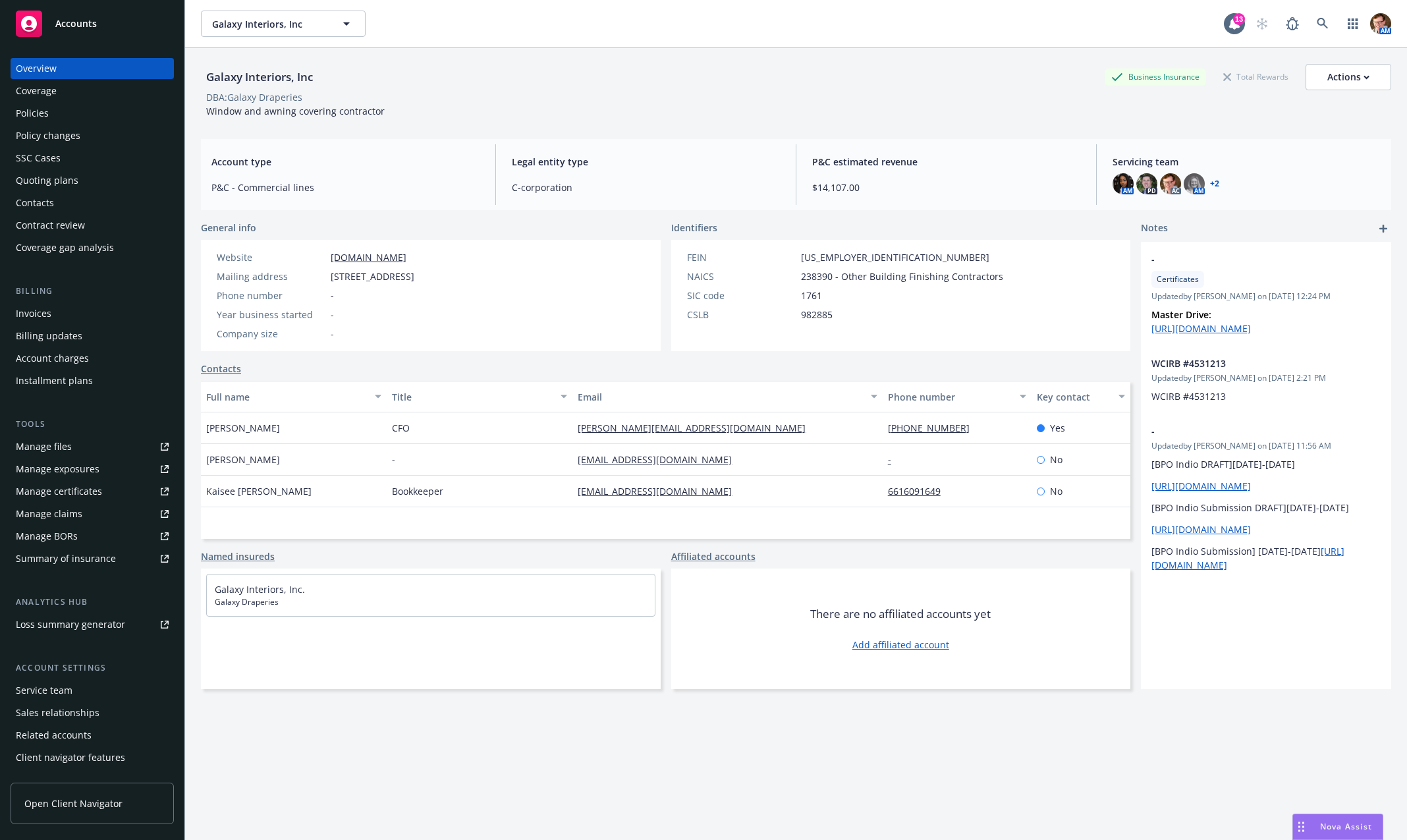
click at [54, 116] on div "Policies" at bounding box center [92, 113] width 153 height 21
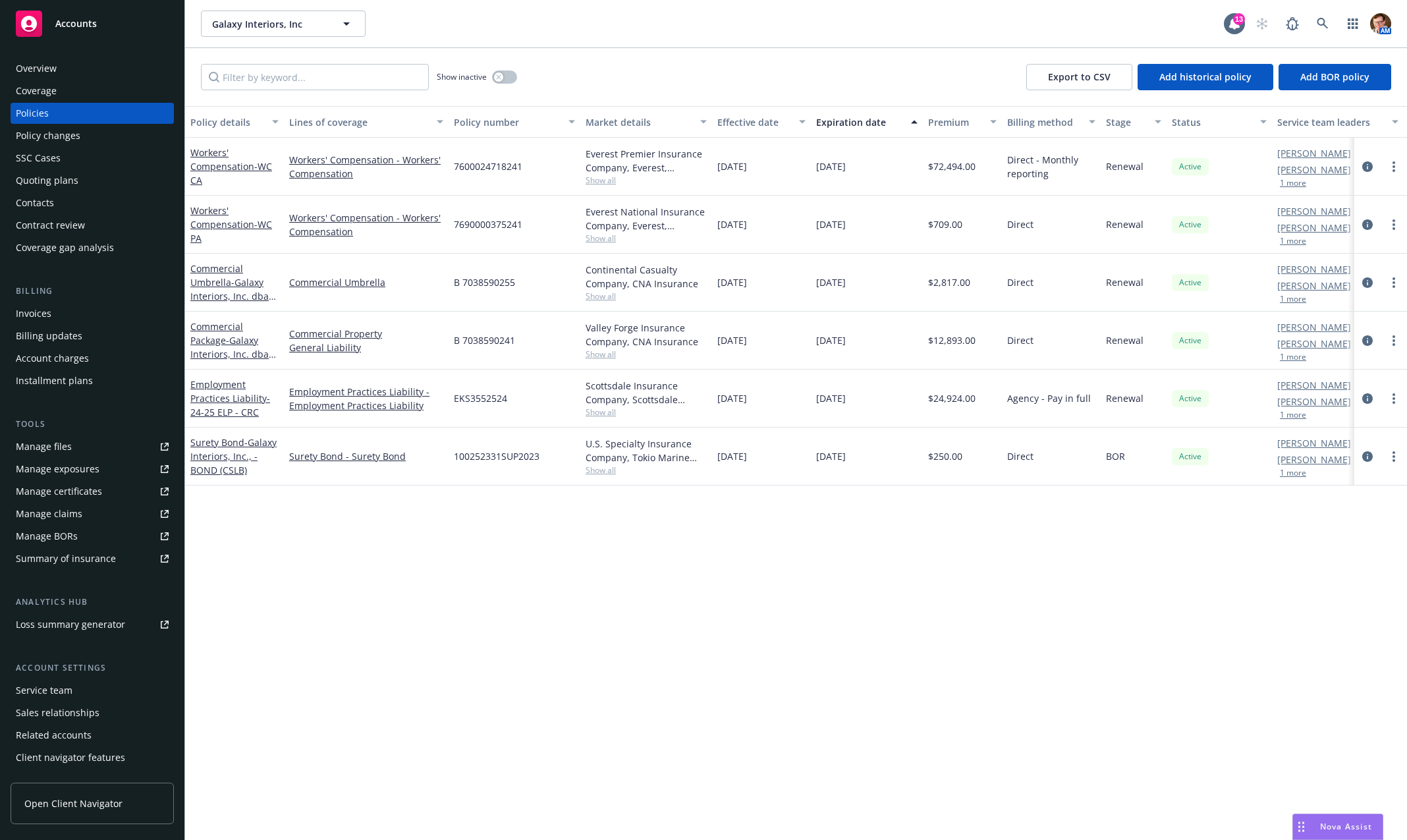
click at [68, 210] on div "Contacts" at bounding box center [92, 202] width 153 height 21
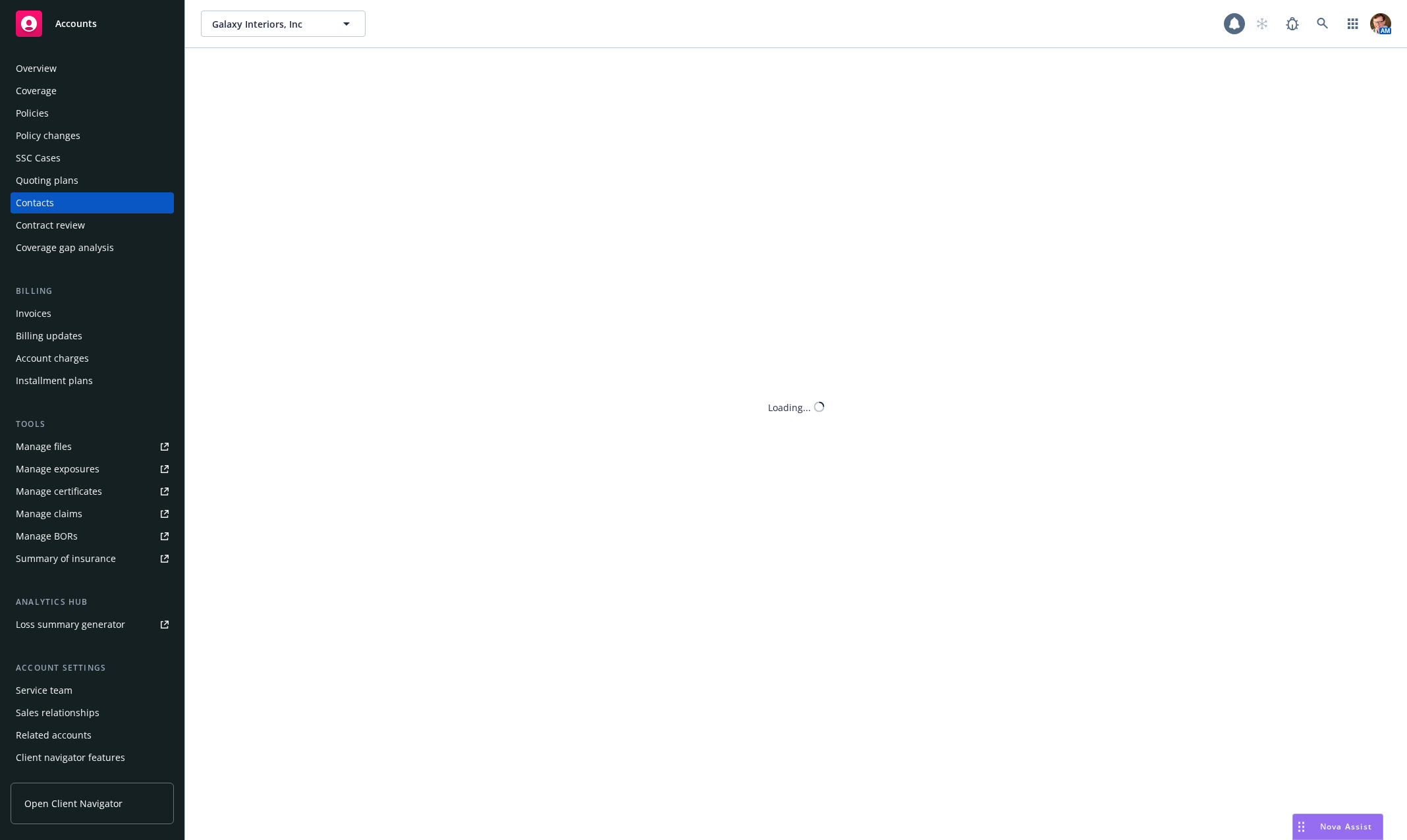
click at [70, 186] on div "Quoting plans" at bounding box center [47, 180] width 62 height 21
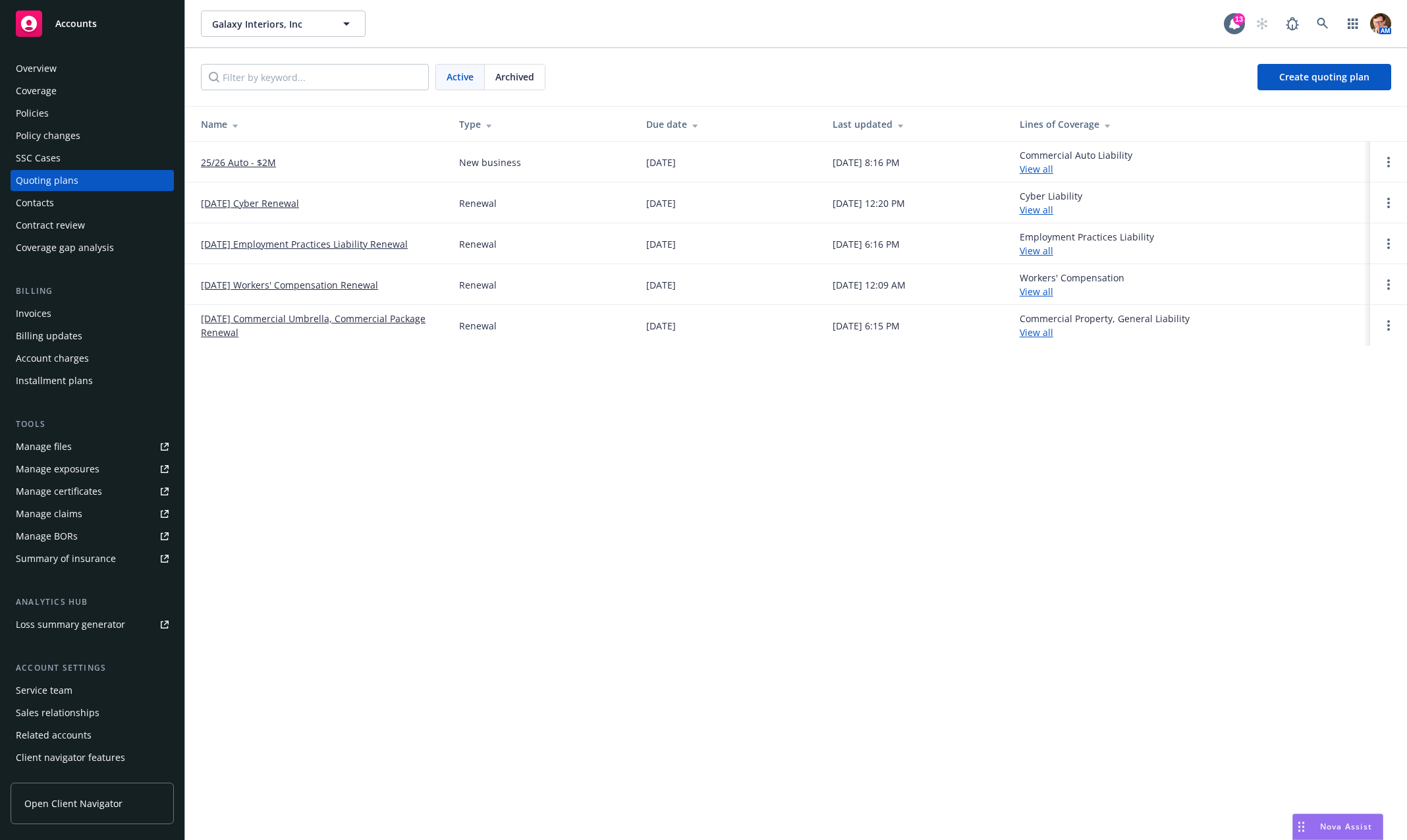
click at [268, 207] on link "08/13/25 Cyber Renewal" at bounding box center [249, 203] width 98 height 14
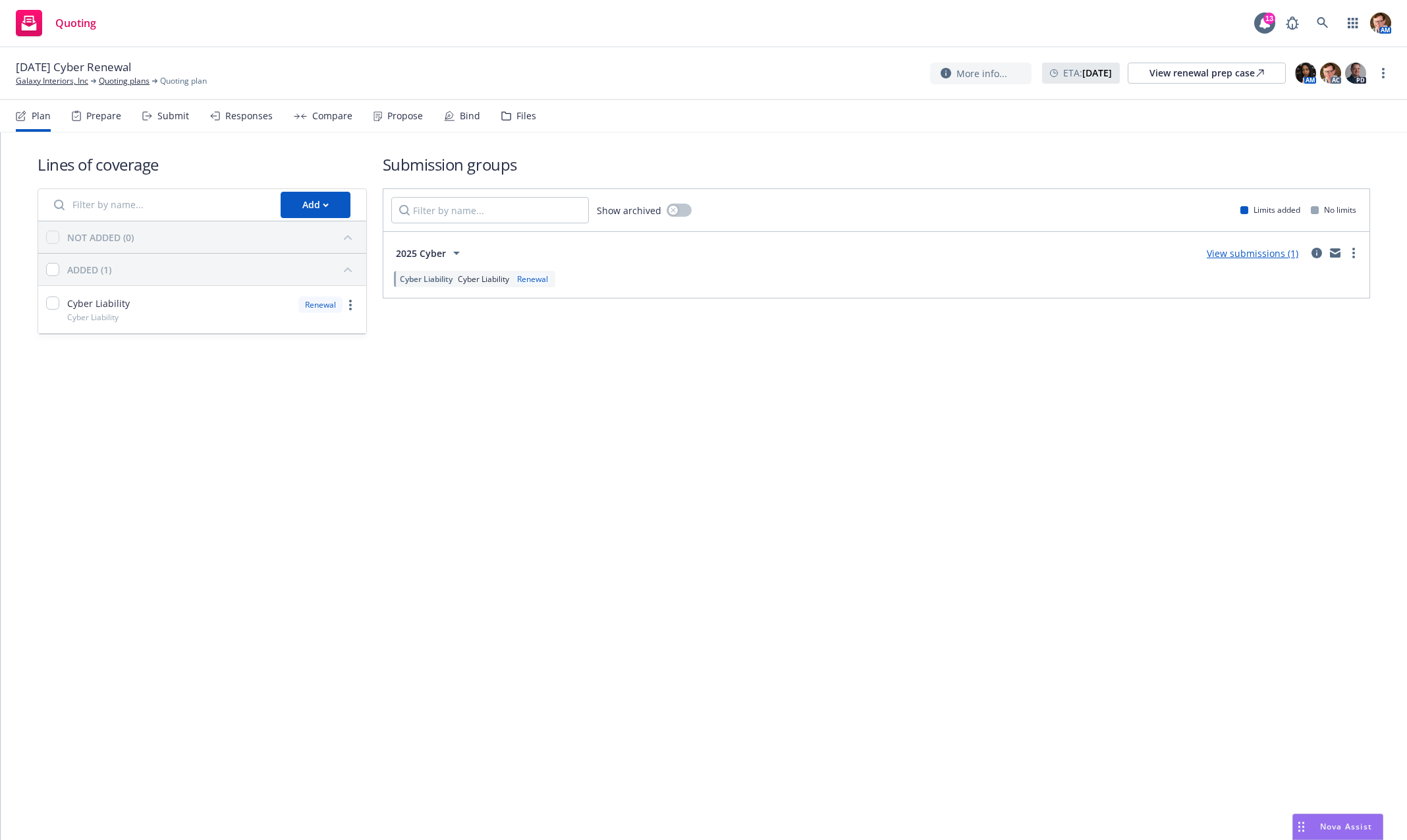
click at [453, 117] on div "Bind" at bounding box center [462, 116] width 36 height 32
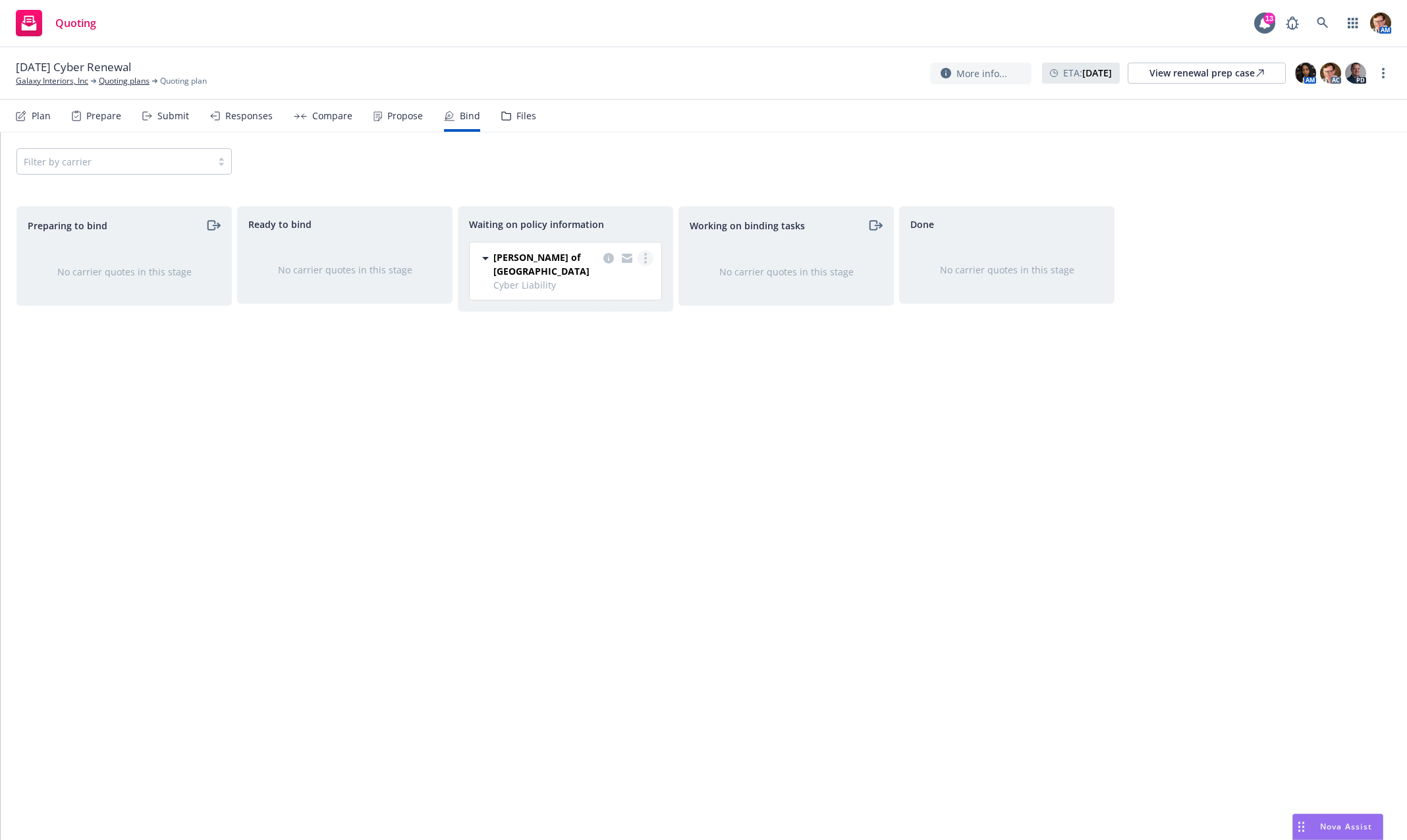
click at [645, 263] on link "more" at bounding box center [645, 257] width 16 height 16
click at [624, 282] on span "Create policies" at bounding box center [582, 283] width 97 height 12
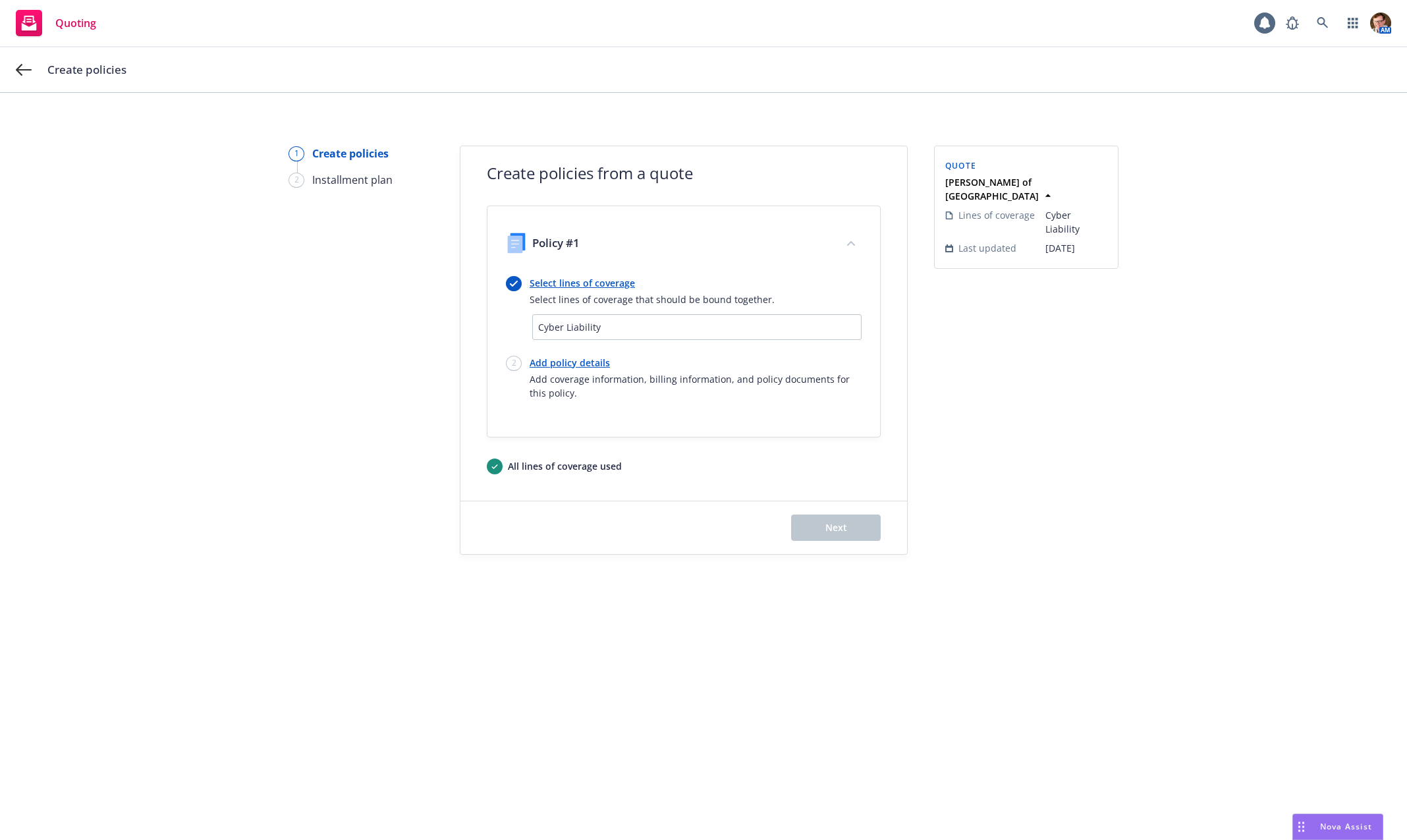
click at [614, 325] on span "Cyber Liability" at bounding box center [697, 326] width 318 height 14
click at [577, 356] on link "Add policy details" at bounding box center [696, 363] width 332 height 14
select select "12"
select select "CA"
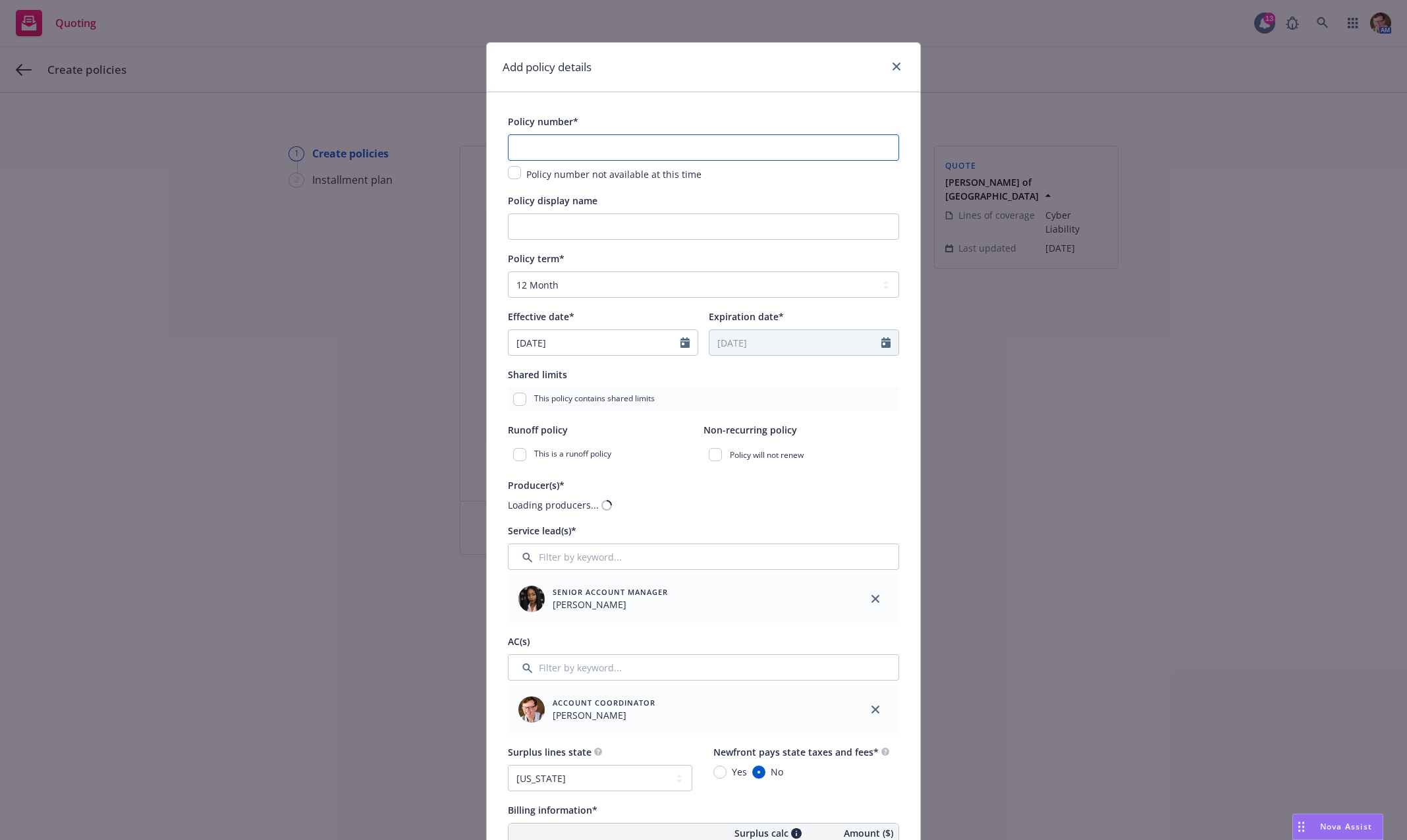
click at [606, 141] on input "text" at bounding box center [704, 147] width 392 height 26
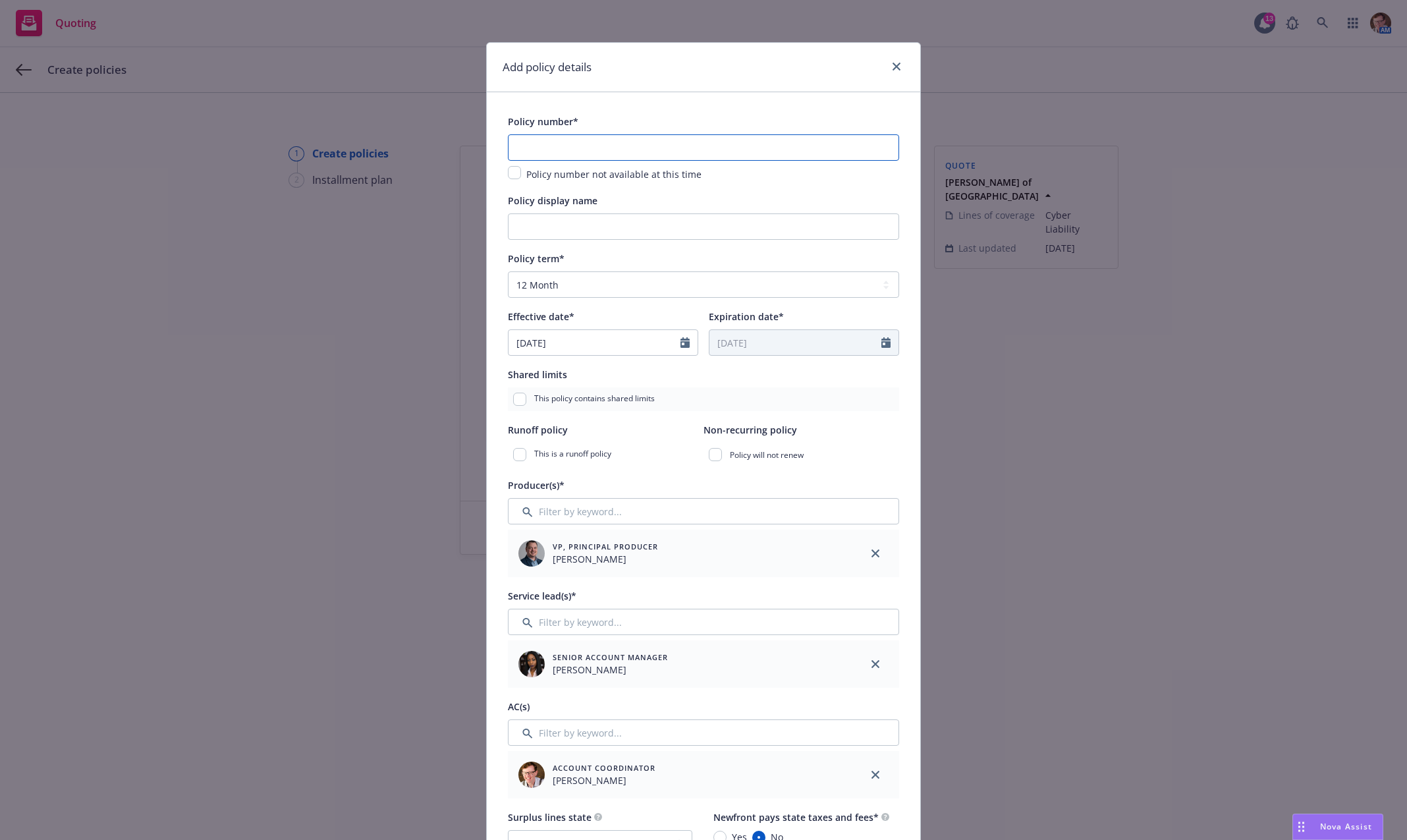
paste input "BXUCYC0000026501"
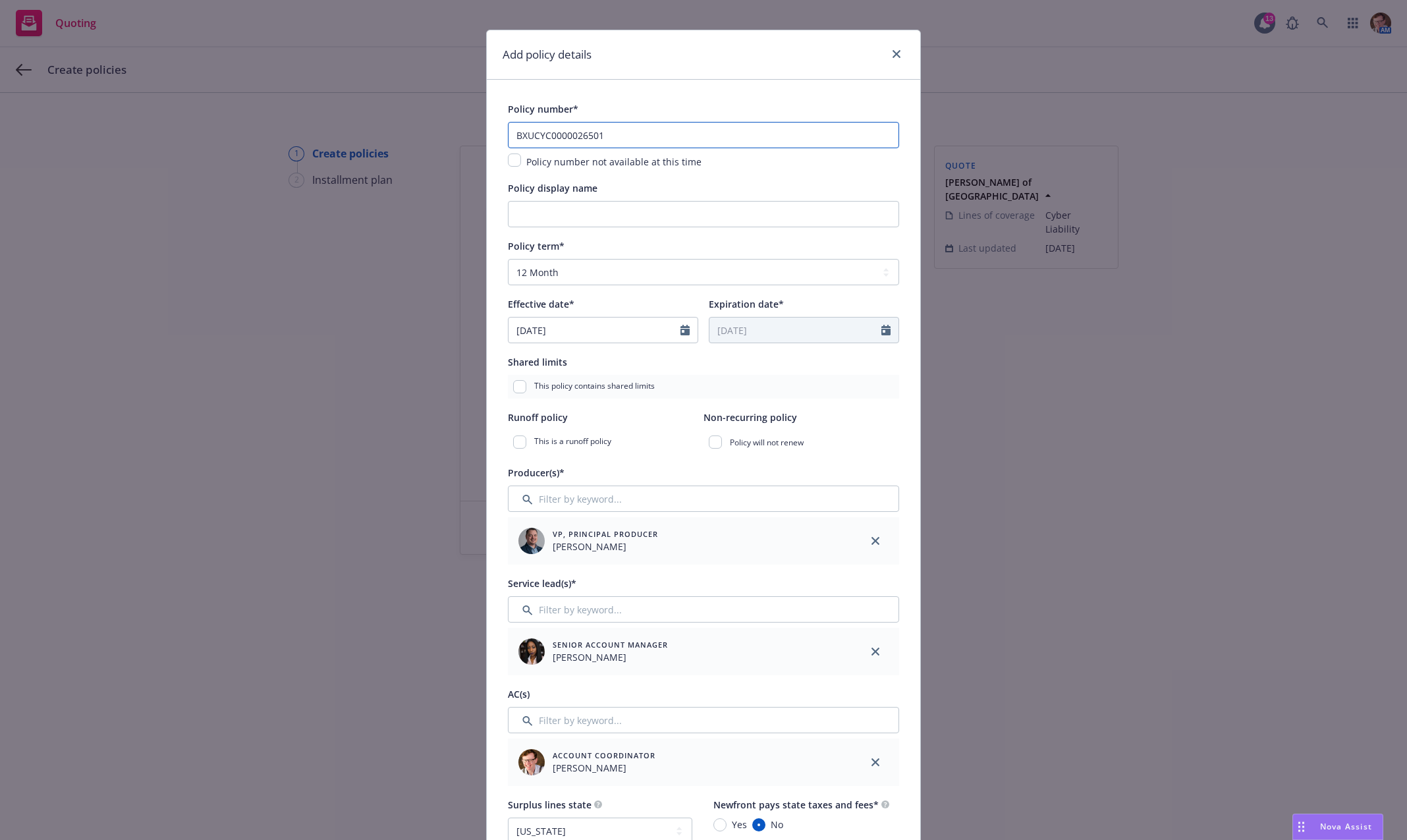
scroll to position [38, 0]
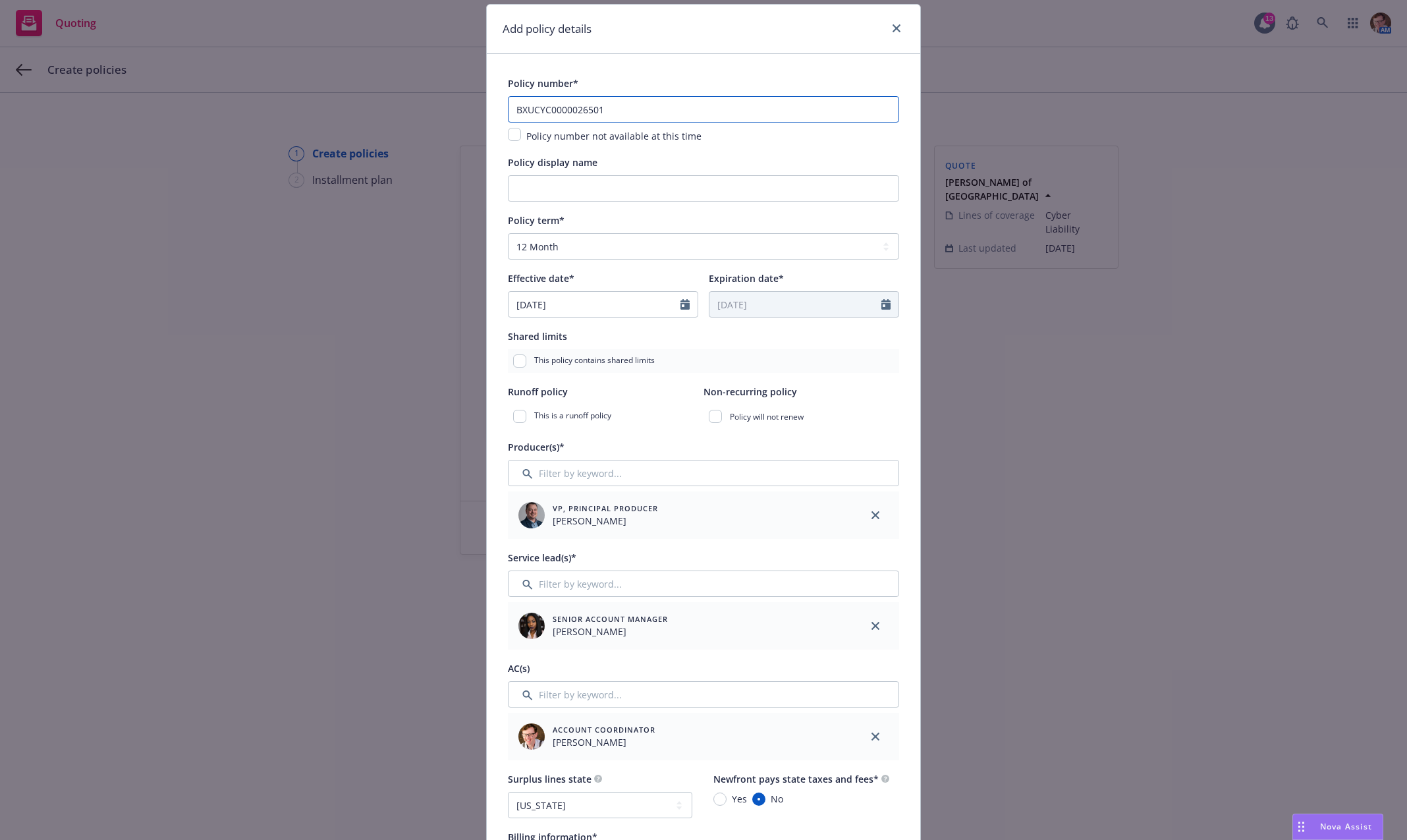
type input "BXUCYC0000026501"
click at [593, 247] on select "Select policy term 12 Month 6 Month 4 Month 3 Month 2 Month 1 Month 36 Month (3…" at bounding box center [704, 246] width 392 height 26
select select "other"
click at [508, 233] on select "Select policy term 12 Month 6 Month 4 Month 3 Month 2 Month 1 Month 36 Month (3…" at bounding box center [704, 246] width 392 height 26
select select "8"
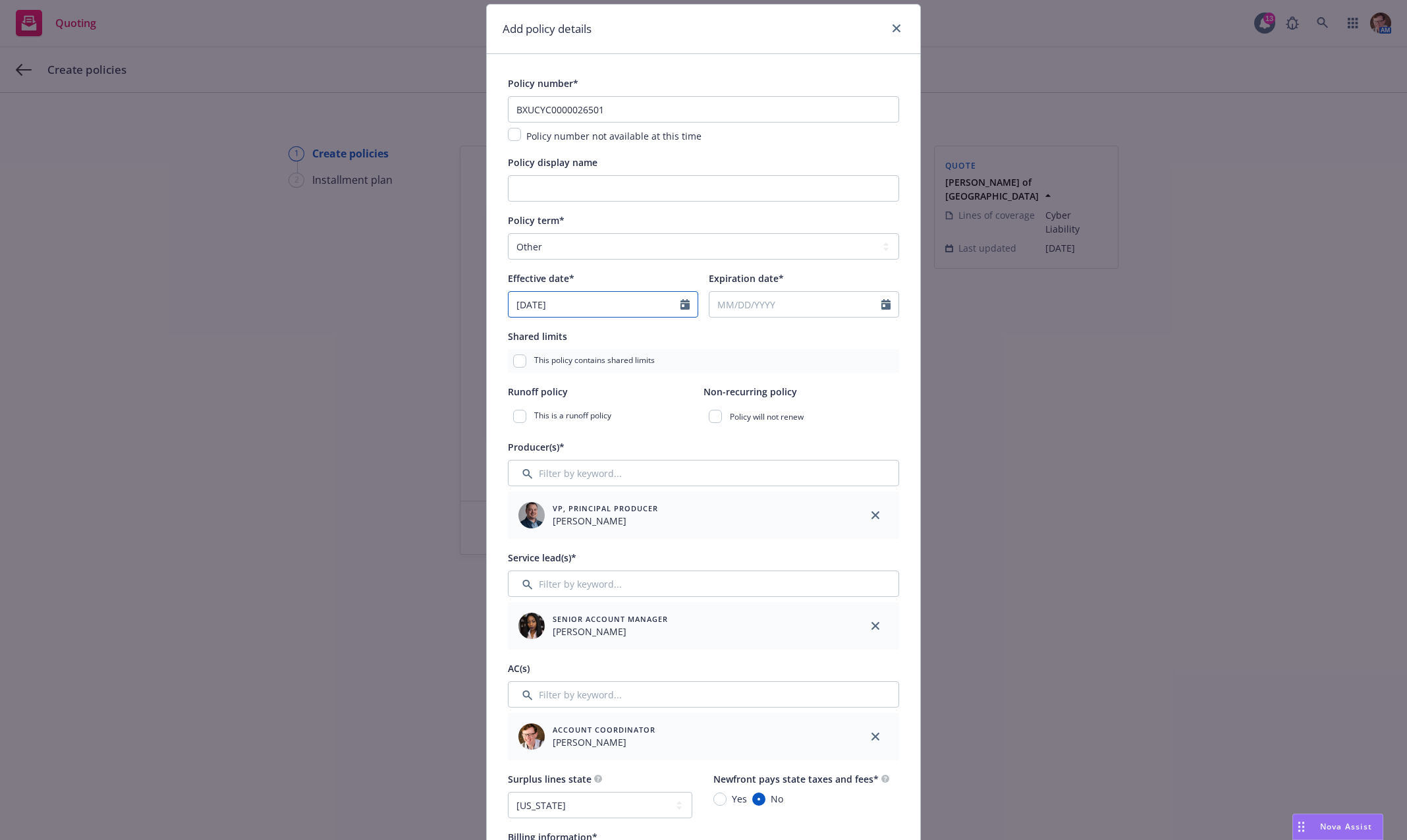
drag, startPoint x: 533, startPoint y: 310, endPoint x: 482, endPoint y: 297, distance: 52.6
select select "8"
click at [803, 292] on input "Expiration date*" at bounding box center [795, 304] width 172 height 25
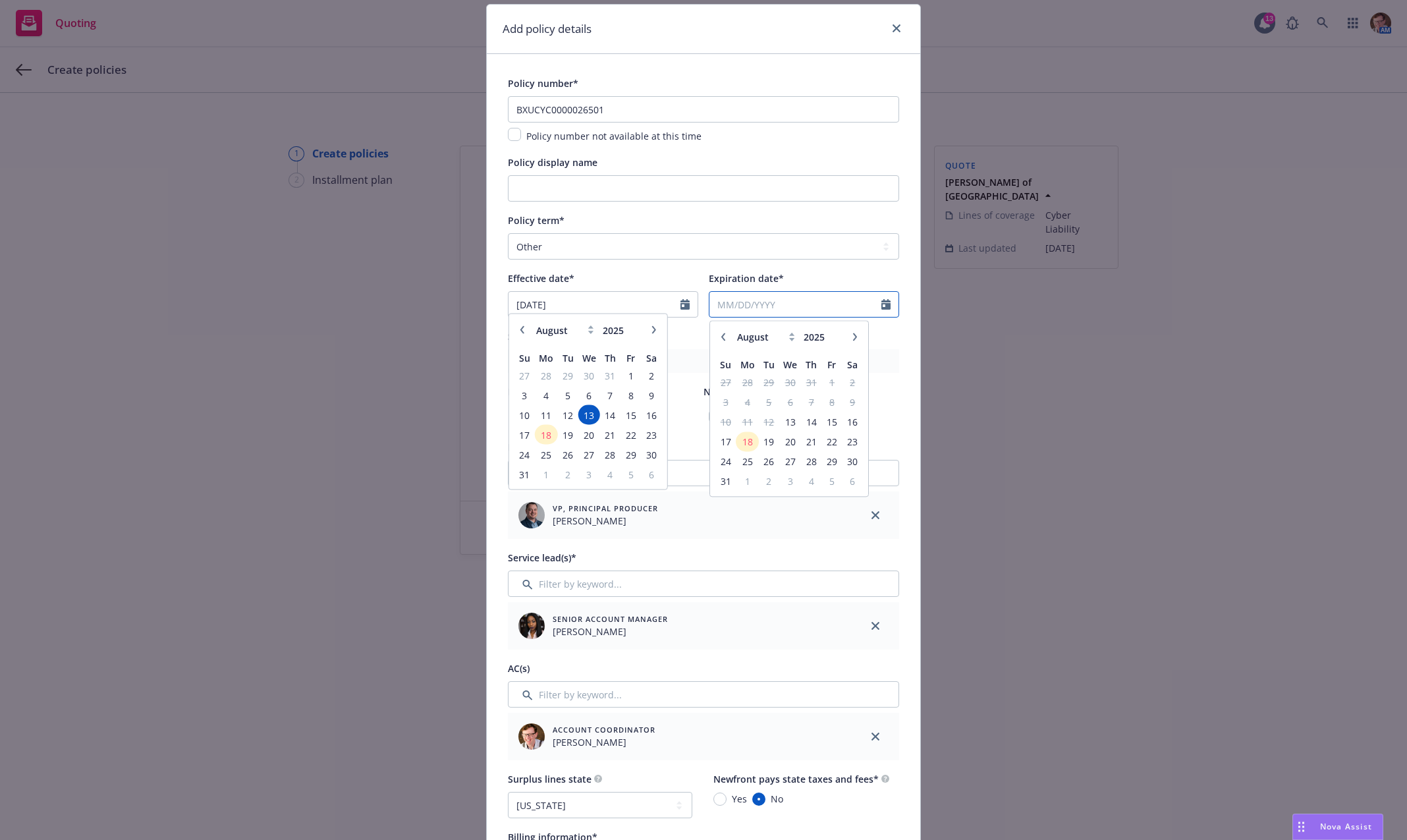
paste input "[DATE]"
click at [719, 304] on input "[DATE]" at bounding box center [795, 304] width 172 height 25
click at [733, 301] on input "[DATE]" at bounding box center [795, 304] width 172 height 25
click at [804, 300] on input "[DATE]" at bounding box center [795, 304] width 172 height 25
type input "[DATE]"
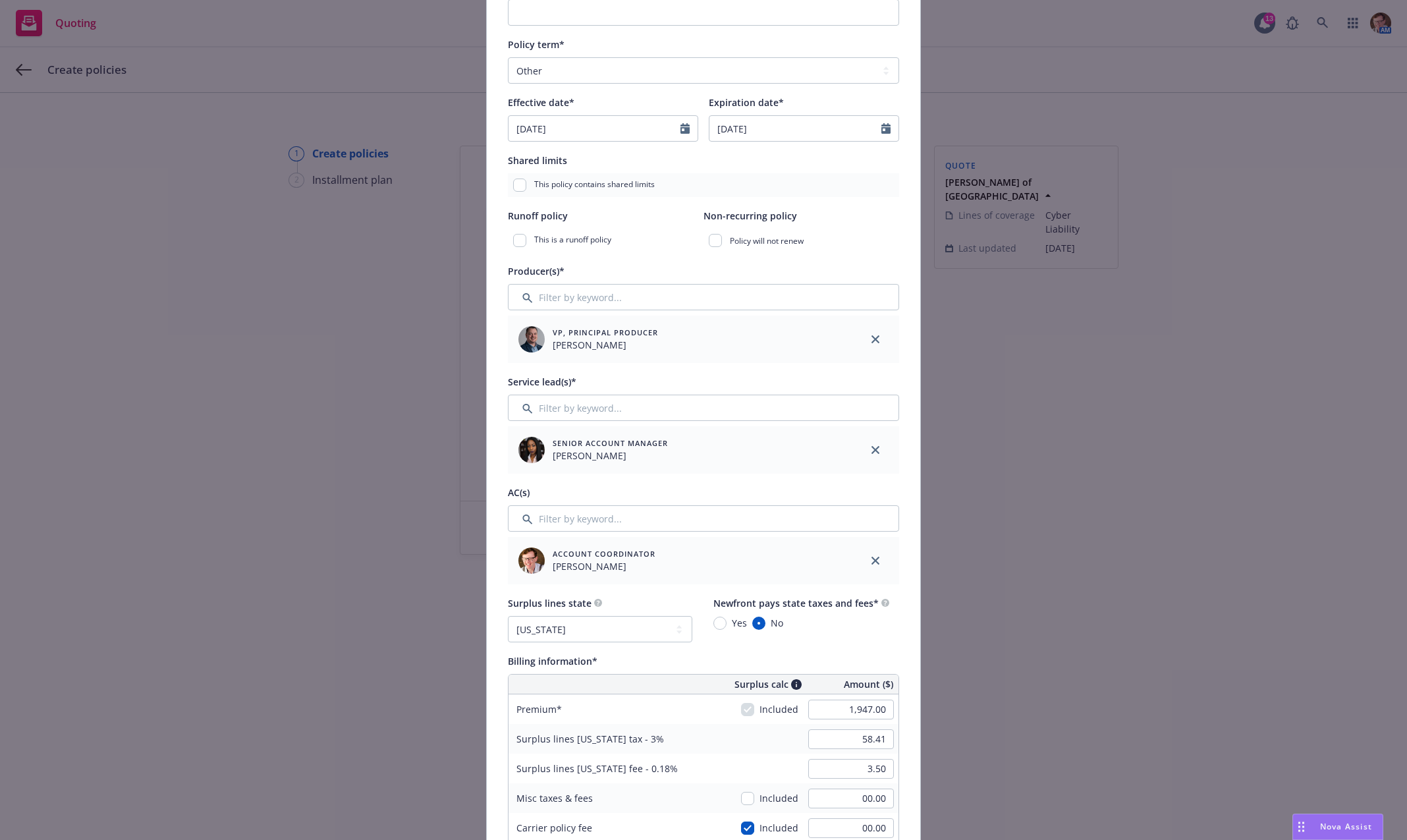
scroll to position [430, 0]
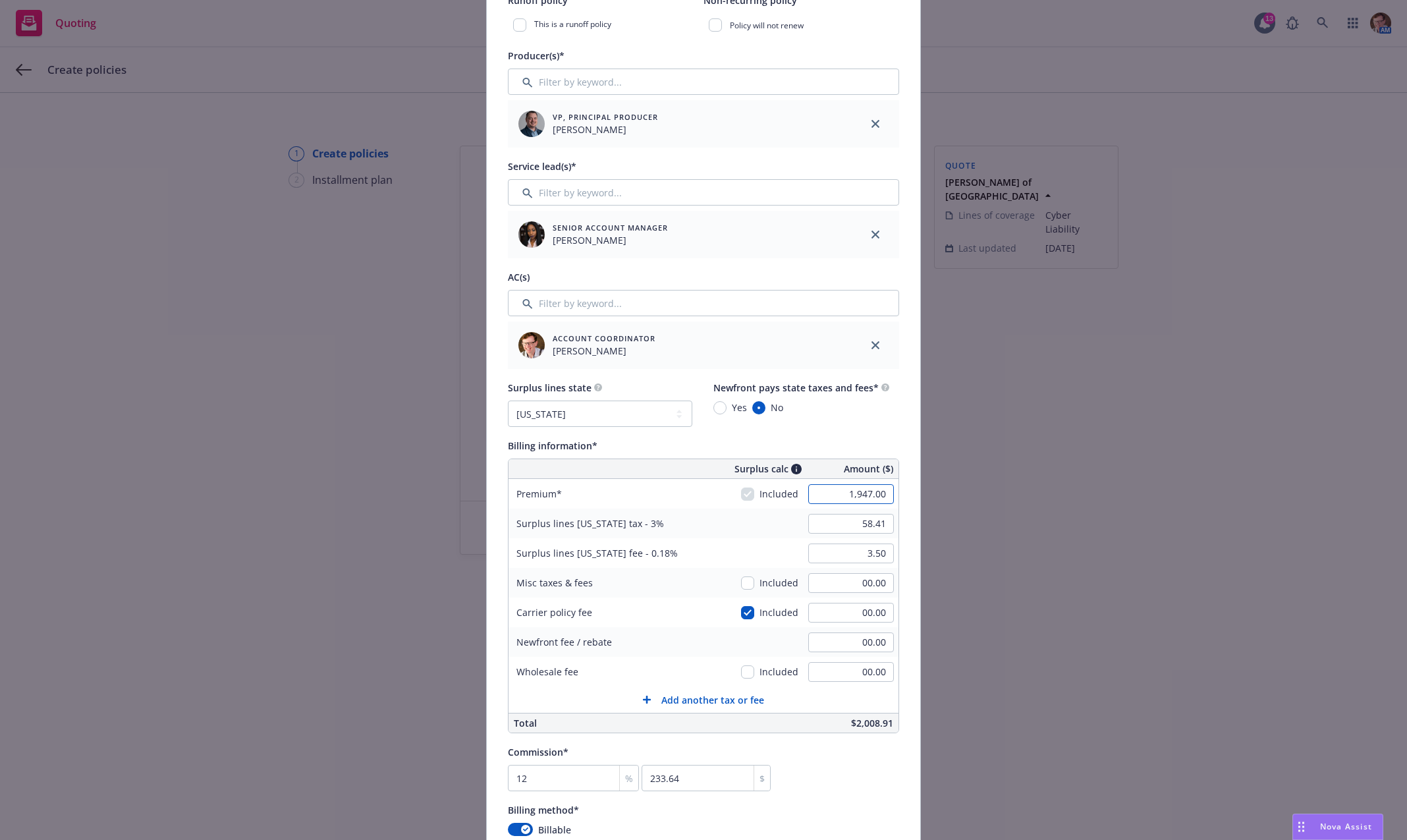
drag, startPoint x: 838, startPoint y: 491, endPoint x: 1008, endPoint y: 497, distance: 170.1
click at [1008, 497] on div "Add policy details Policy number* BXUCYC0000026501 Policy number not available …" at bounding box center [703, 420] width 1407 height 840
paste input "2,048"
type input "2,048.00"
type input "61.44"
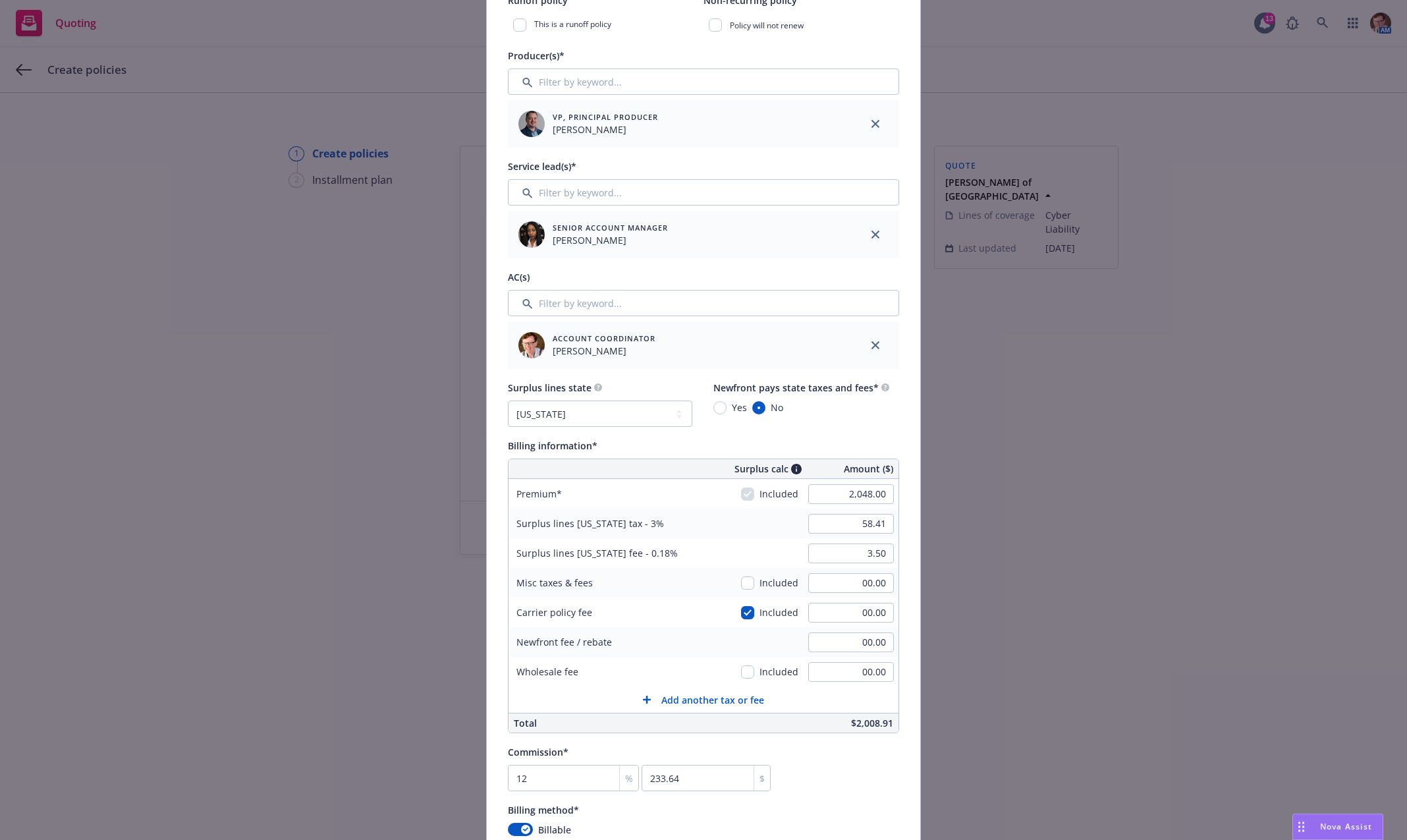
type input "3.69"
type input "245.76"
click at [859, 409] on div "Yes No" at bounding box center [801, 407] width 176 height 14
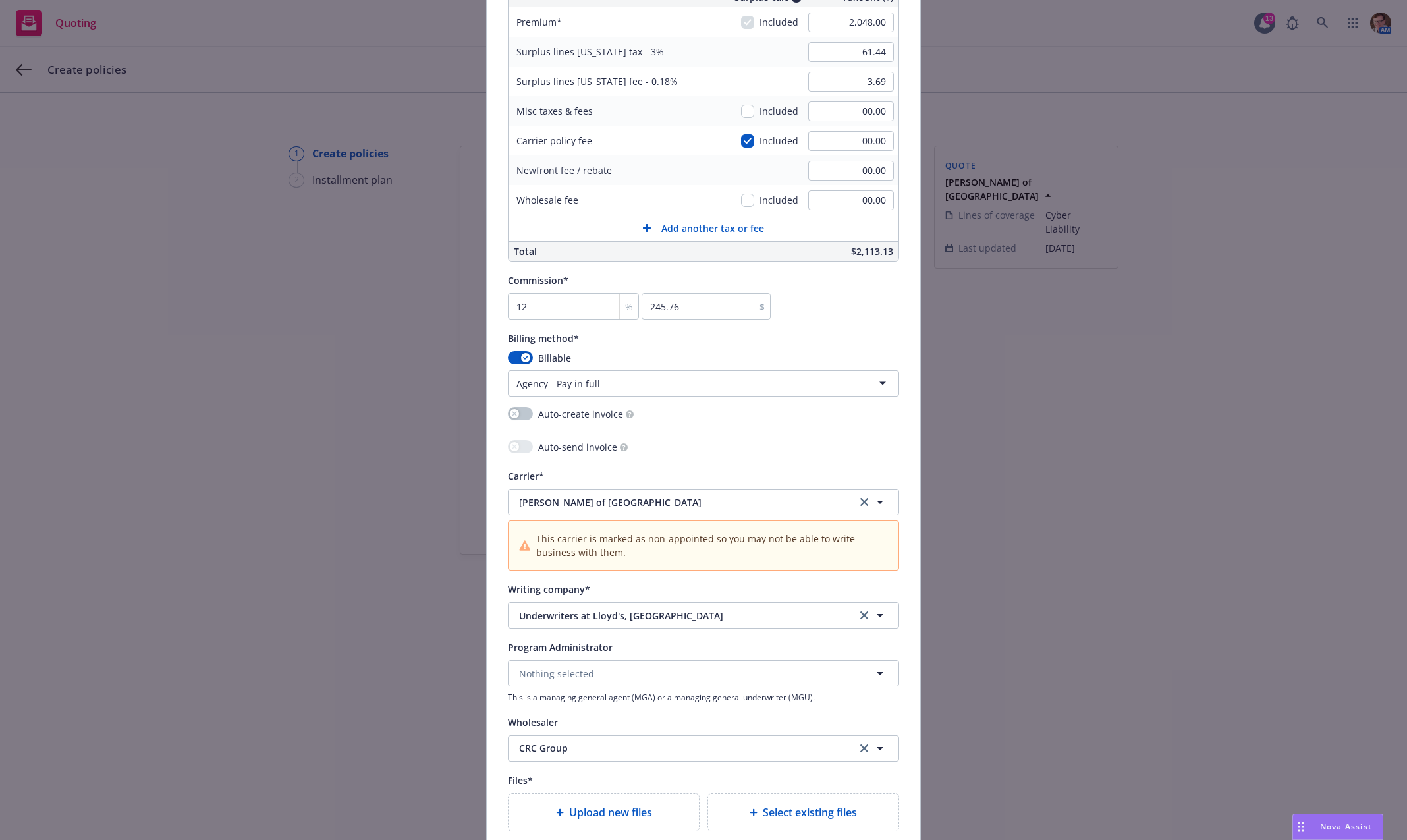
scroll to position [1045, 0]
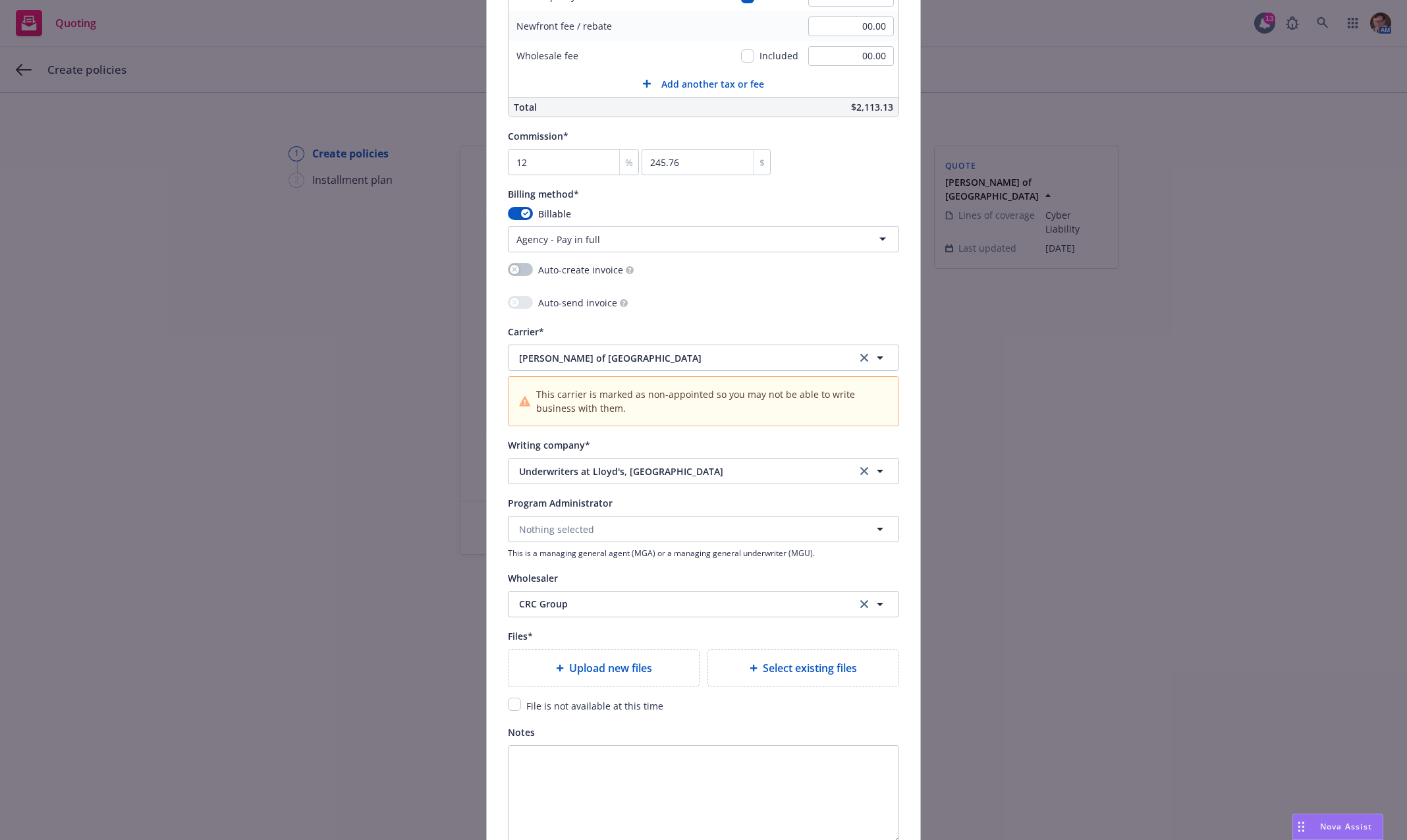
click at [605, 671] on span "Upload new files" at bounding box center [610, 668] width 83 height 16
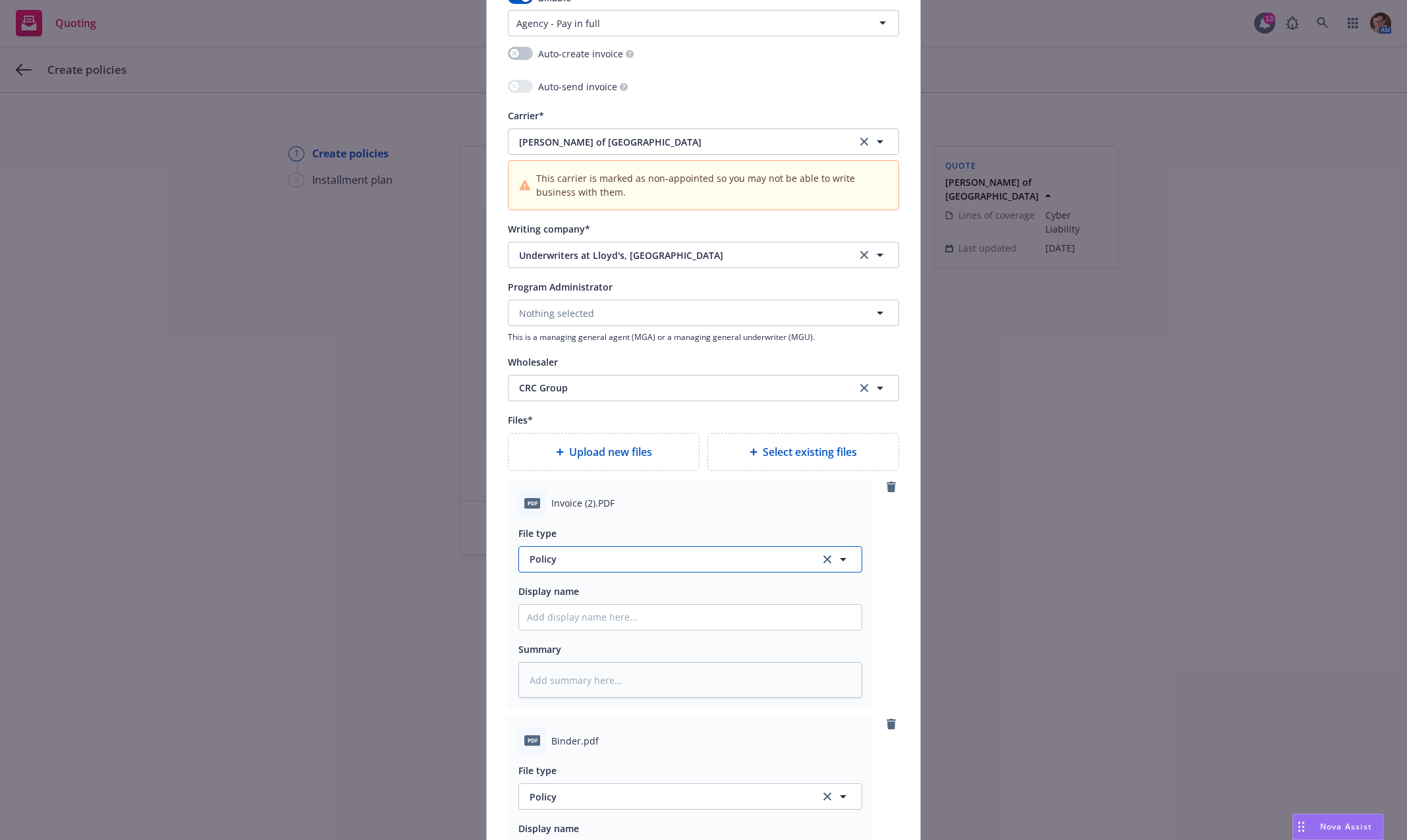
click at [591, 567] on button "Policy" at bounding box center [690, 559] width 344 height 26
type input "invoice"
click at [602, 471] on div "Invoice - Newfront" at bounding box center [690, 487] width 342 height 34
type textarea "x"
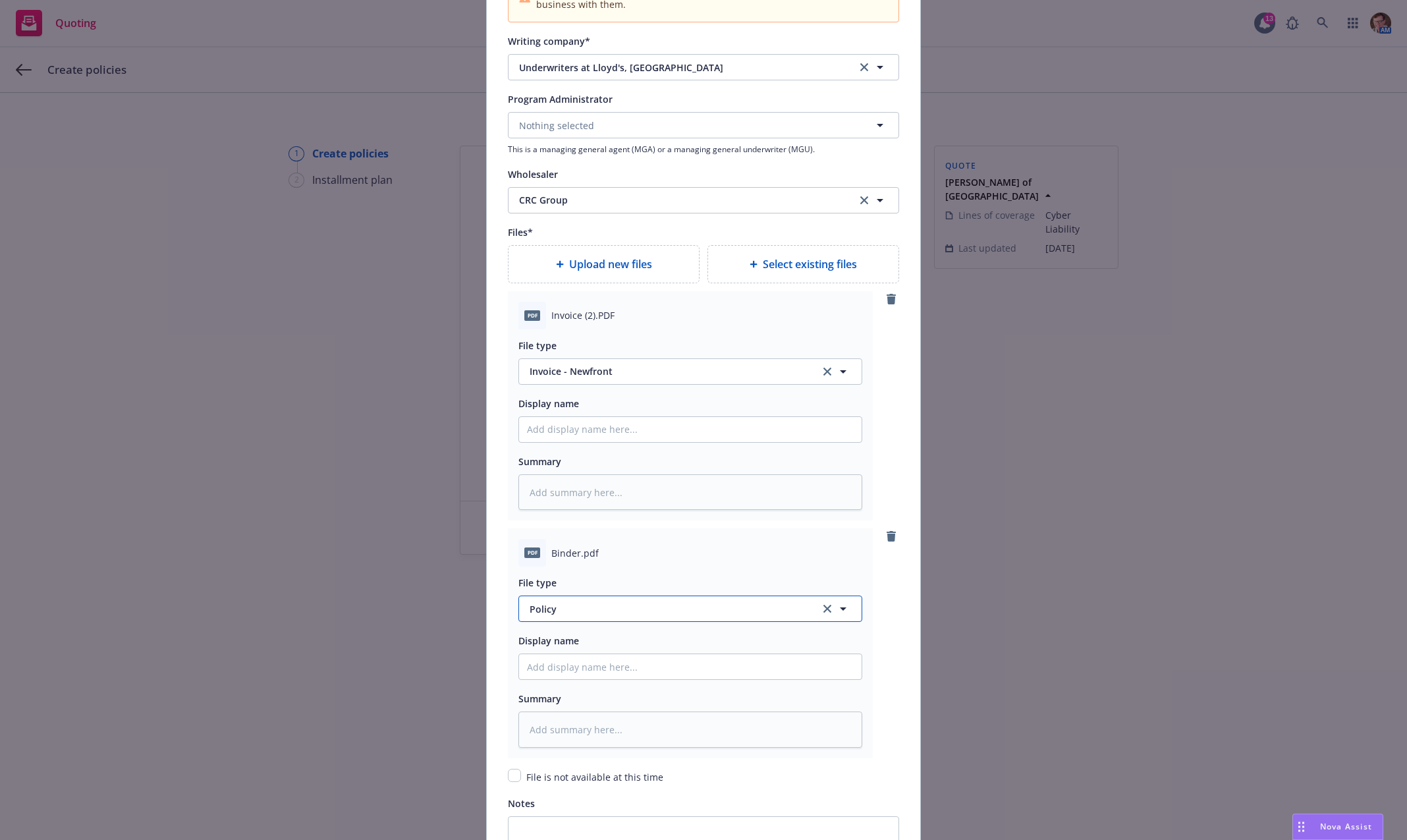
click at [572, 604] on span "Policy" at bounding box center [667, 609] width 275 height 14
type input "binder"
drag, startPoint x: 549, startPoint y: 531, endPoint x: 559, endPoint y: 535, distance: 10.8
click at [549, 530] on span "Binder" at bounding box center [547, 537] width 30 height 14
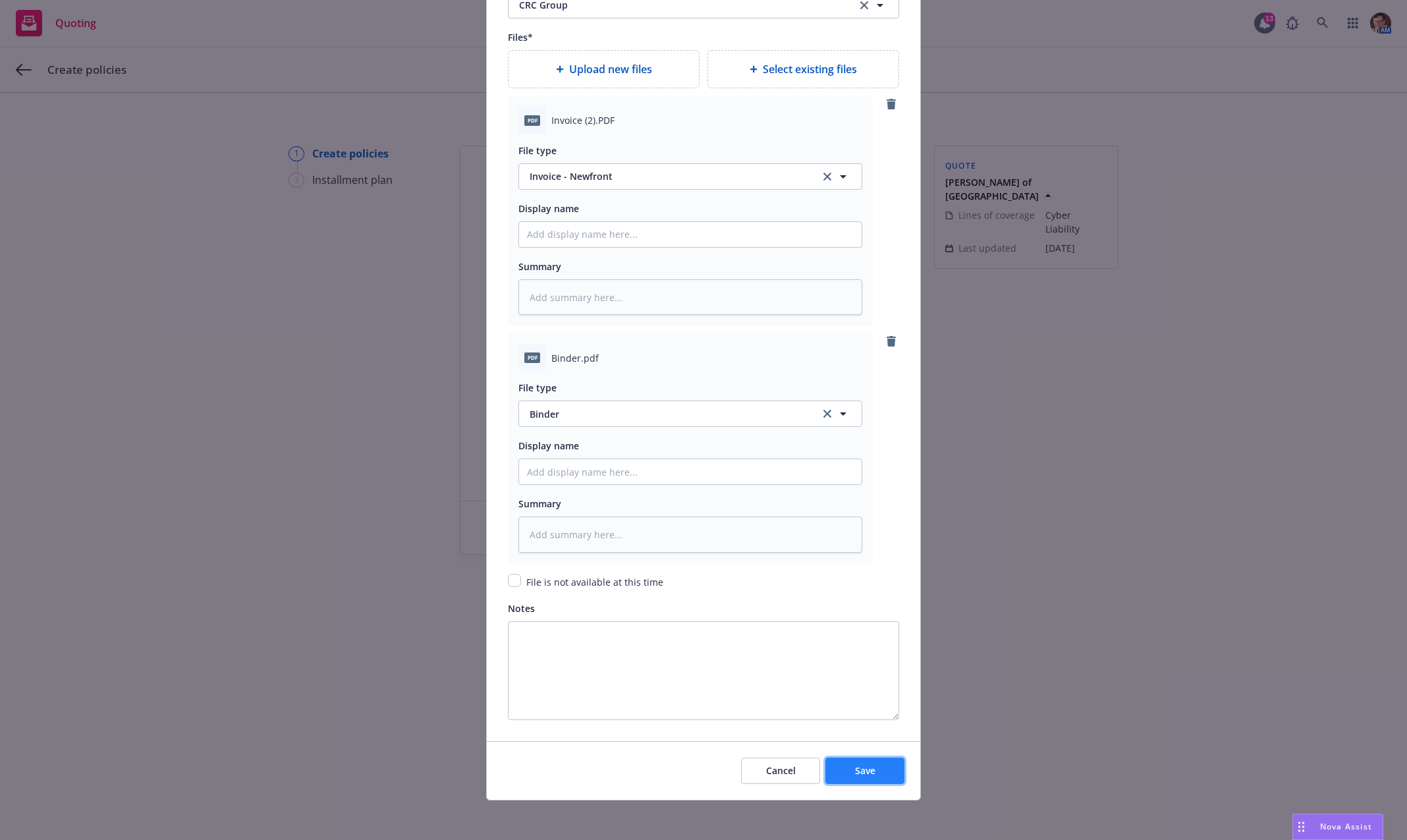
click at [838, 768] on button "Save" at bounding box center [864, 771] width 79 height 26
type textarea "x"
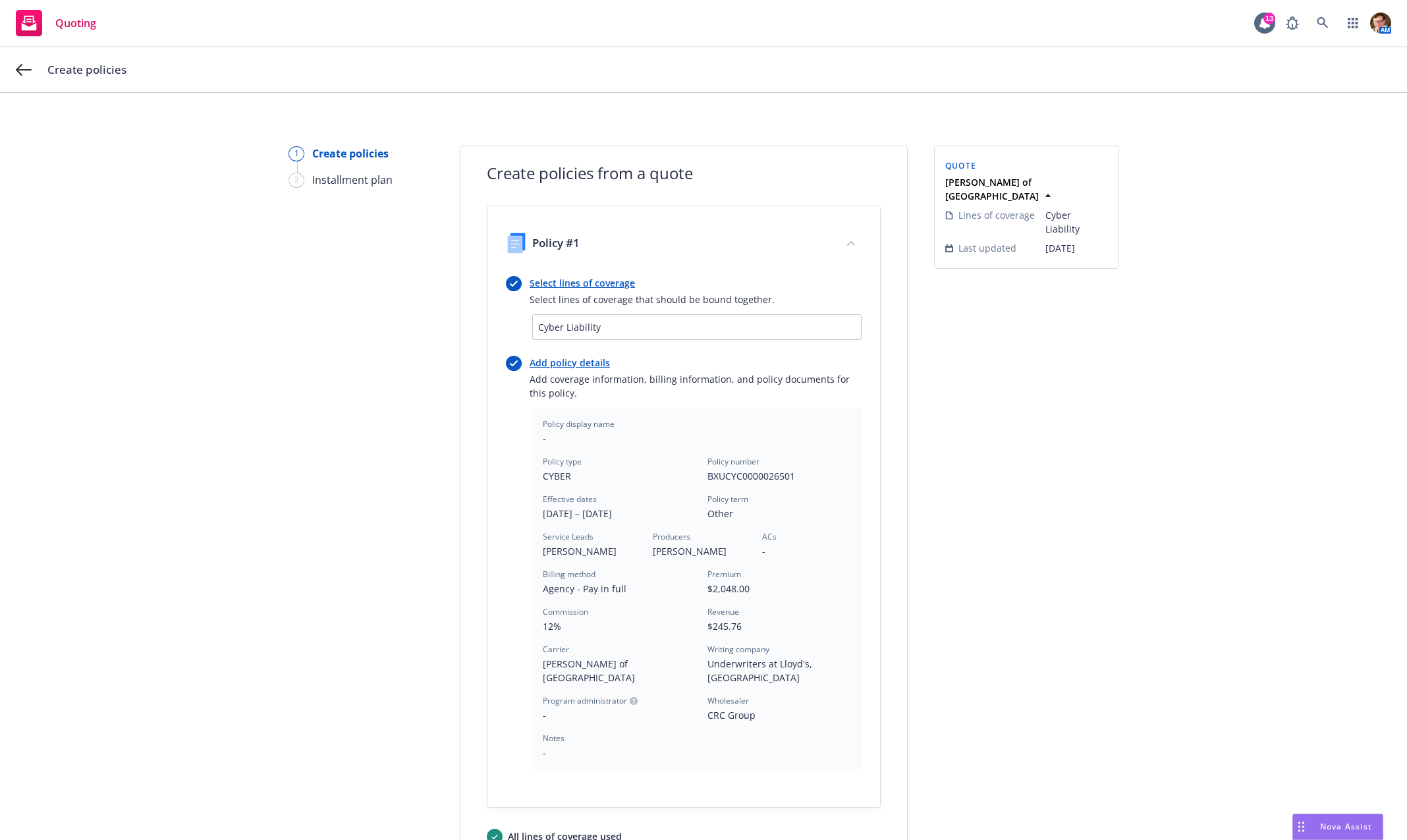
scroll to position [154, 0]
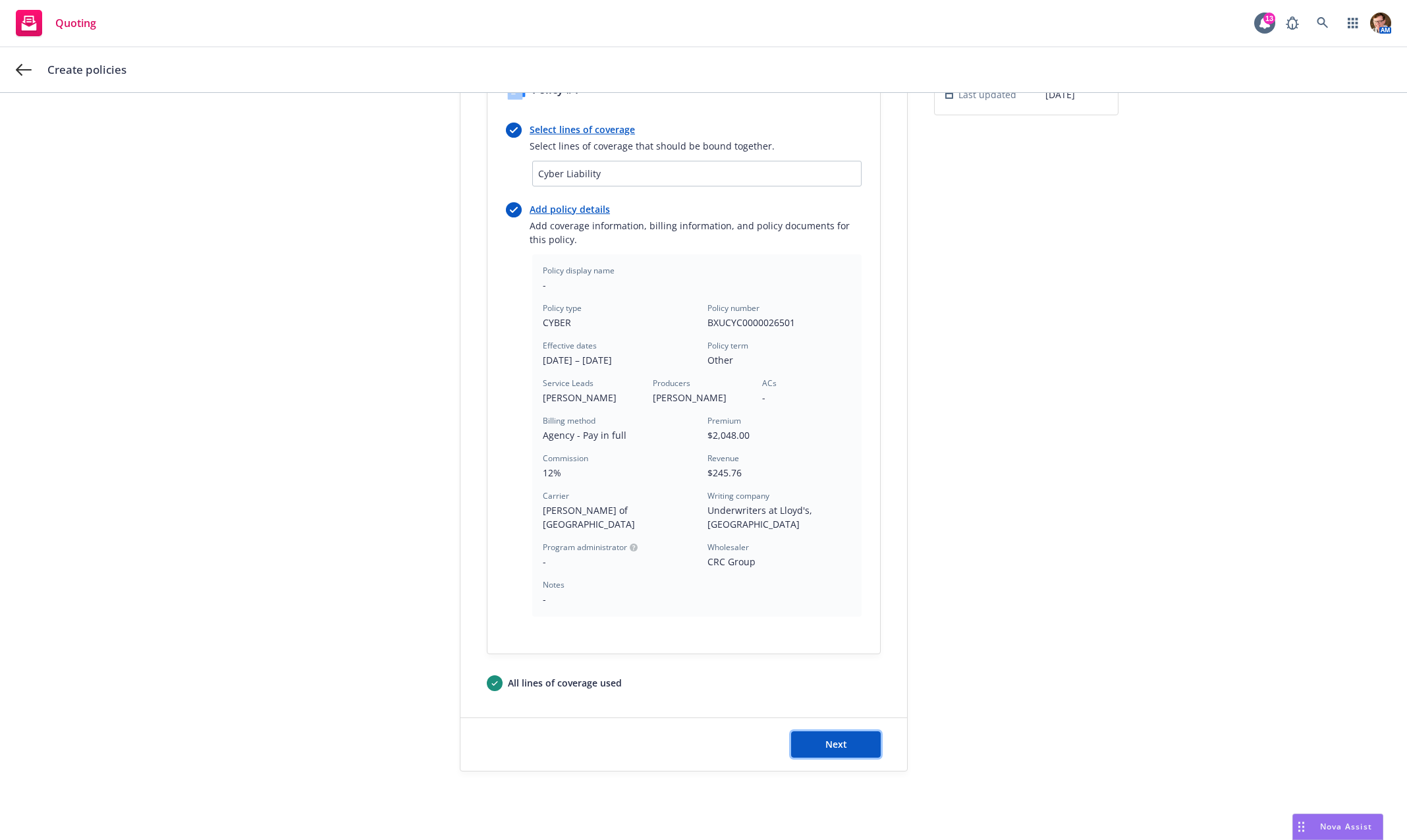
click at [801, 733] on button "Next" at bounding box center [836, 744] width 90 height 26
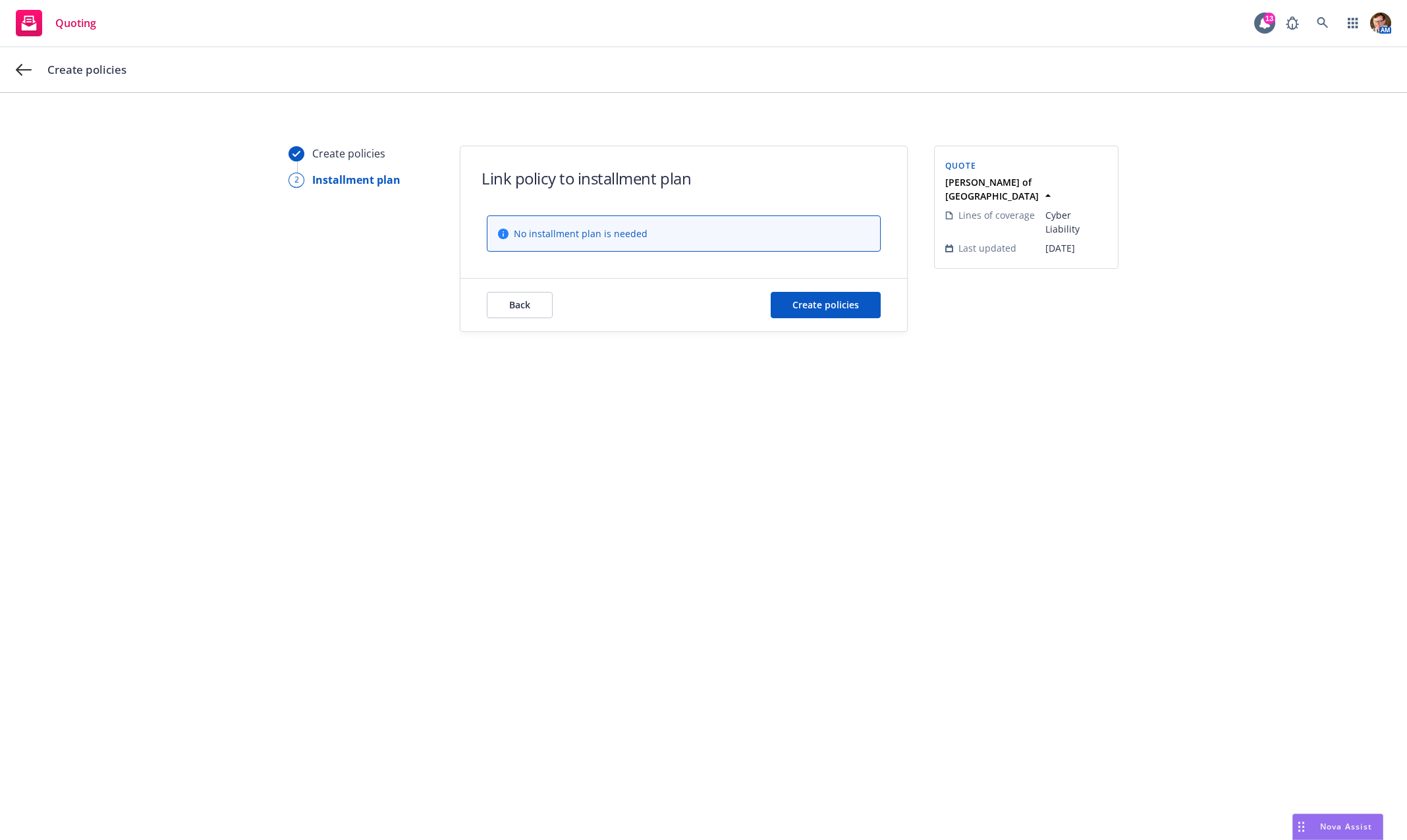
scroll to position [0, 0]
click at [852, 302] on span "Create policies" at bounding box center [825, 304] width 66 height 12
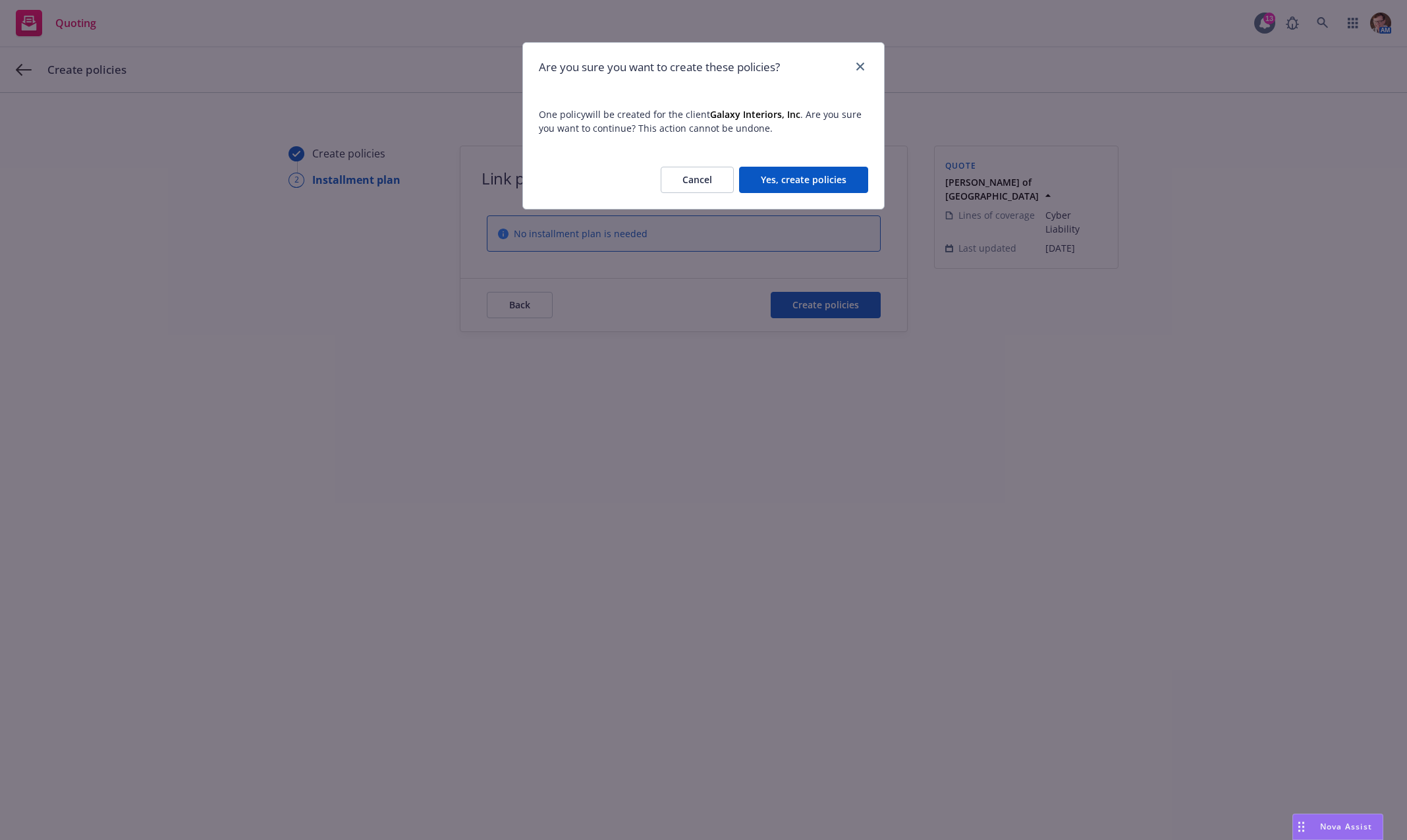
click at [836, 191] on button "Yes, create policies" at bounding box center [804, 180] width 129 height 26
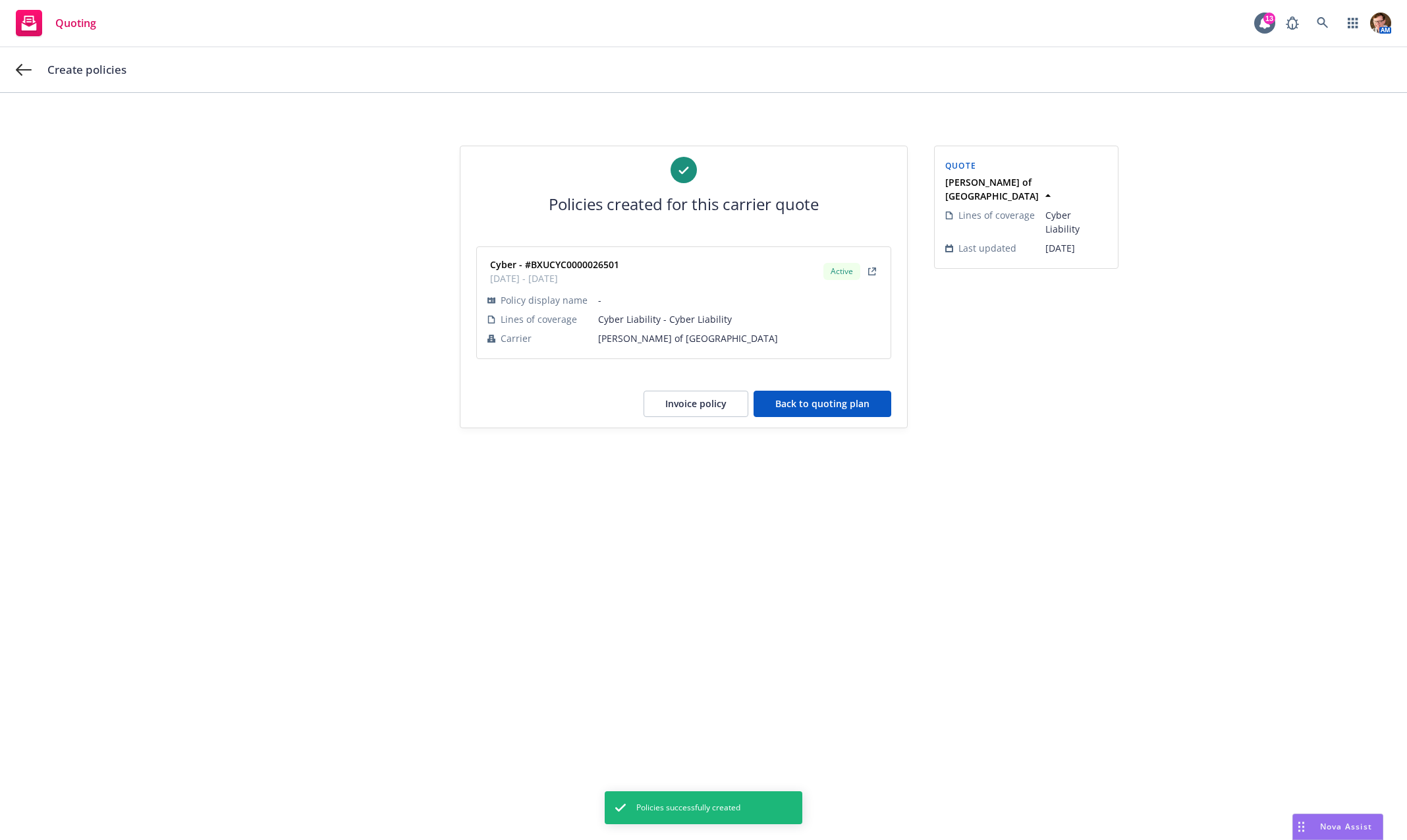
click at [849, 405] on button "Back to quoting plan" at bounding box center [822, 404] width 138 height 26
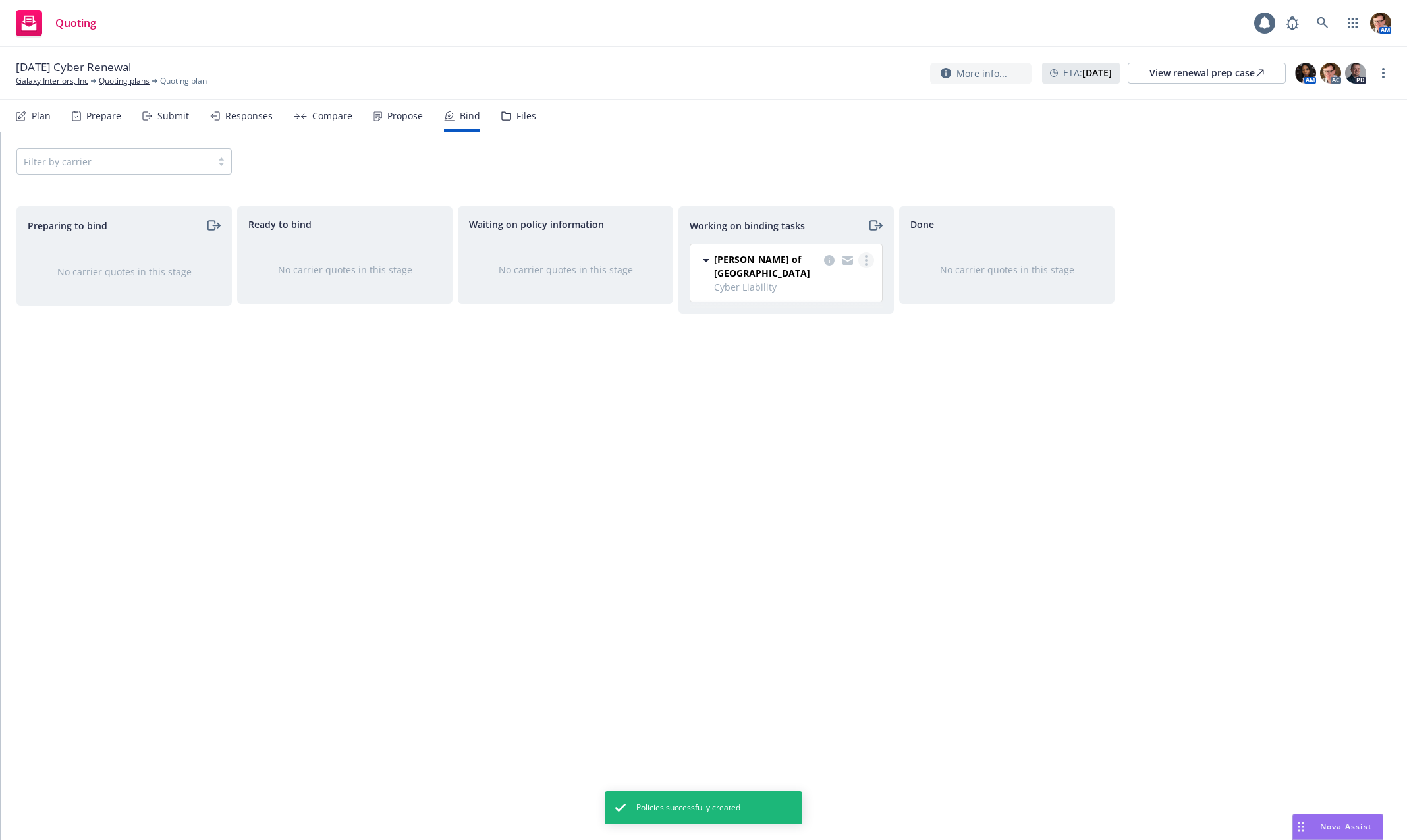
click at [861, 261] on link "more" at bounding box center [866, 260] width 16 height 16
click at [856, 316] on link "Move to done" at bounding box center [815, 312] width 119 height 26
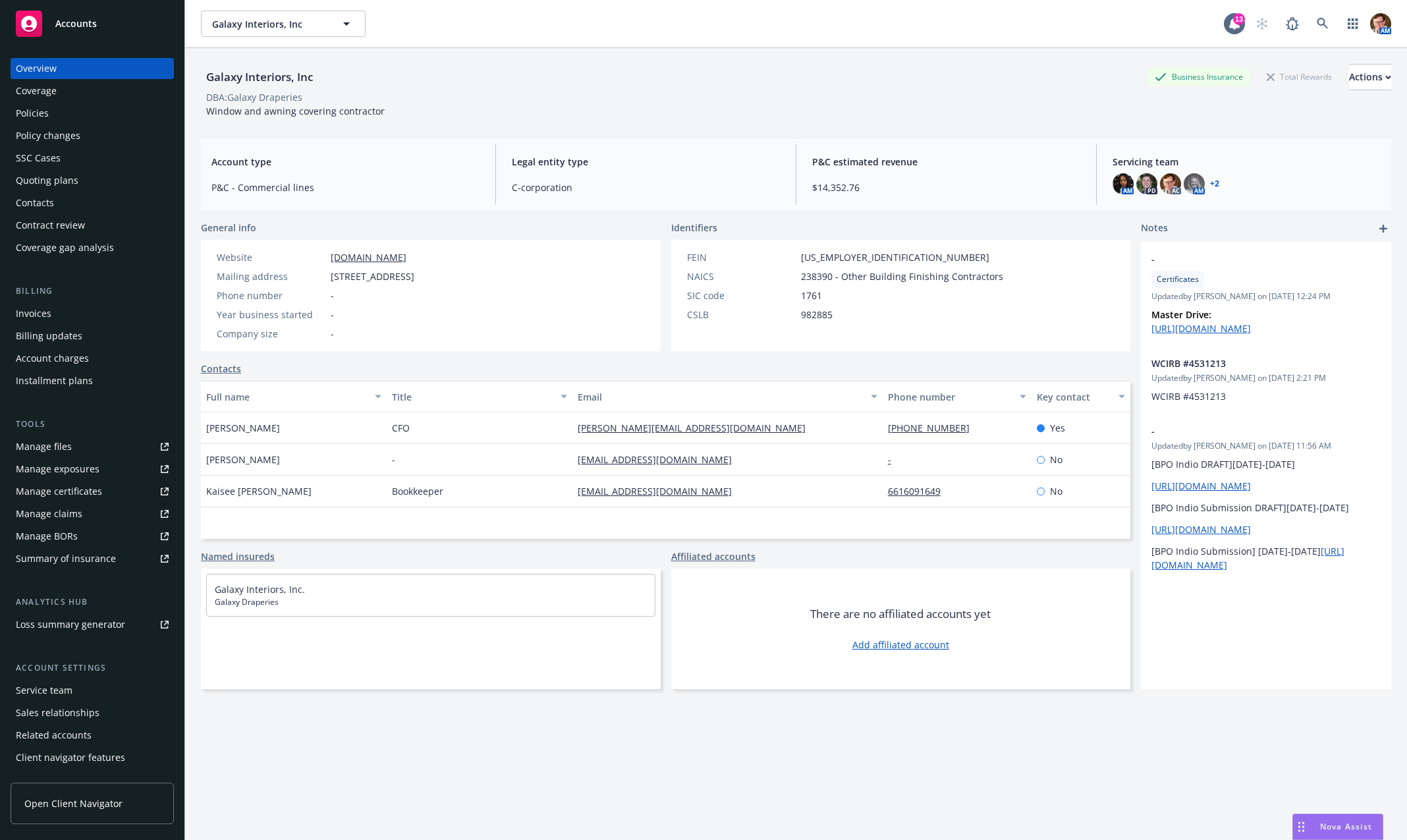
click at [62, 108] on div "Policies" at bounding box center [92, 113] width 153 height 21
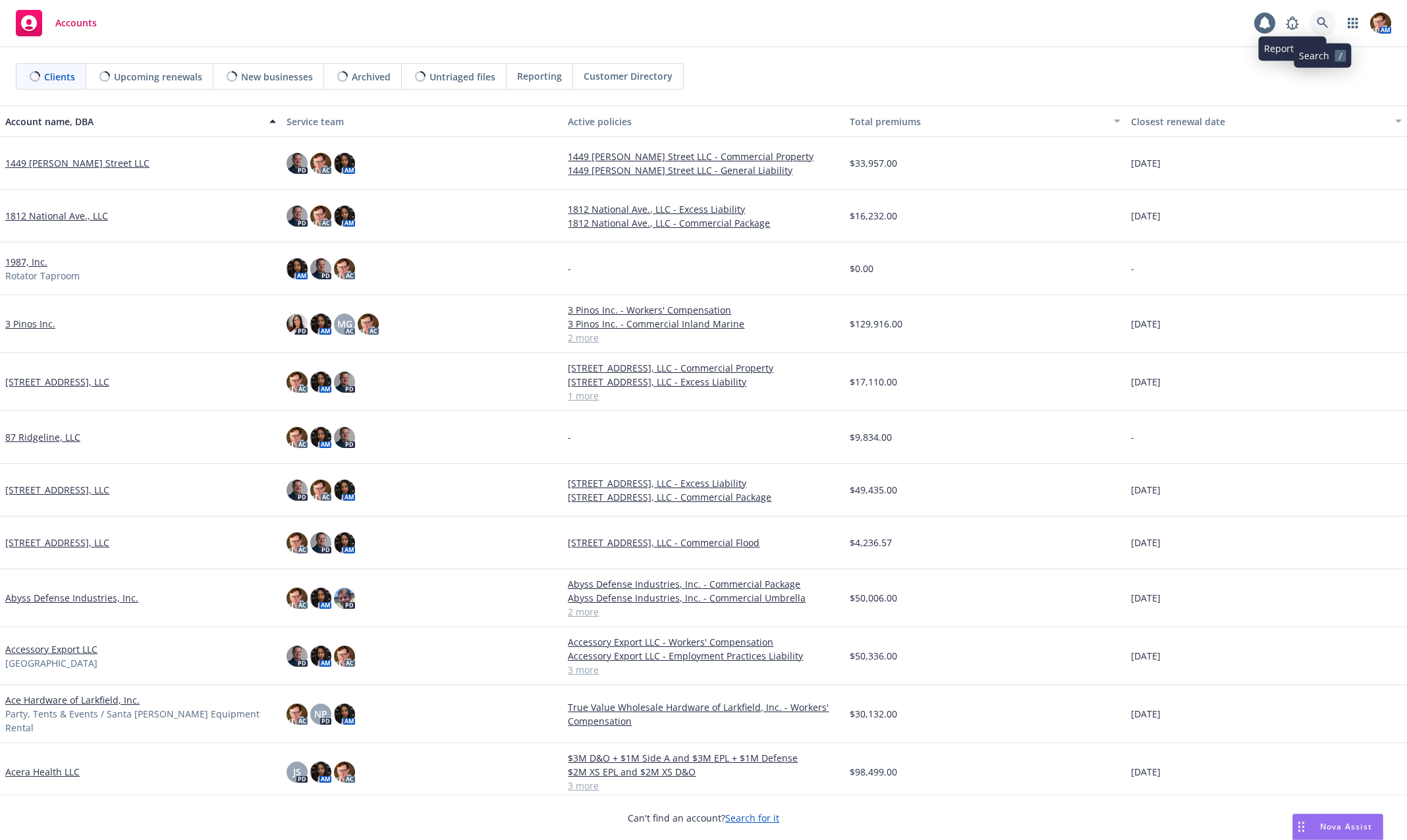
click at [1321, 21] on icon at bounding box center [1322, 22] width 12 height 12
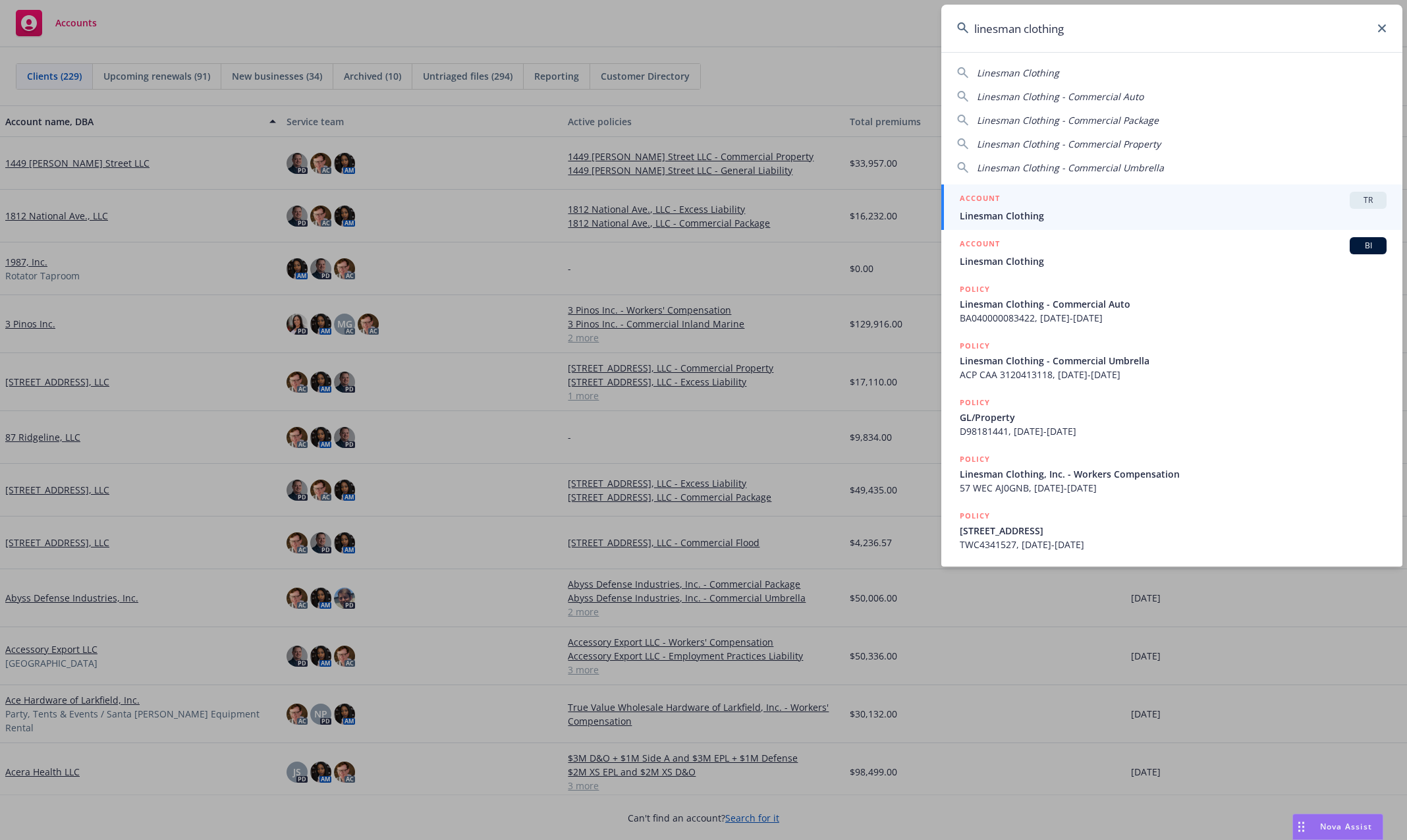
type input "linesman clothing"
click at [1066, 255] on span "Linesman Clothing" at bounding box center [1173, 261] width 427 height 14
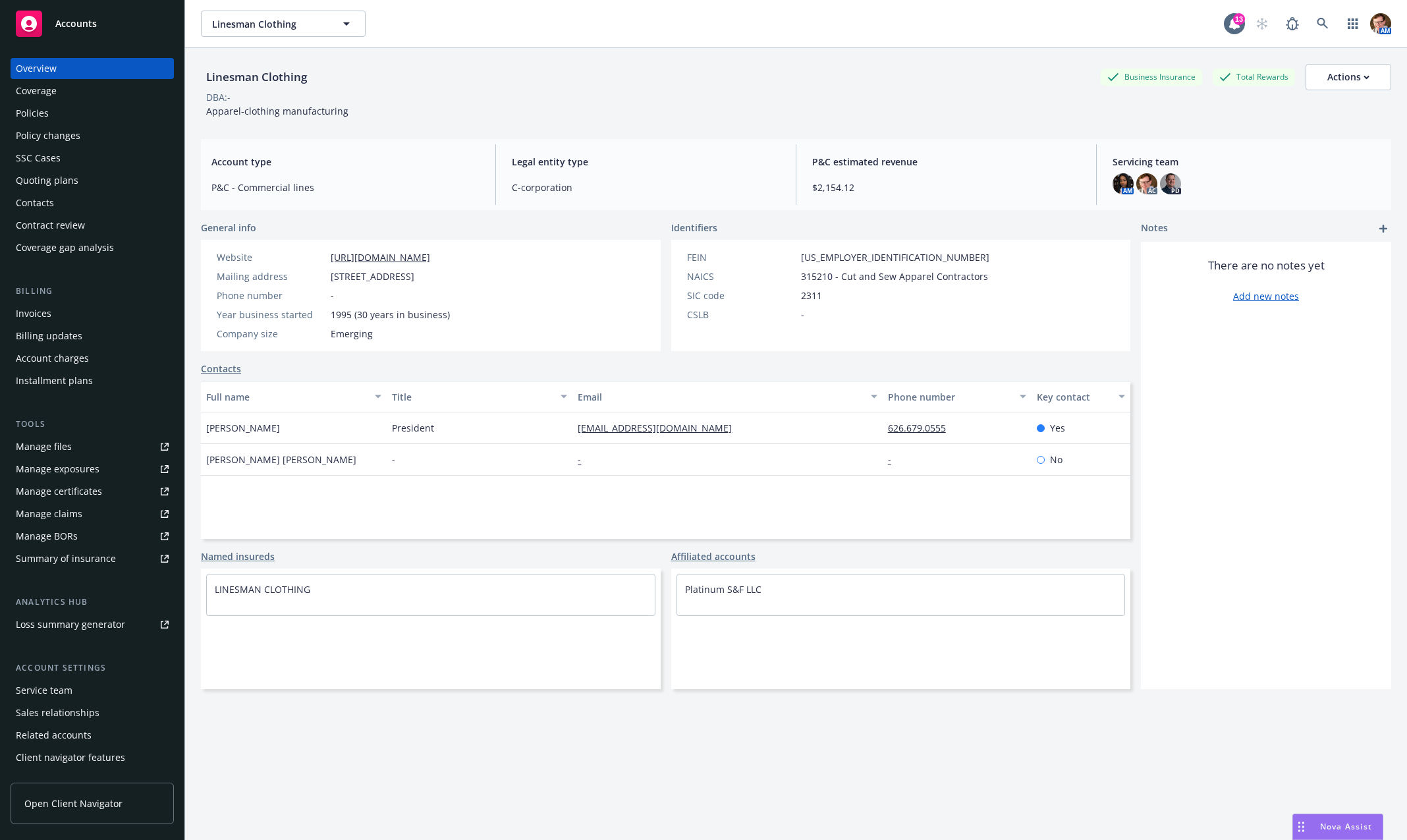
click at [38, 117] on div "Policies" at bounding box center [32, 113] width 33 height 21
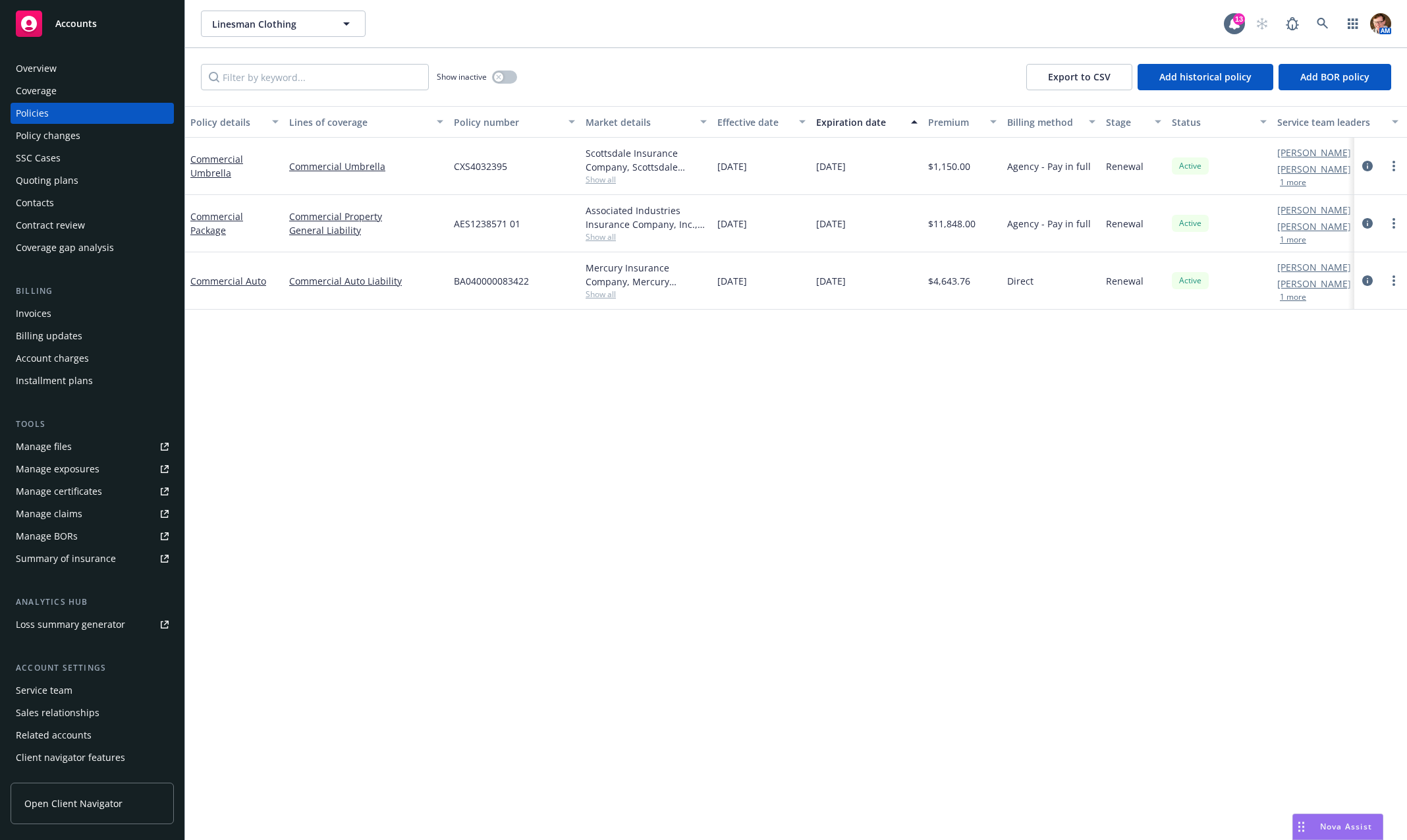
click at [51, 133] on div "Policy changes" at bounding box center [48, 135] width 64 height 21
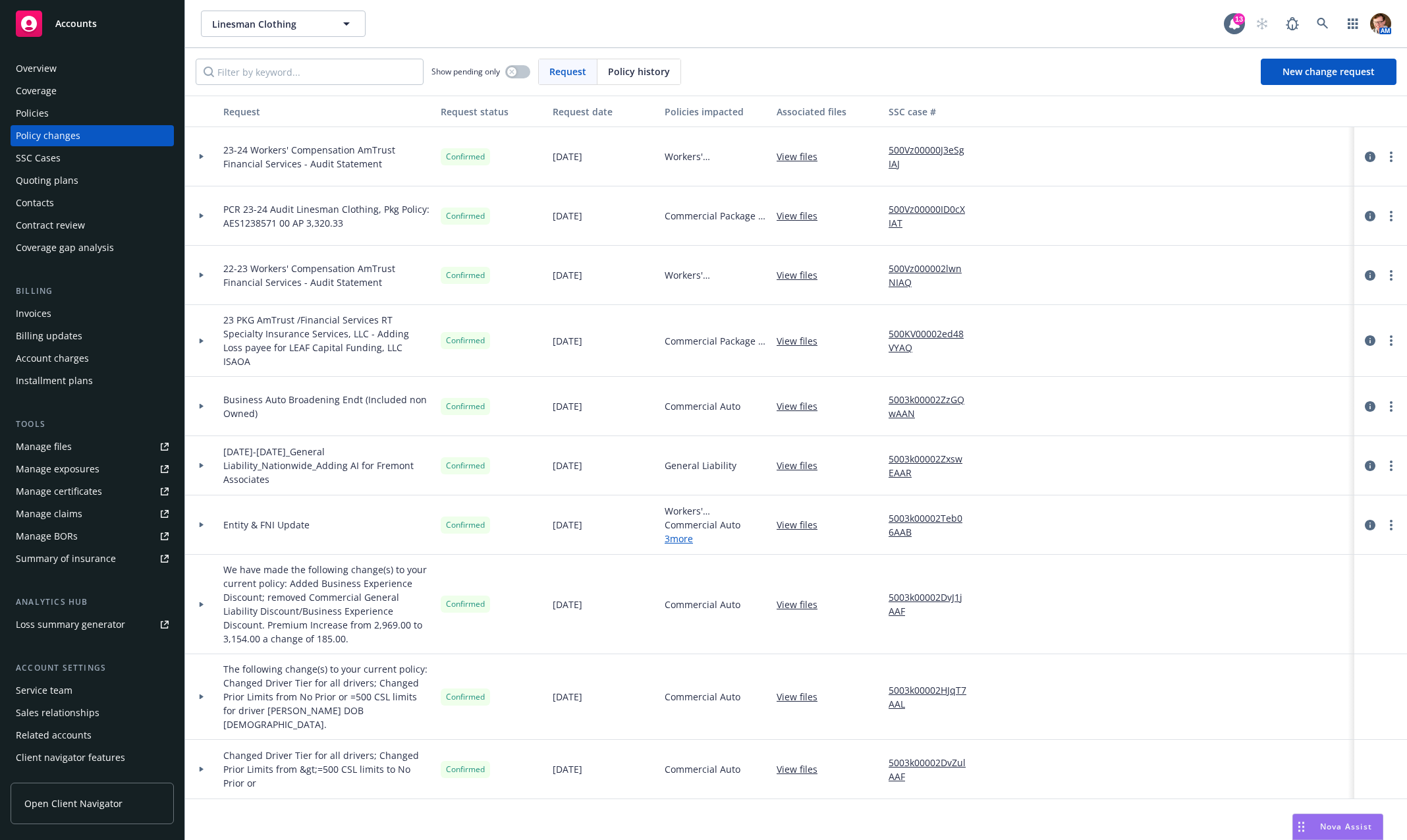
click at [53, 117] on div "Policies" at bounding box center [92, 113] width 153 height 21
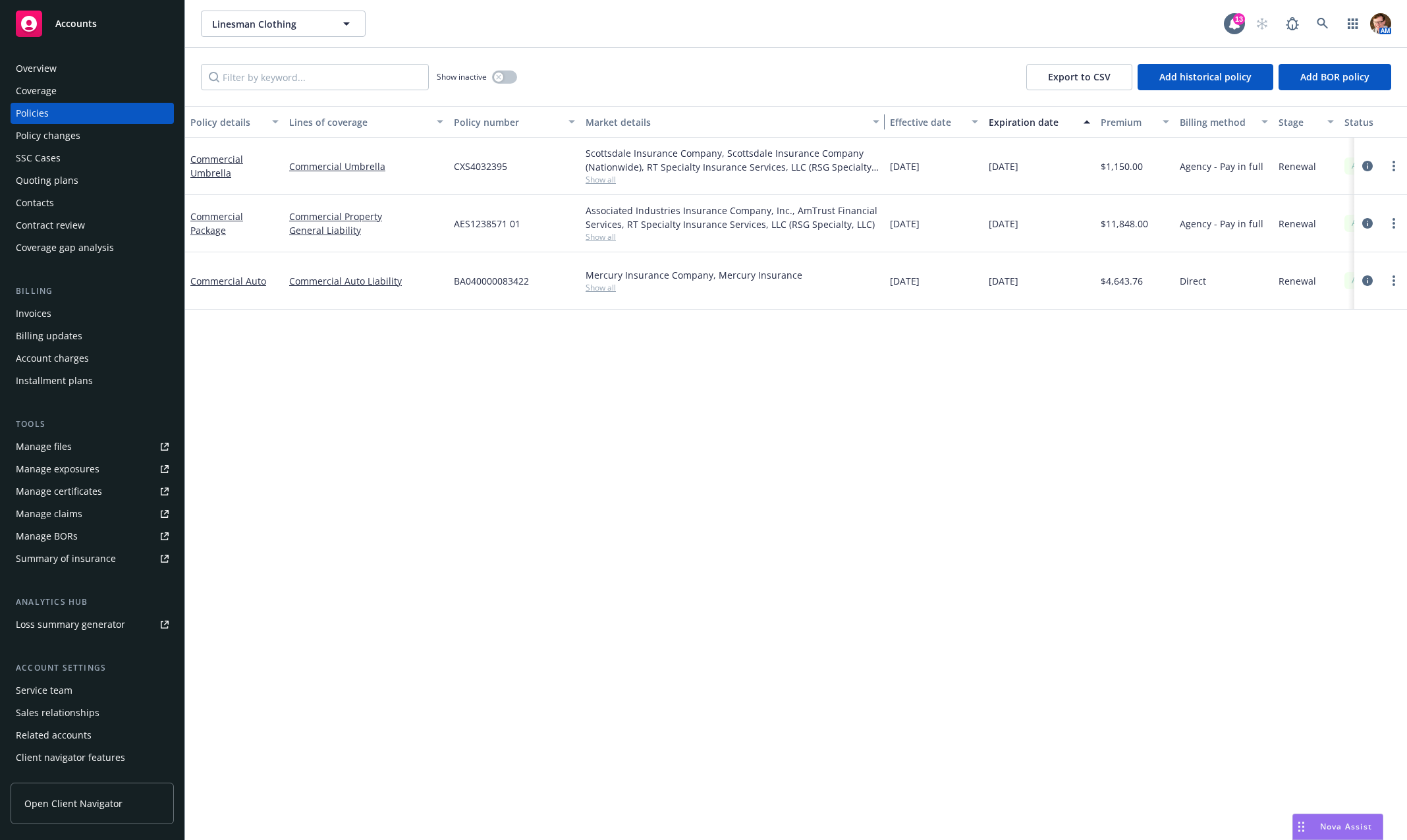
drag, startPoint x: 702, startPoint y: 114, endPoint x: 879, endPoint y: 114, distance: 177.0
click at [879, 114] on div "button" at bounding box center [877, 121] width 7 height 31
click at [89, 196] on div "Contacts" at bounding box center [92, 202] width 153 height 21
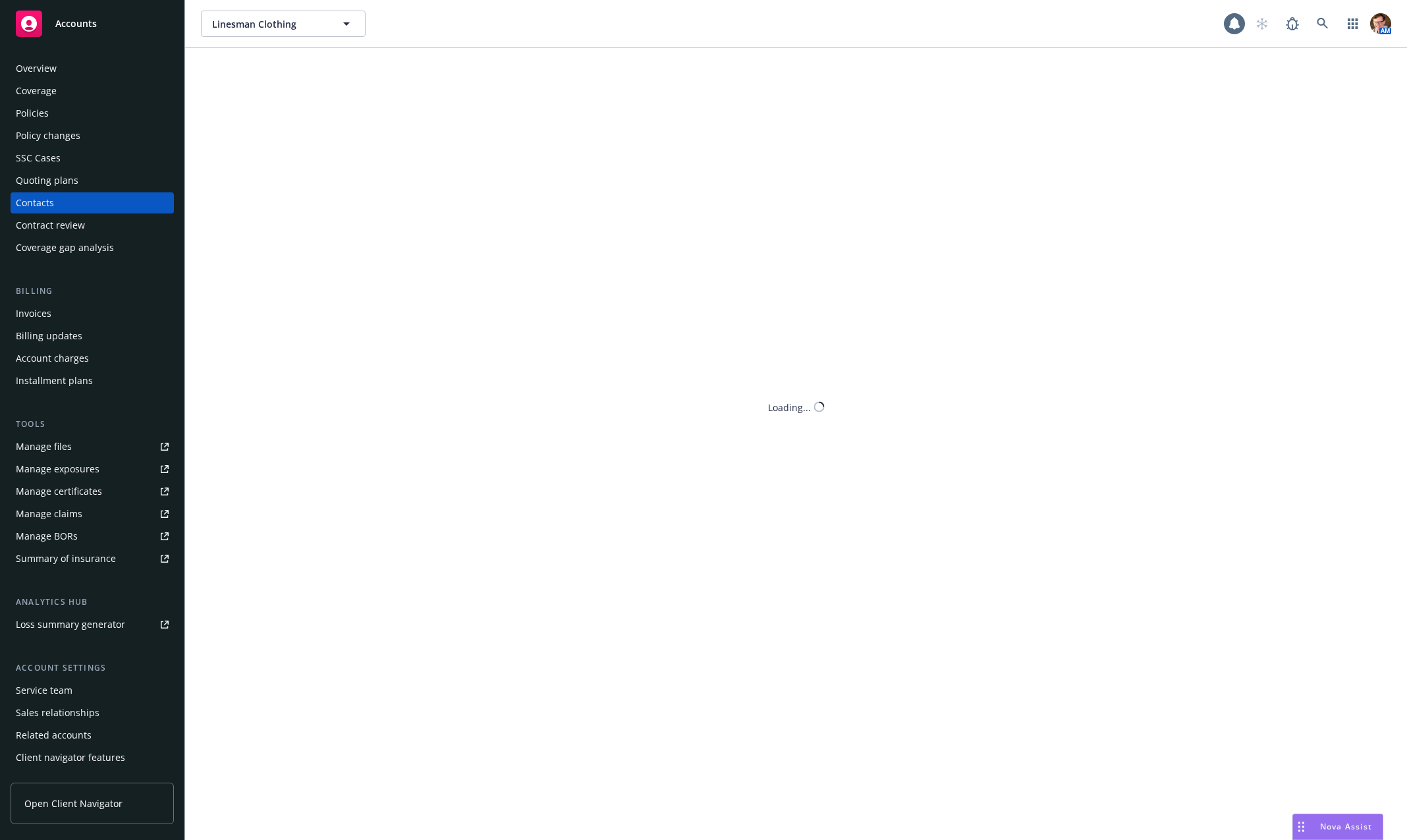
click at [85, 169] on div "Overview Coverage Policies Policy changes SSC Cases Quoting plans Contacts Cont…" at bounding box center [91, 158] width 163 height 200
click at [82, 184] on div "Quoting plans" at bounding box center [92, 180] width 153 height 21
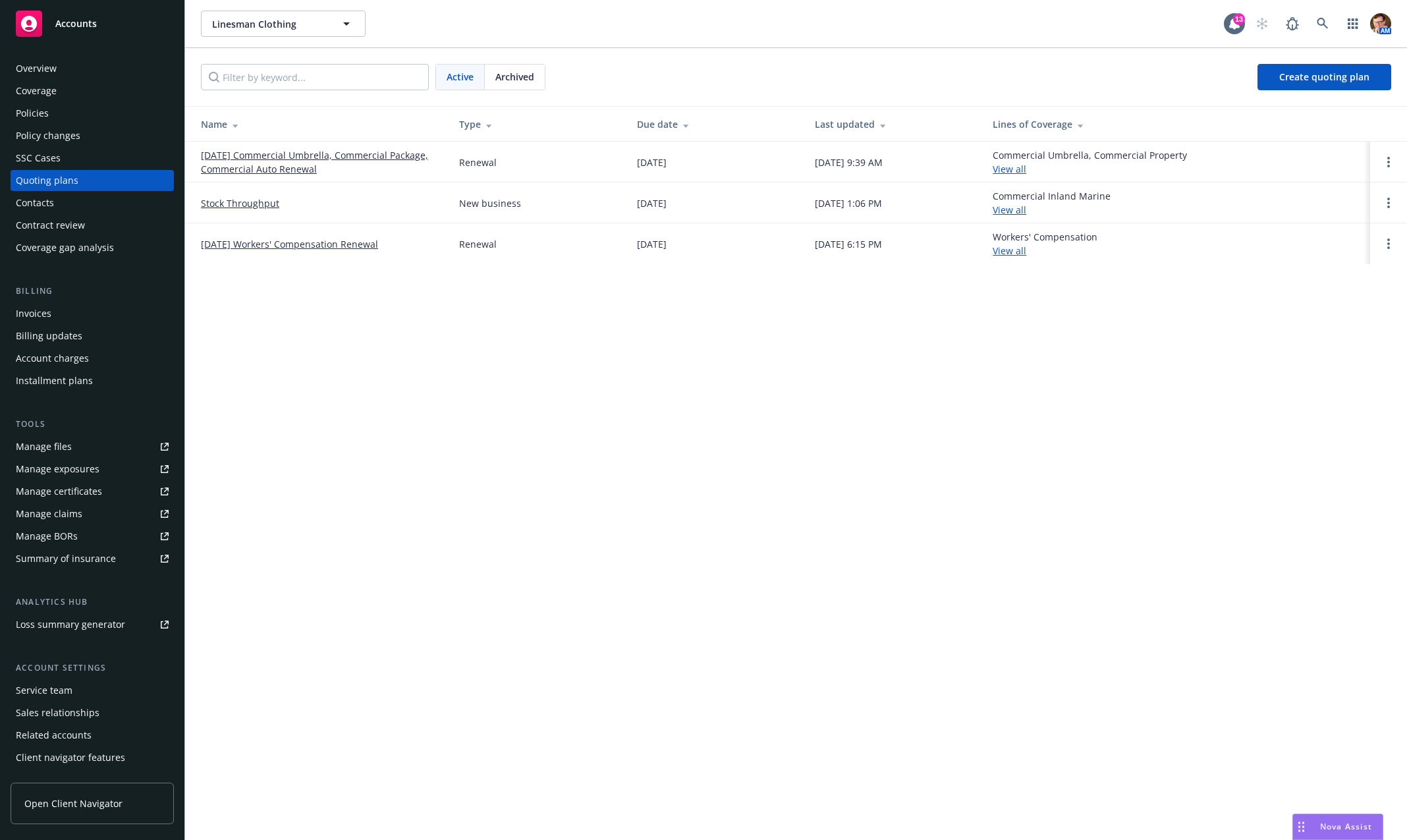
click at [230, 153] on link "09/01/25 Commercial Umbrella, Commercial Package, Commercial Auto Renewal" at bounding box center [319, 162] width 237 height 28
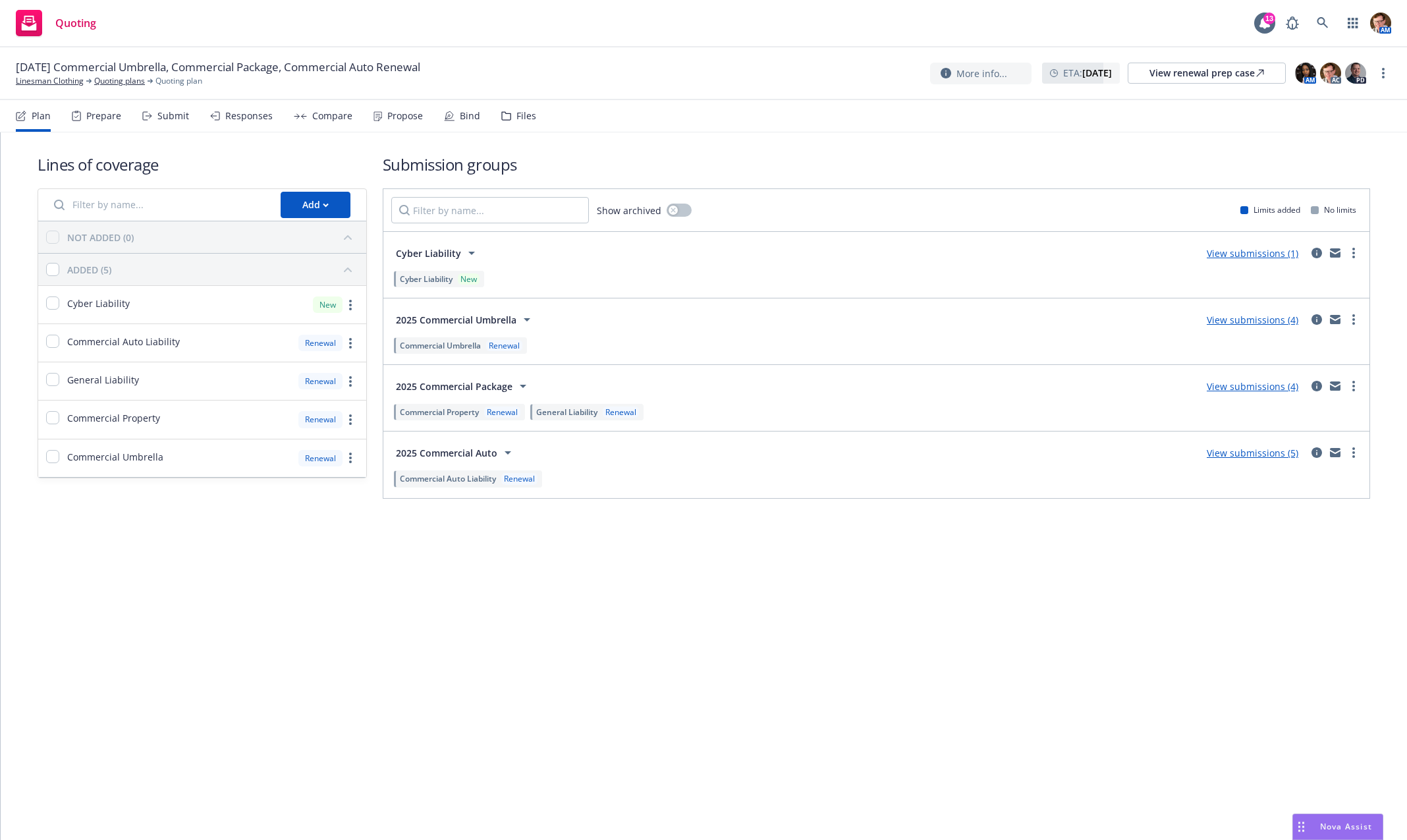
drag, startPoint x: 315, startPoint y: 116, endPoint x: 348, endPoint y: 122, distance: 33.5
click at [315, 116] on div "Compare" at bounding box center [332, 116] width 40 height 10
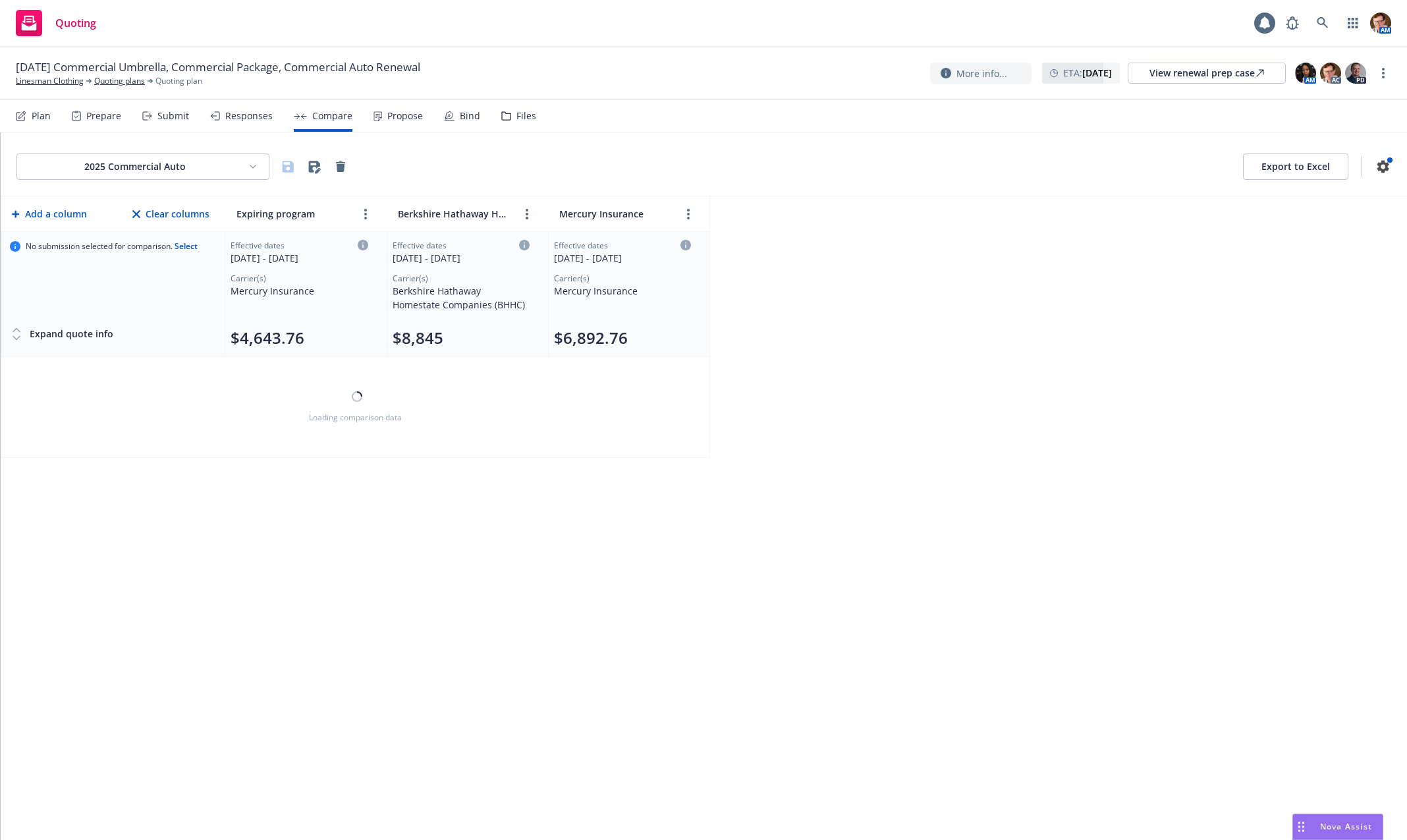
drag, startPoint x: 348, startPoint y: 122, endPoint x: 406, endPoint y: 122, distance: 58.0
click at [397, 124] on div "Propose" at bounding box center [398, 116] width 49 height 32
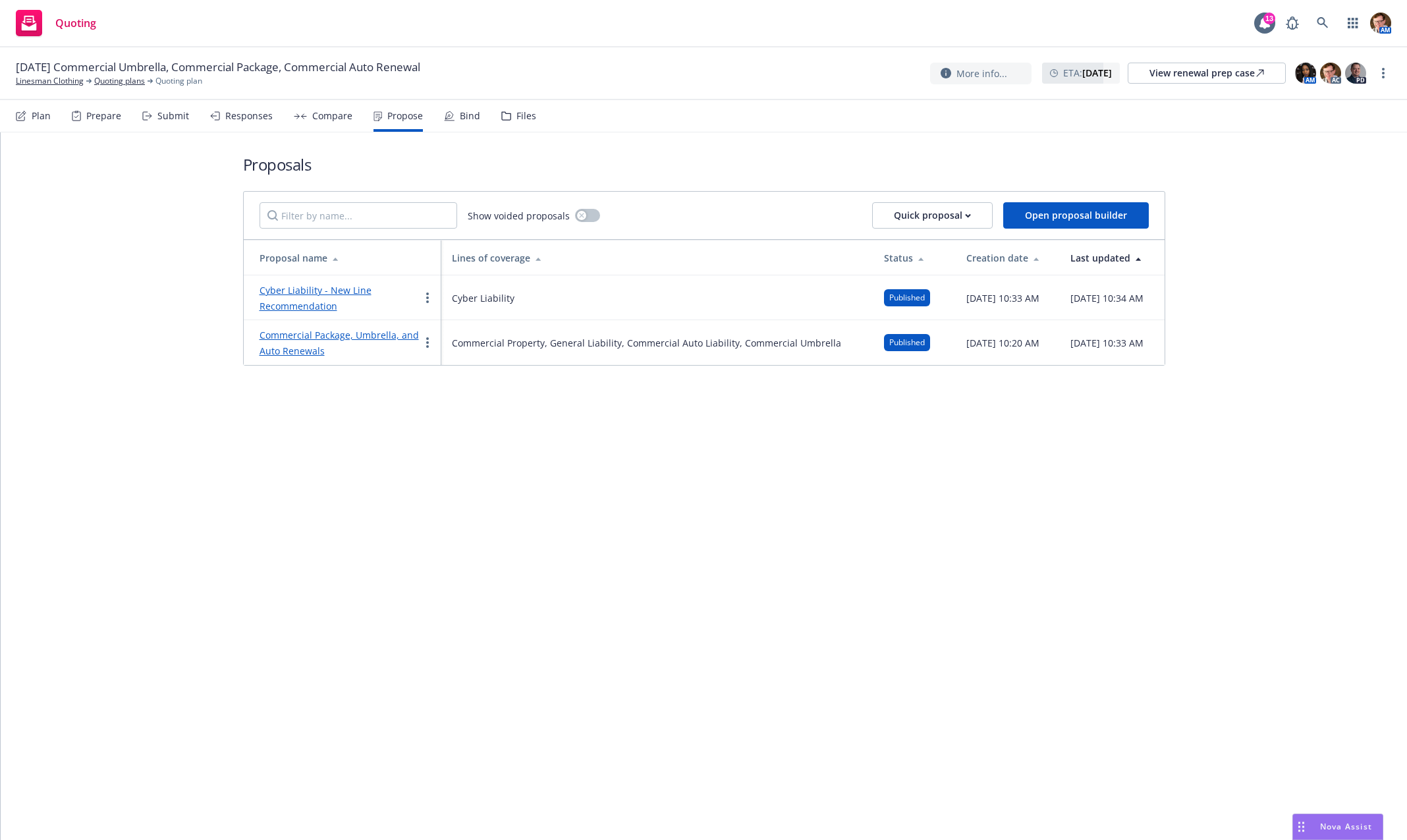
click at [362, 344] on div "Commercial Package, Umbrella, and Auto Renewals" at bounding box center [339, 342] width 160 height 32
click at [363, 335] on link "Commercial Package, Umbrella, and Auto Renewals" at bounding box center [338, 343] width 159 height 28
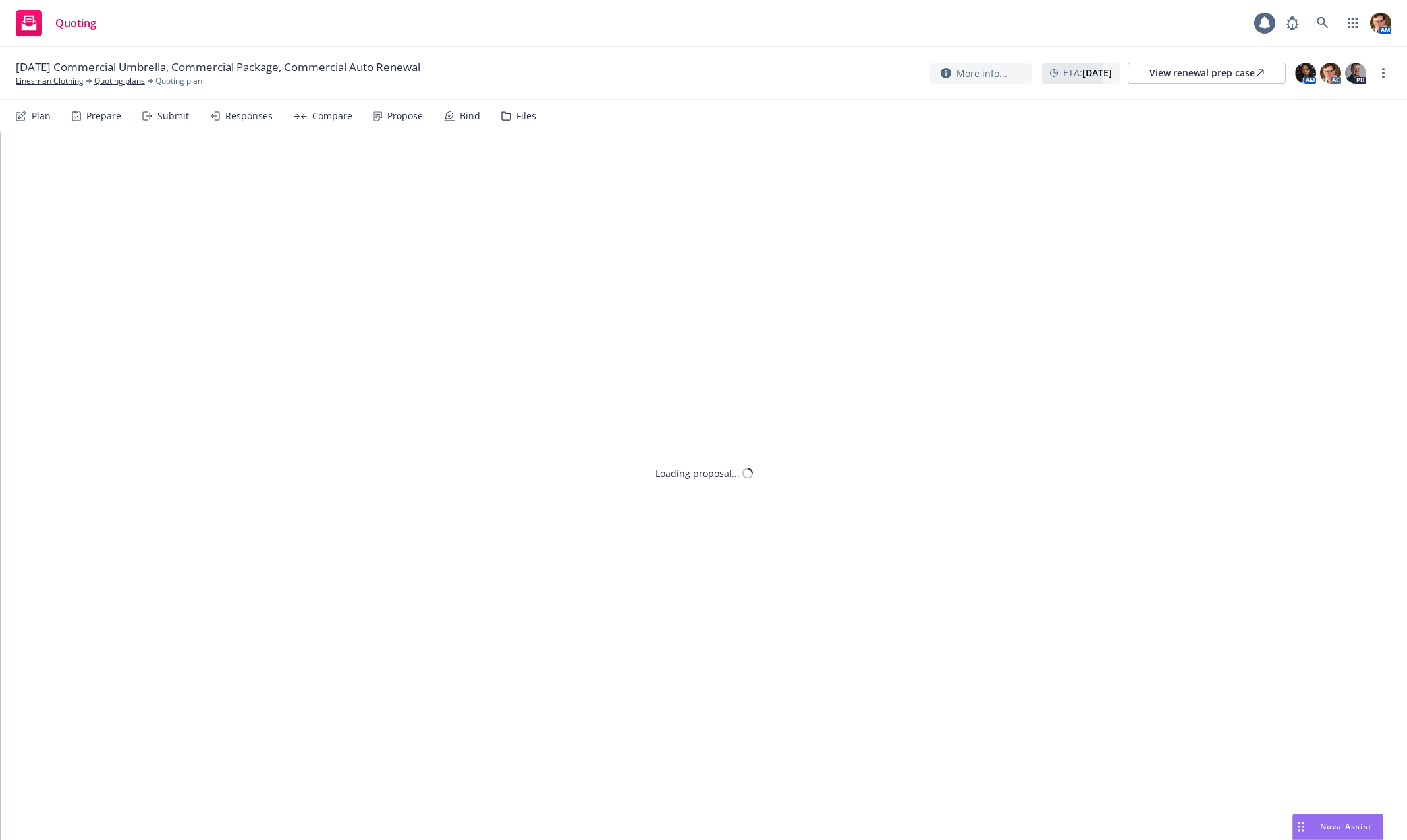
click at [337, 117] on div "Compare" at bounding box center [332, 116] width 40 height 10
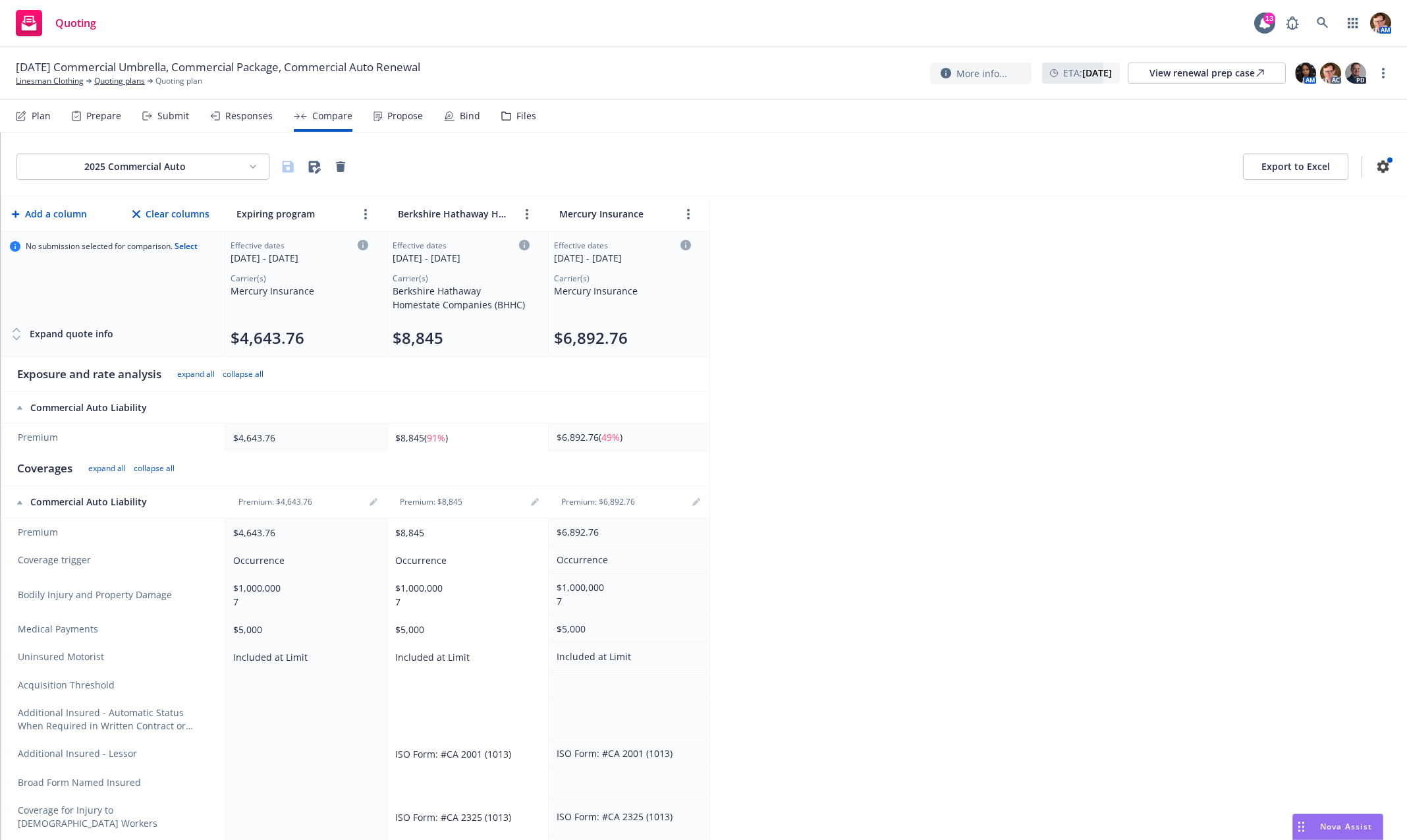
click at [259, 124] on div "Responses" at bounding box center [241, 116] width 62 height 32
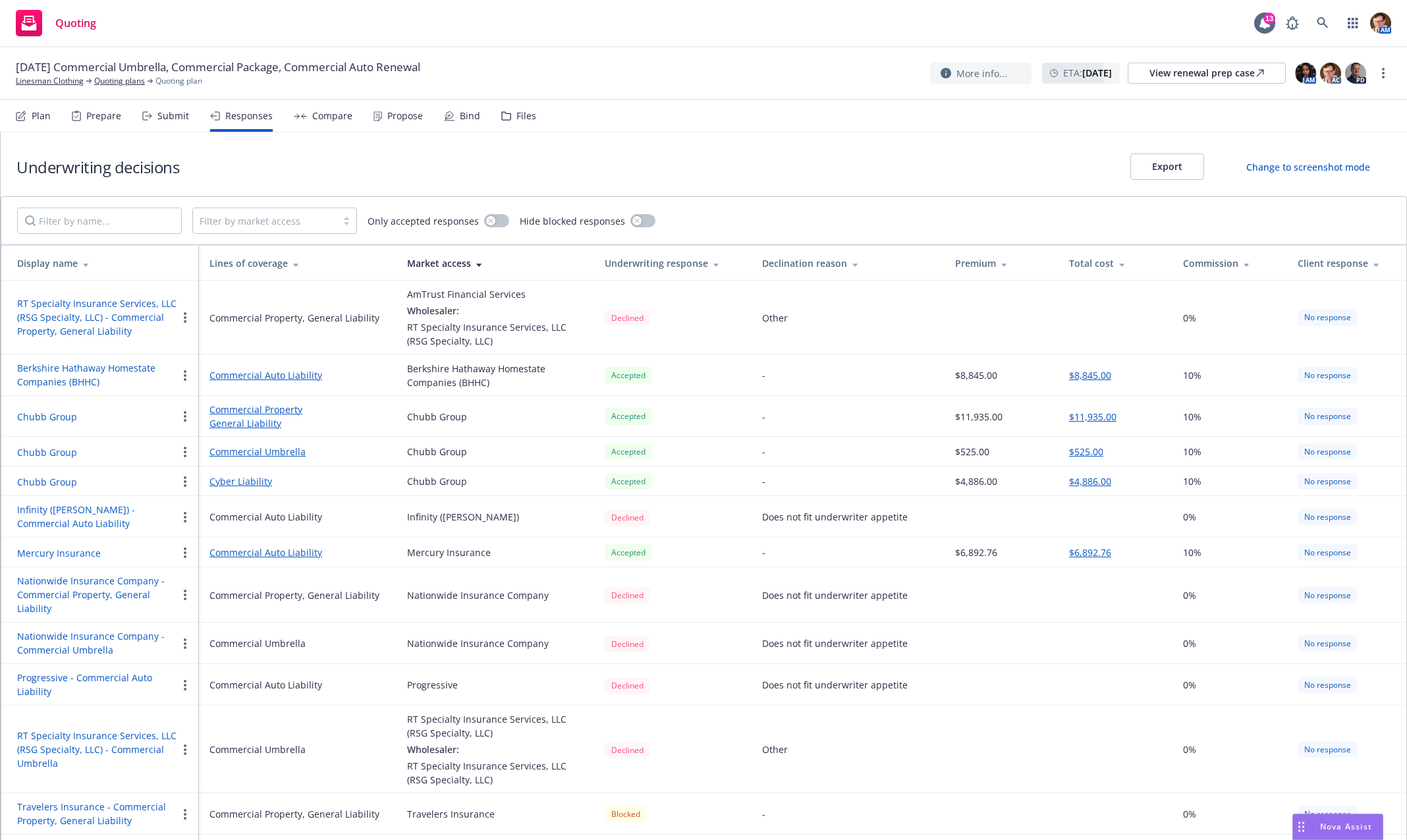
scroll to position [76, 0]
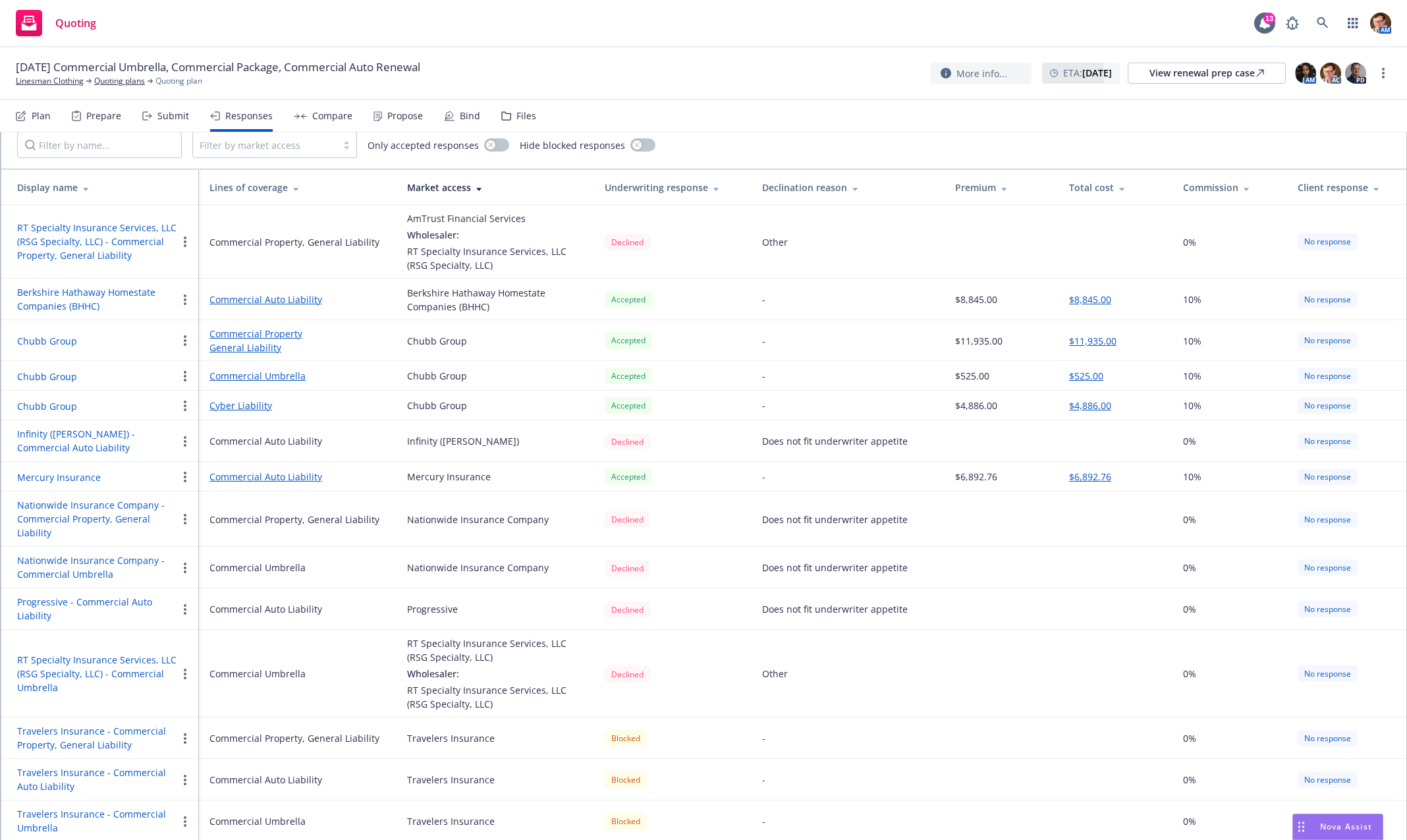
click at [265, 190] on div "Lines of coverage" at bounding box center [297, 187] width 176 height 14
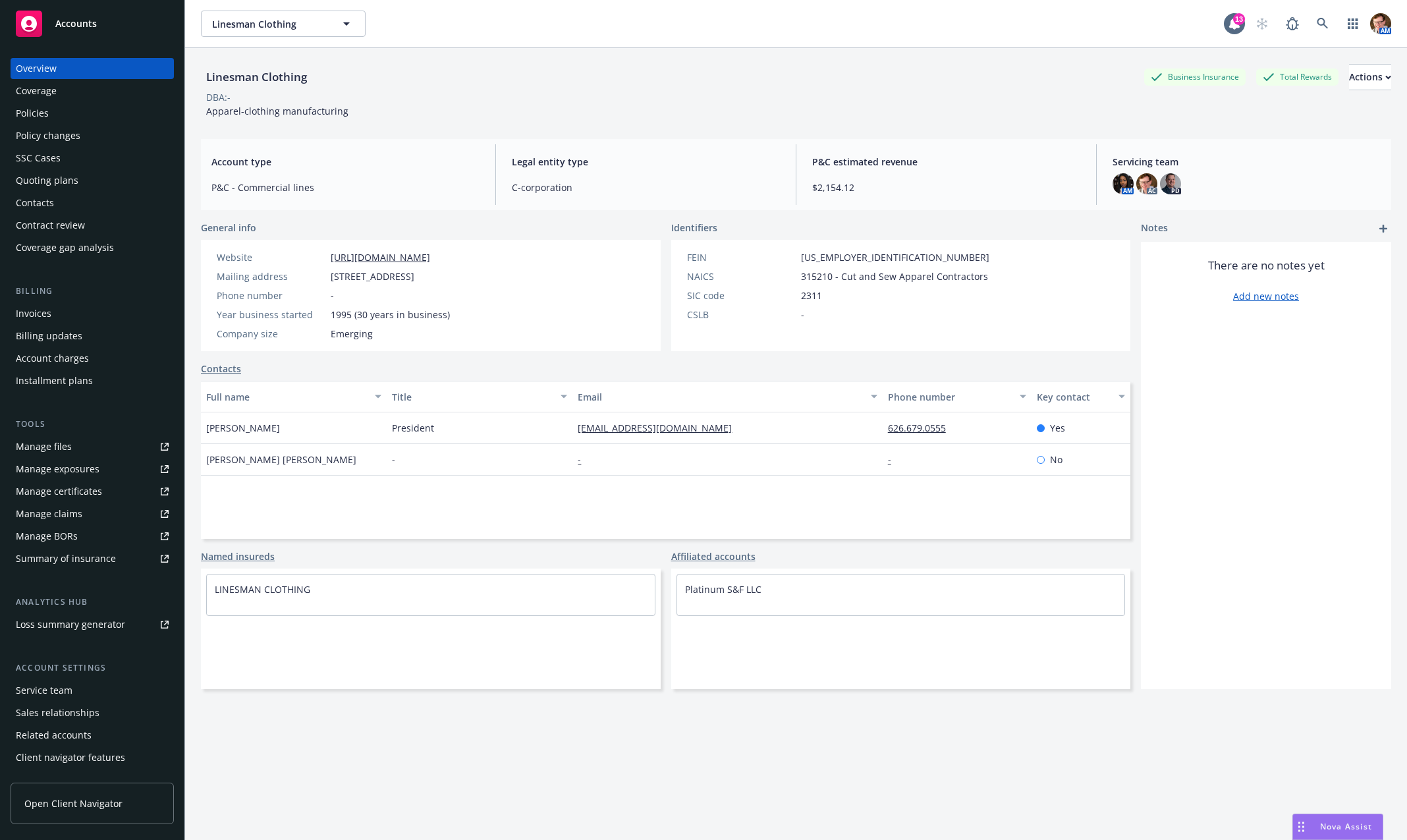
click at [91, 114] on div "Policies" at bounding box center [92, 113] width 153 height 21
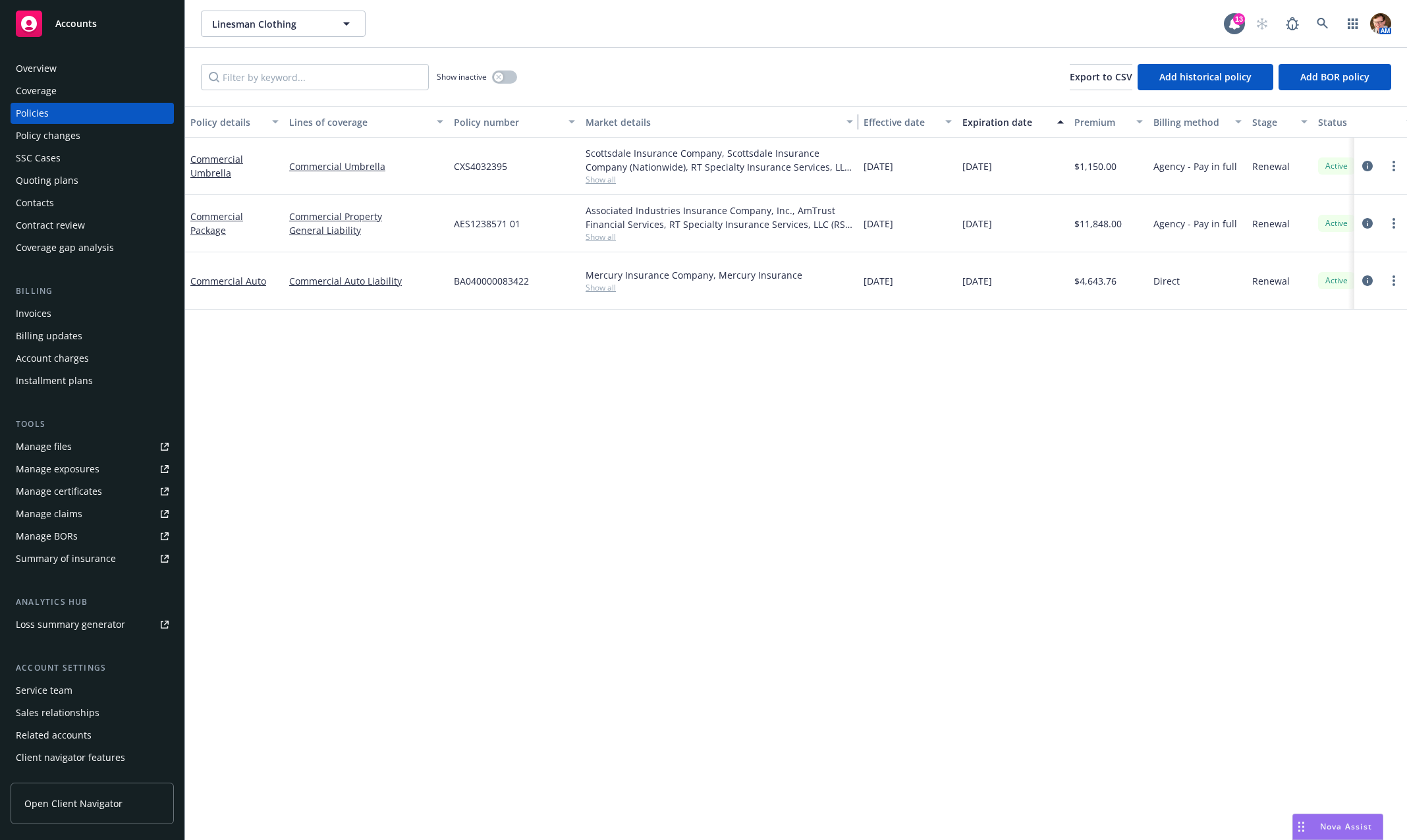
drag, startPoint x: 709, startPoint y: 126, endPoint x: 661, endPoint y: 264, distance: 146.1
click at [859, 133] on button "Market details" at bounding box center [719, 122] width 278 height 32
click at [580, 106] on button "Market details" at bounding box center [722, 122] width 283 height 32
click at [851, 116] on div "Market details" at bounding box center [722, 122] width 273 height 14
